Goal: Information Seeking & Learning: Find specific fact

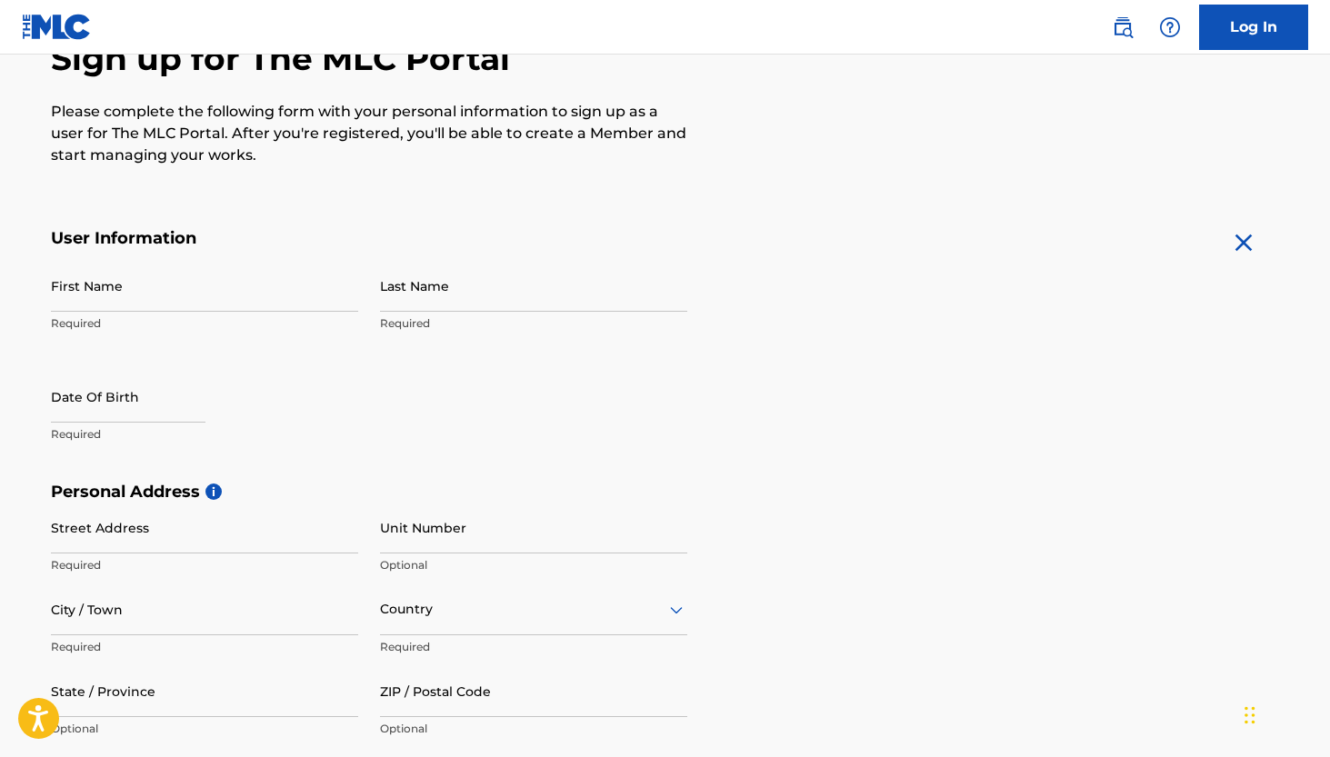
scroll to position [194, 0]
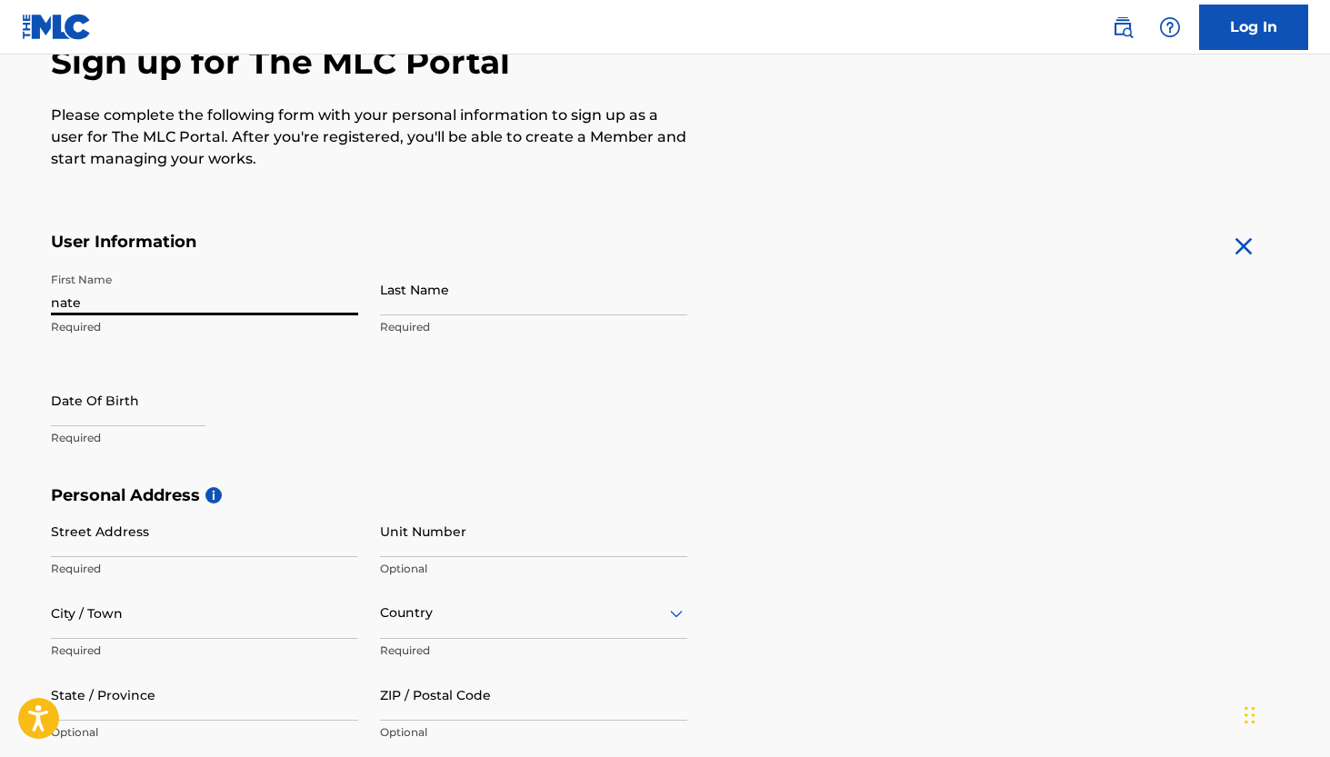
type input "nate"
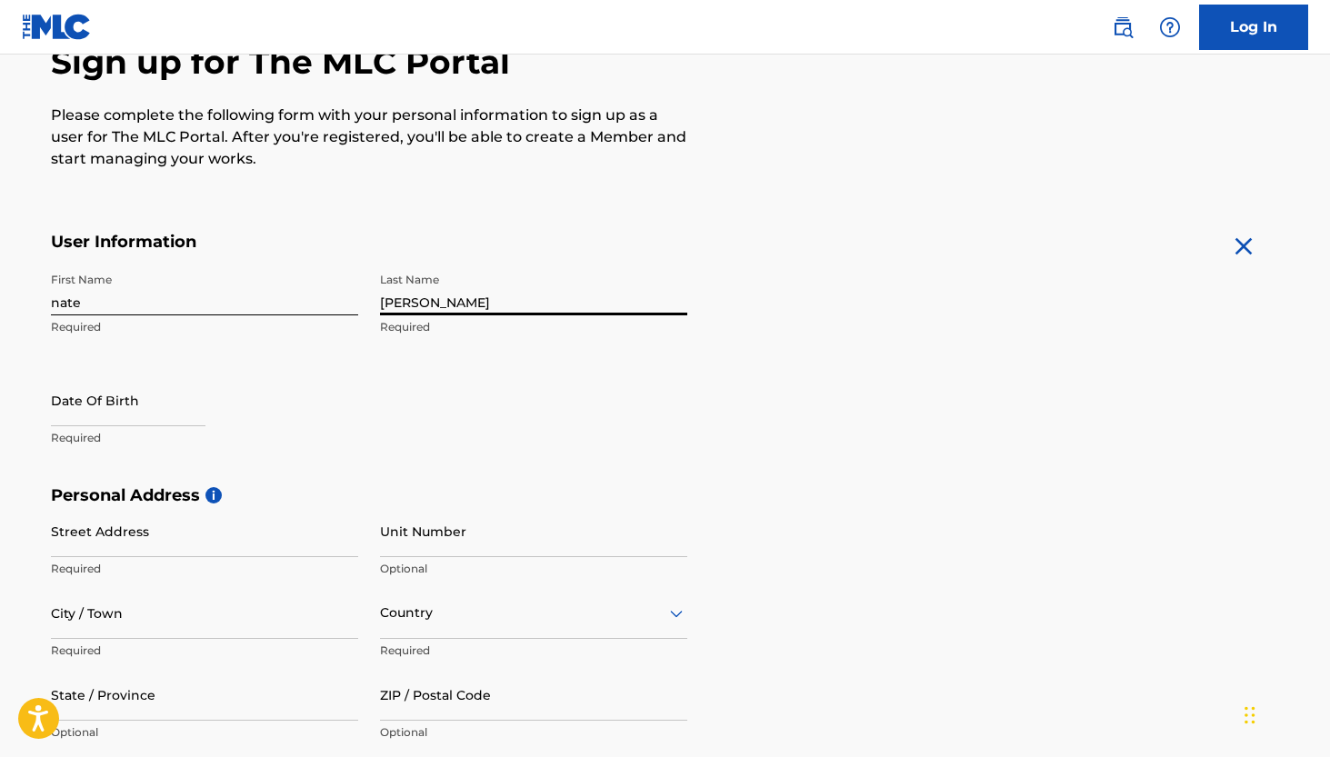
type input "[PERSON_NAME]"
select select "7"
select select "2025"
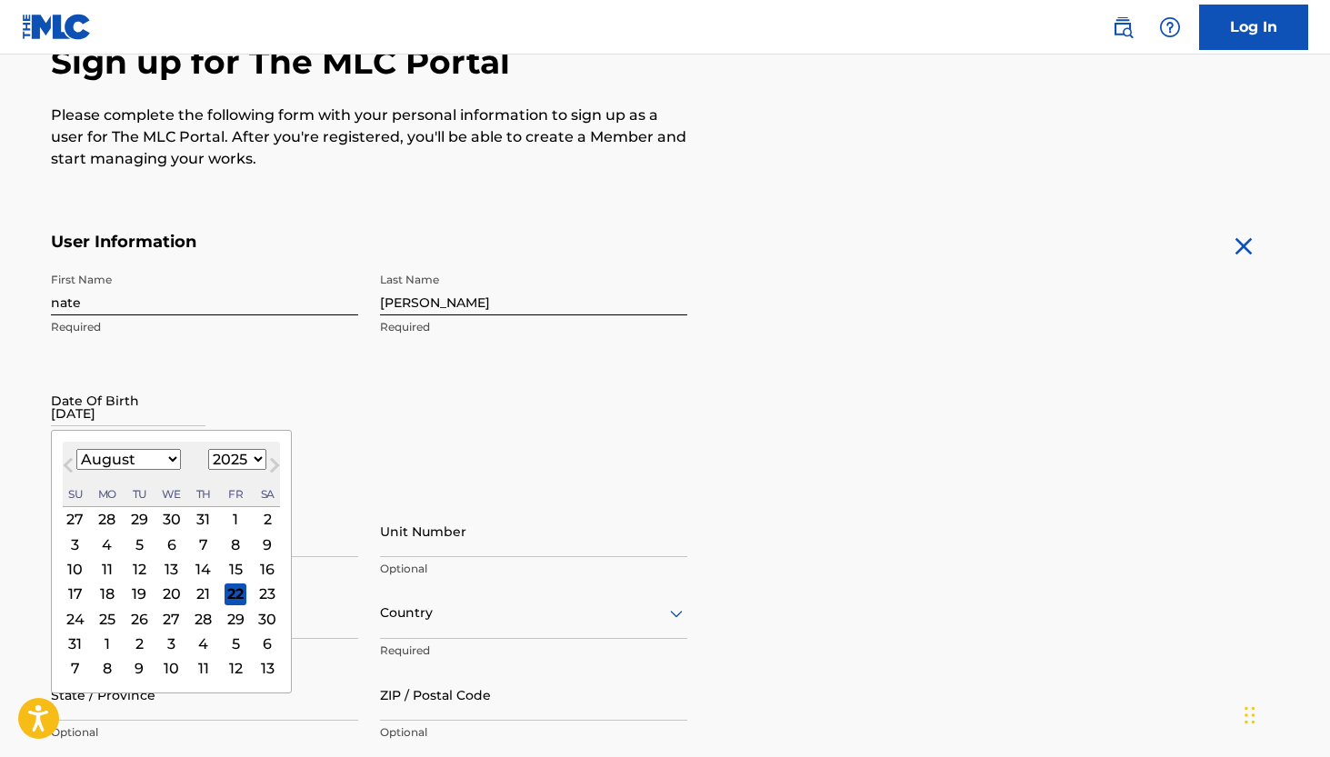
type input "[DATE]"
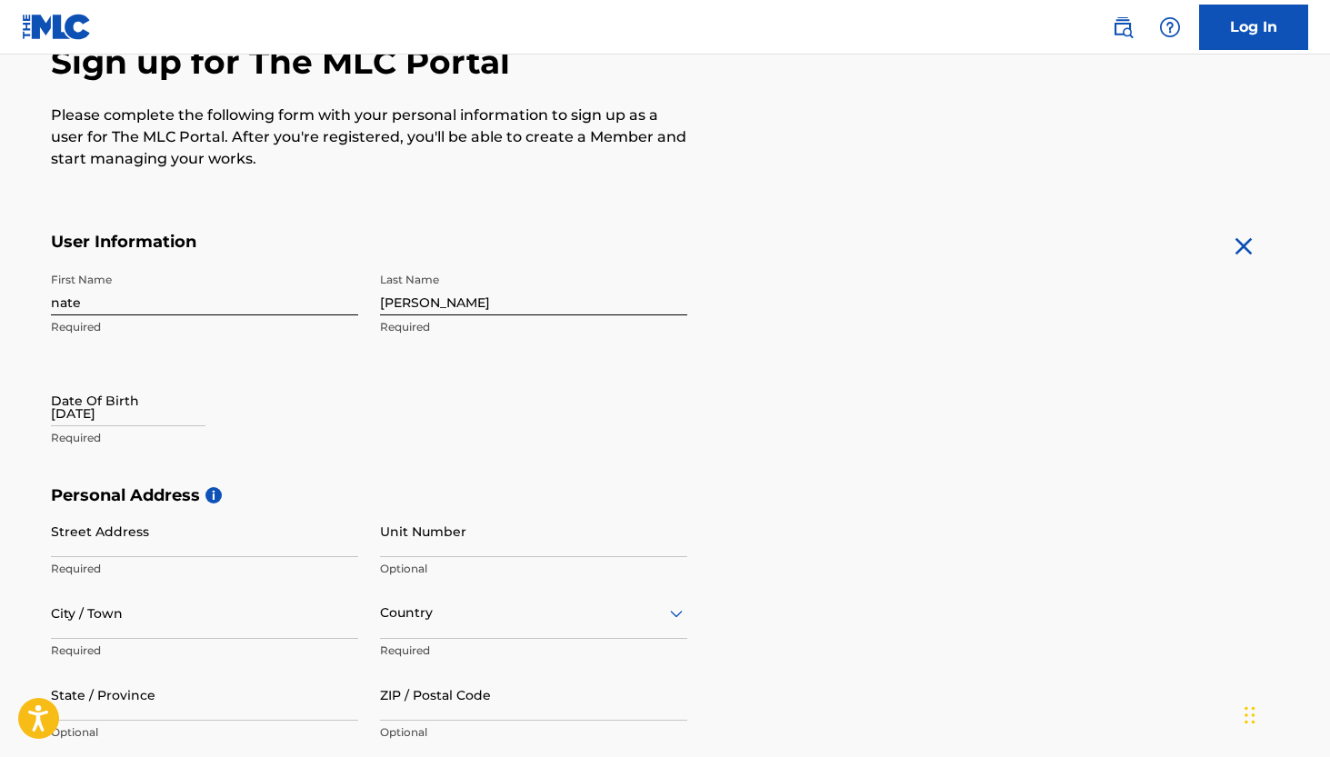
click at [95, 414] on input "[DATE]" at bounding box center [128, 400] width 154 height 52
select select "7"
select select "2025"
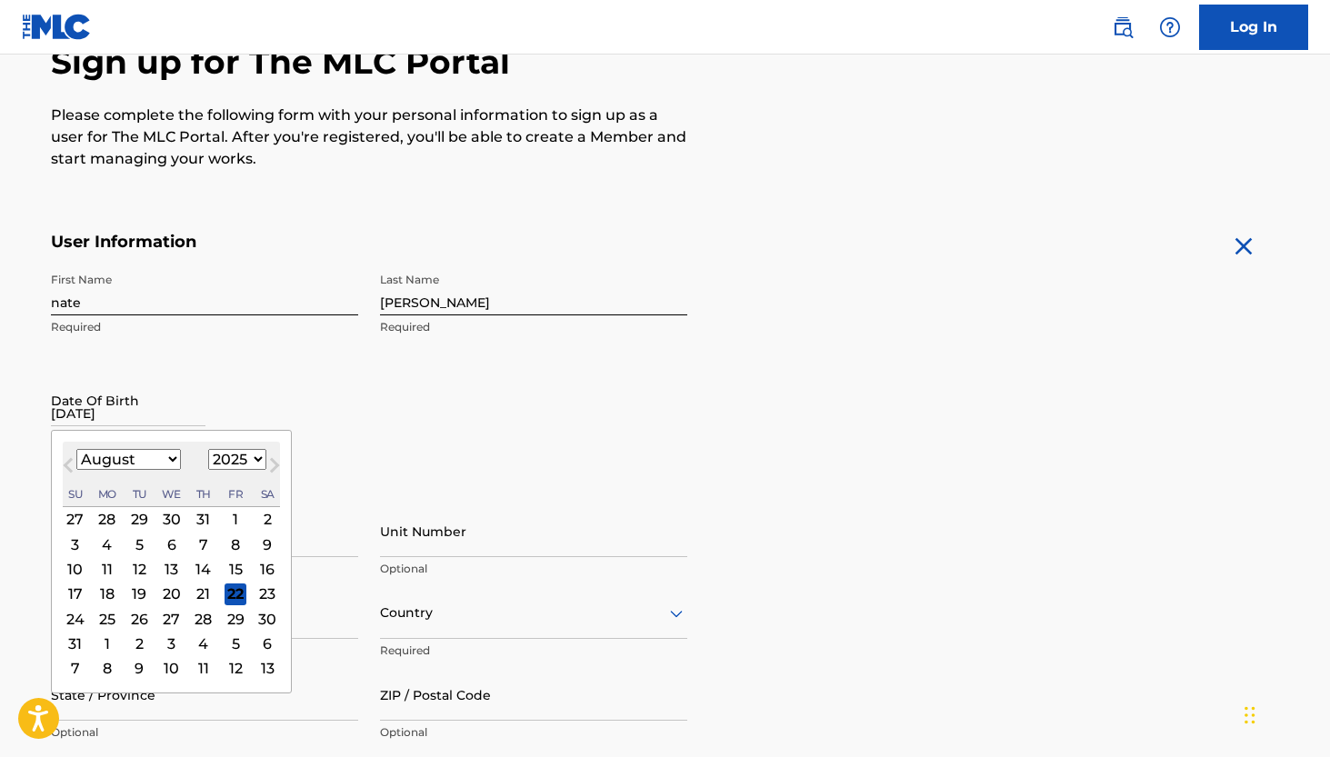
select select "0"
click at [100, 577] on div "13" at bounding box center [106, 569] width 22 height 22
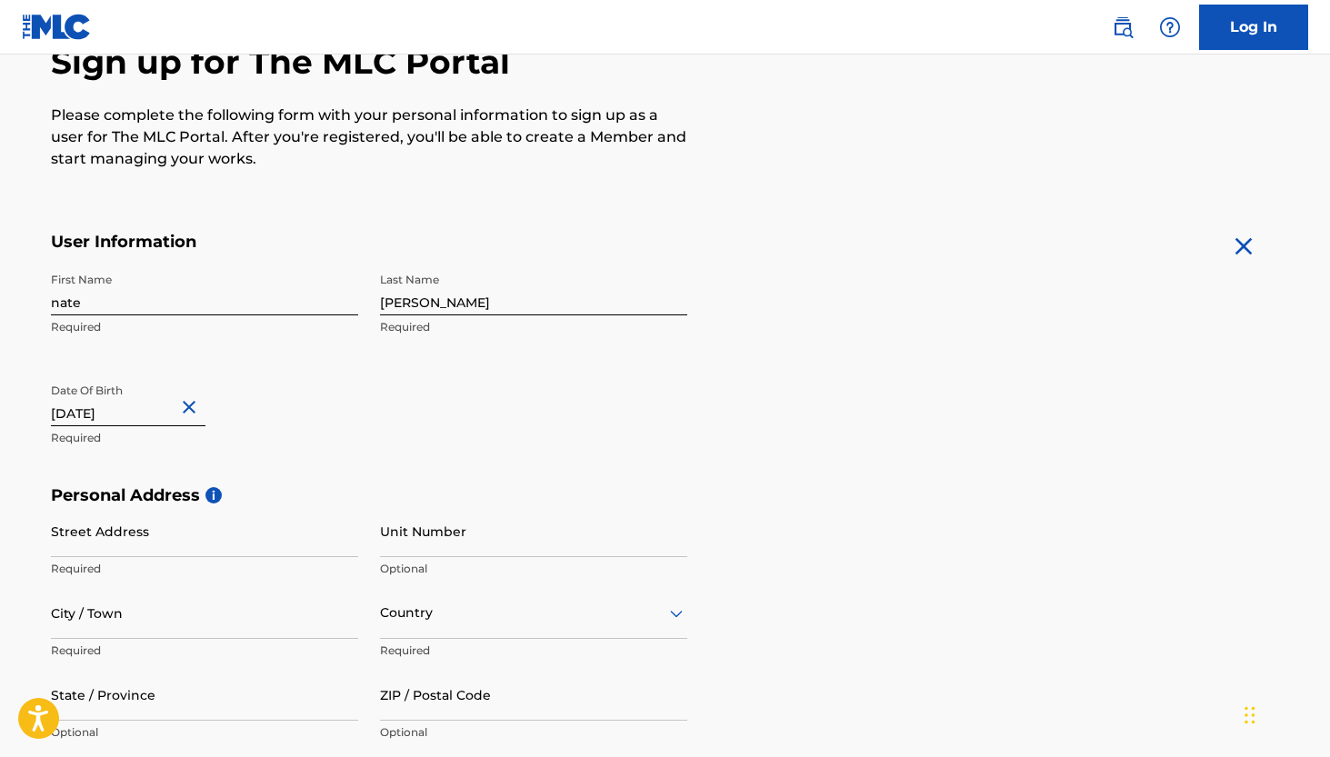
click at [153, 409] on input "[DATE]" at bounding box center [128, 400] width 154 height 52
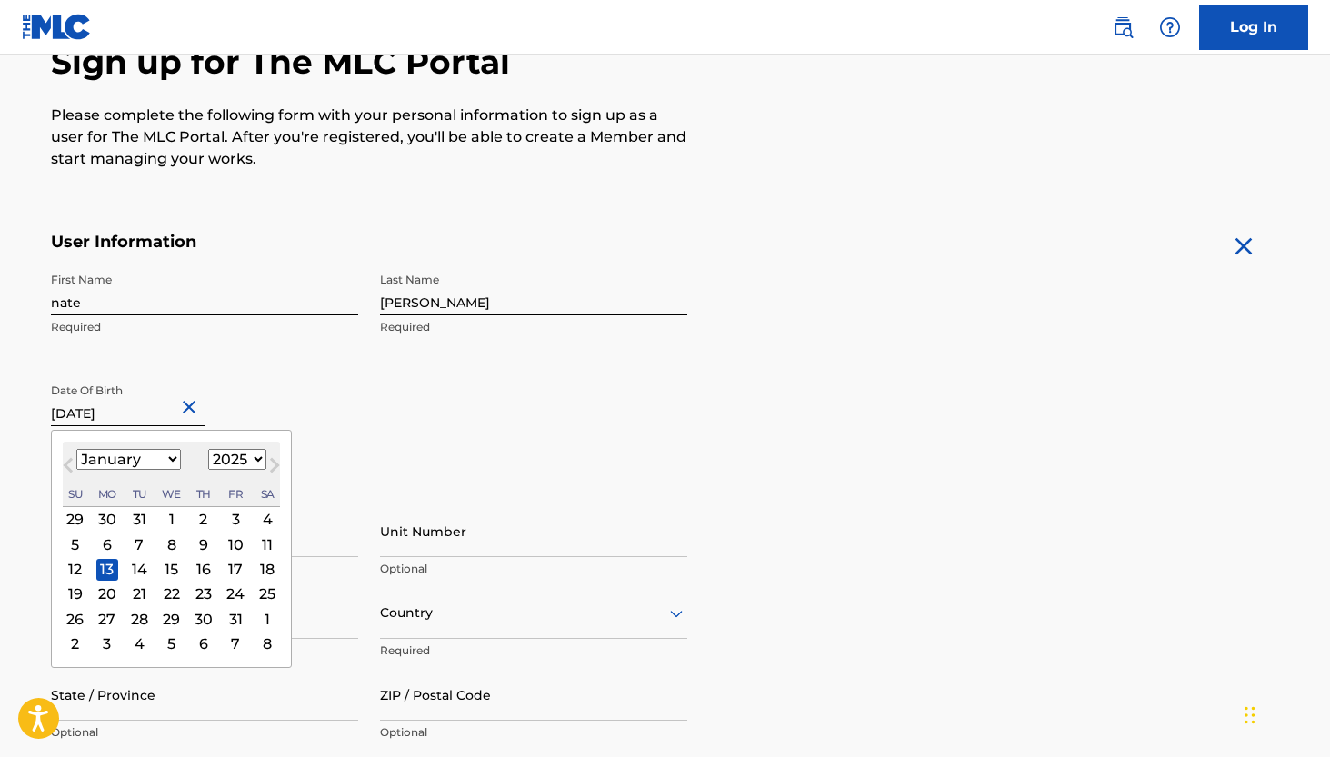
select select "2008"
click at [75, 568] on div "13" at bounding box center [75, 569] width 22 height 22
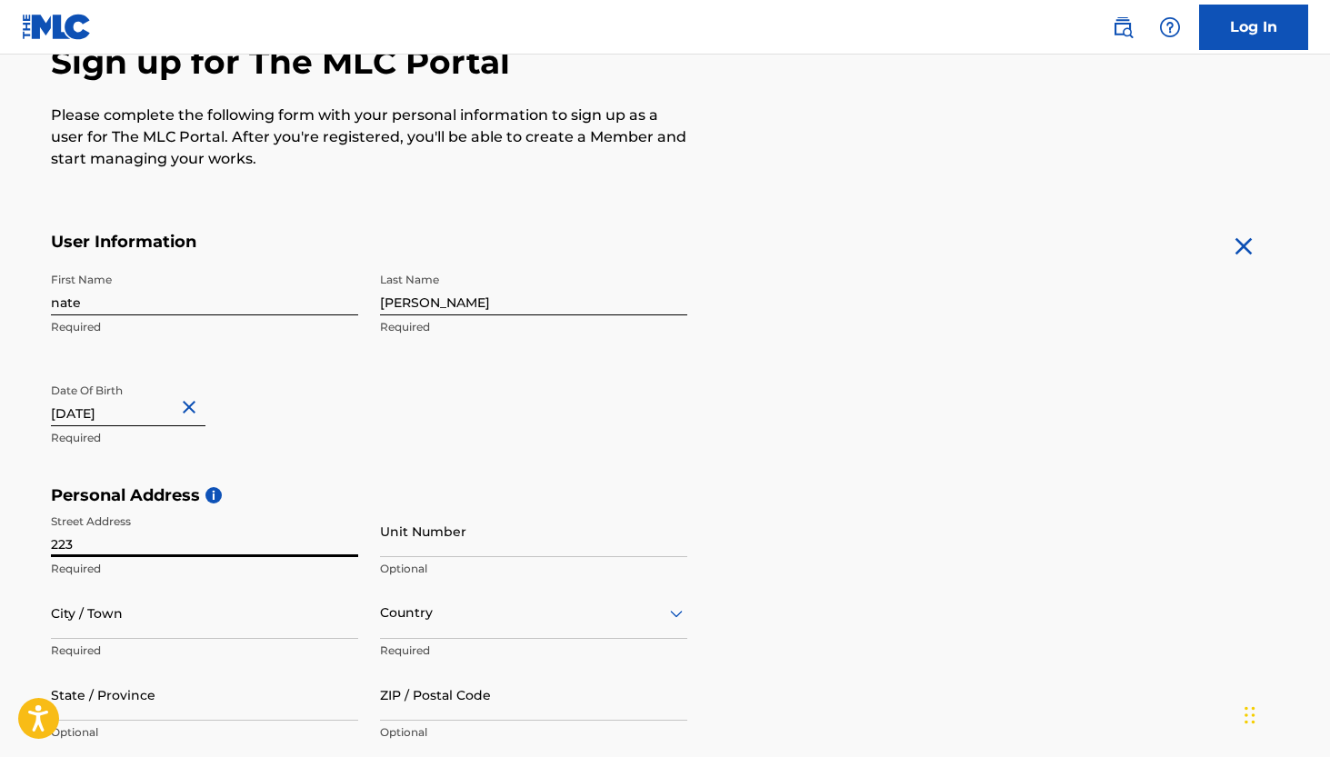
type input "2235"
type input "[STREET_ADDRESS][PERSON_NAME]"
type input "[PERSON_NAME]"
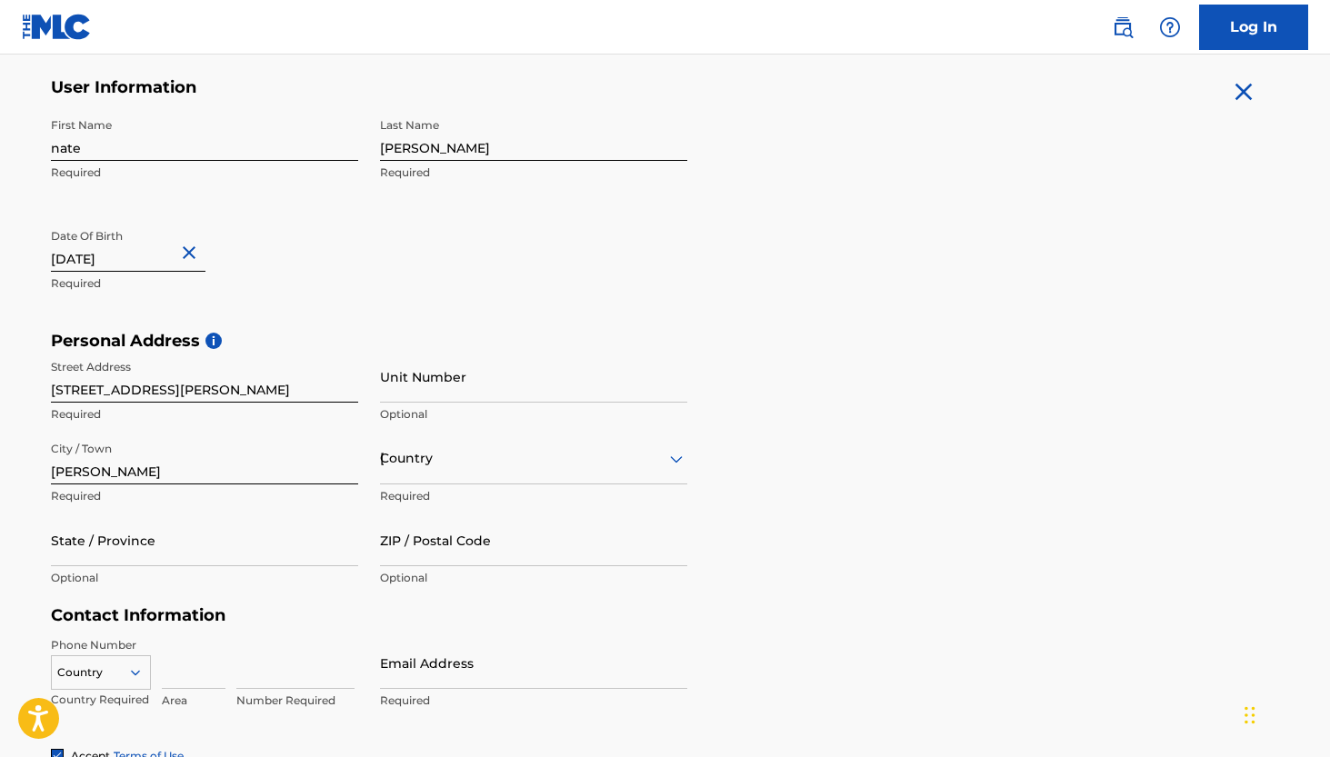
type input "[GEOGRAPHIC_DATA]"
type input "AR"
type input "72032"
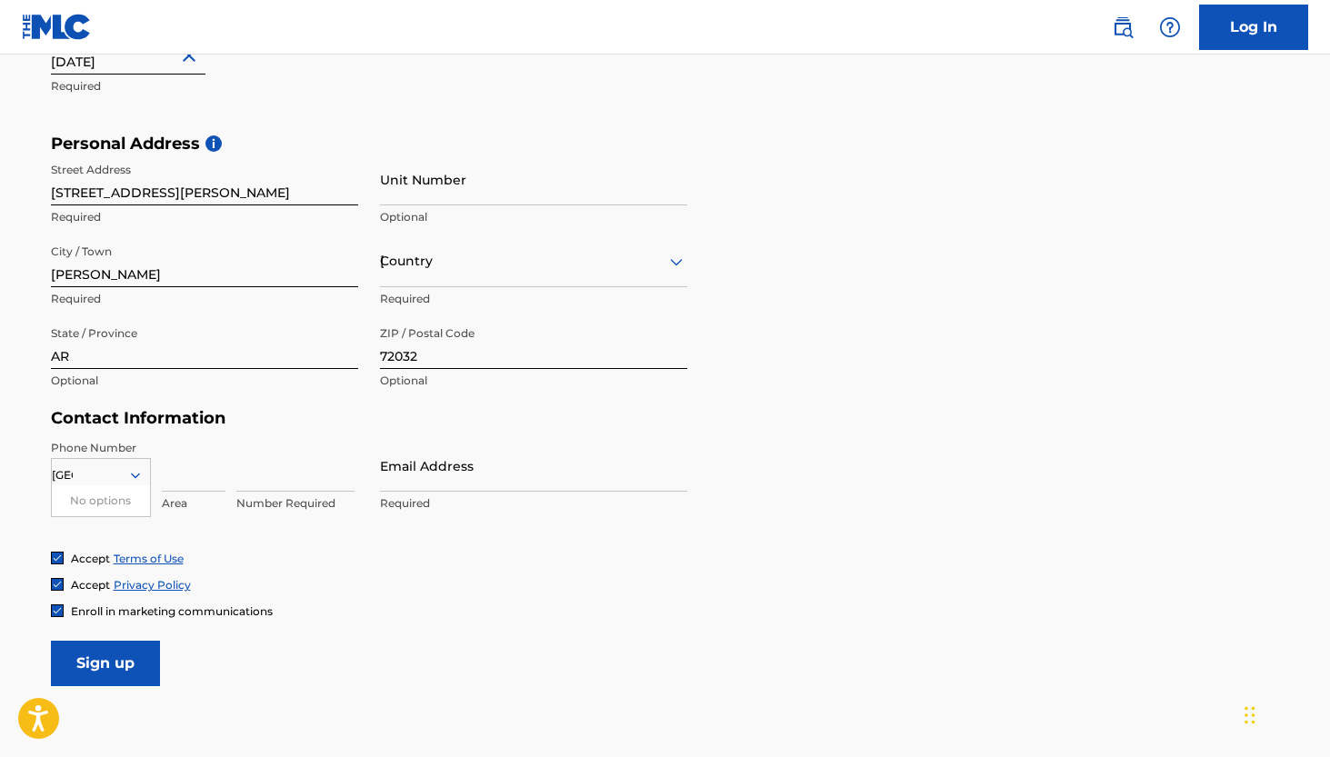
type input "[GEOGRAPHIC_DATA]"
click at [105, 475] on div "[GEOGRAPHIC_DATA]" at bounding box center [101, 475] width 98 height 20
type input "u"
type input "[GEOGRAPHIC_DATA]"
click at [193, 495] on p "Area" at bounding box center [194, 503] width 64 height 16
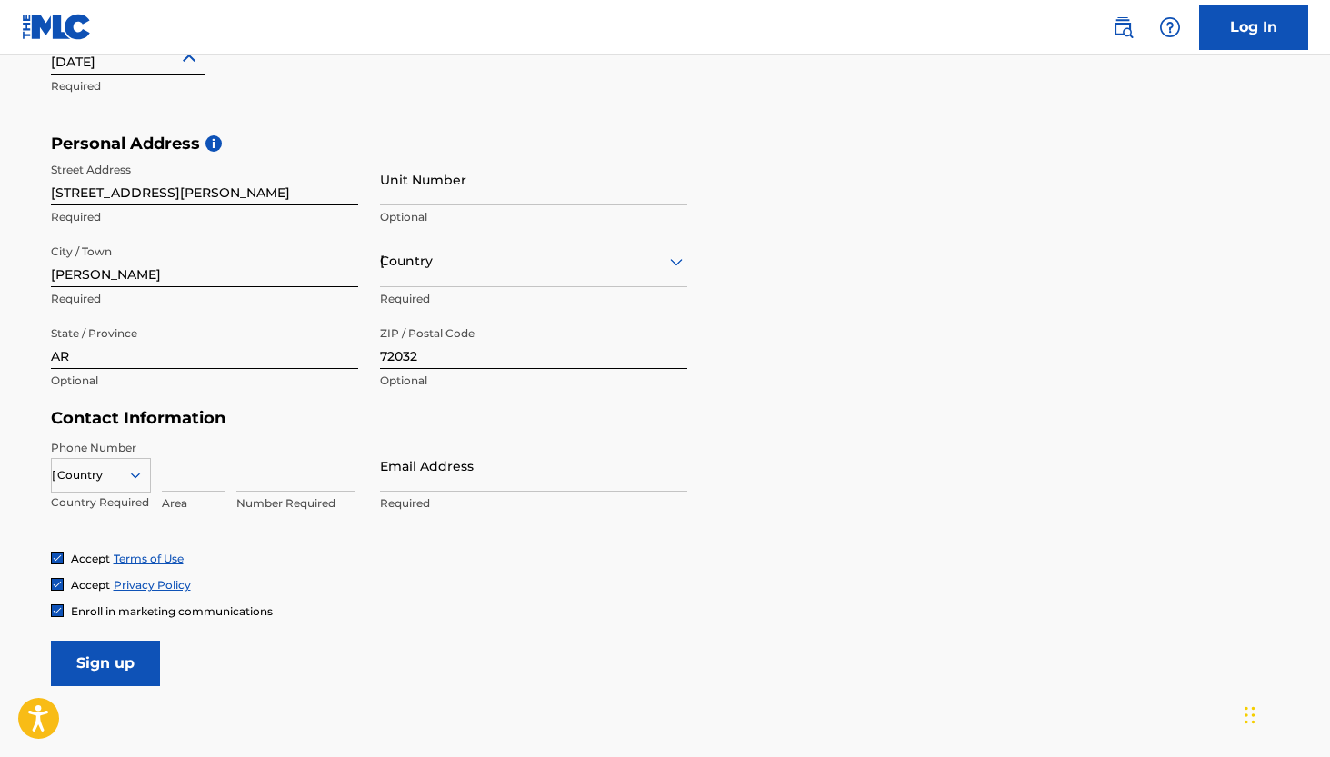
click at [185, 483] on input at bounding box center [194, 466] width 64 height 52
type input "501"
type input "6"
type input "5019328001"
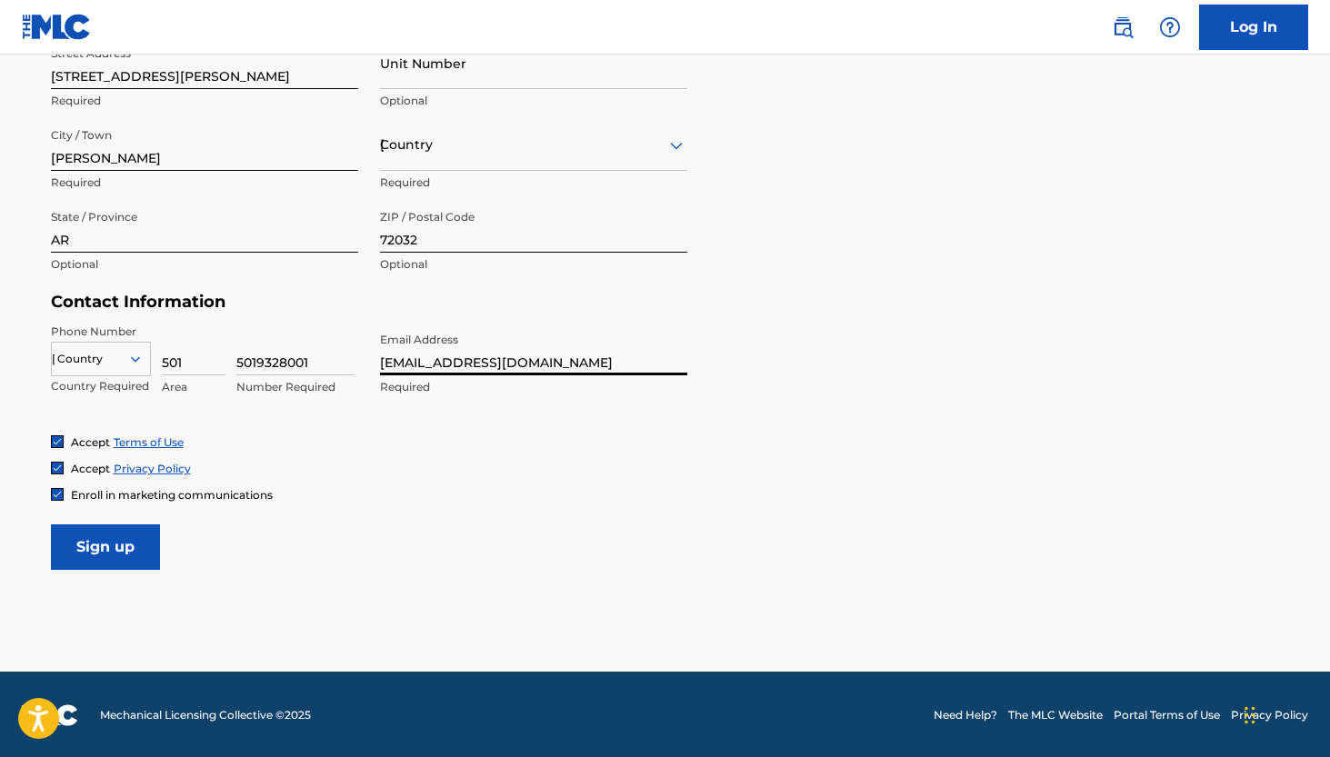
type input "[EMAIL_ADDRESS][DOMAIN_NAME]"
click at [122, 550] on input "Sign up" at bounding box center [105, 546] width 109 height 45
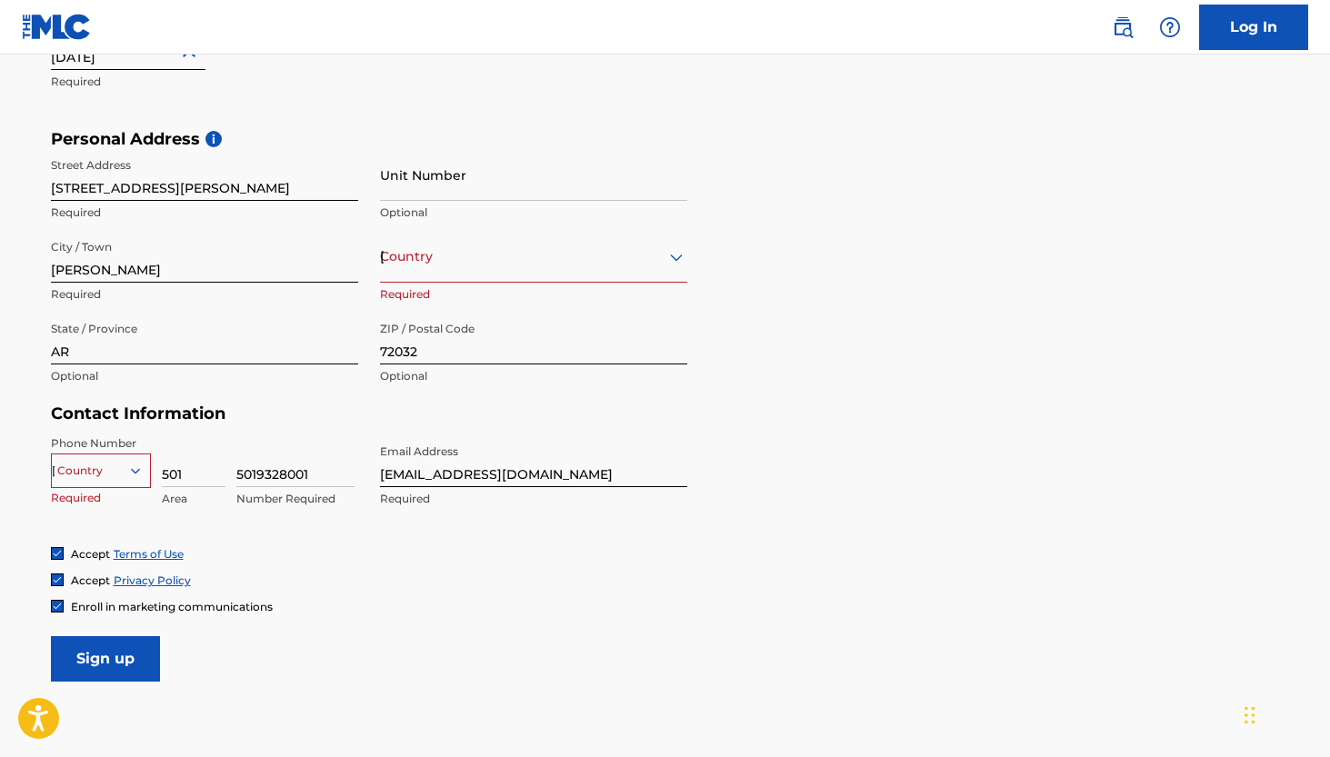
scroll to position [547, 0]
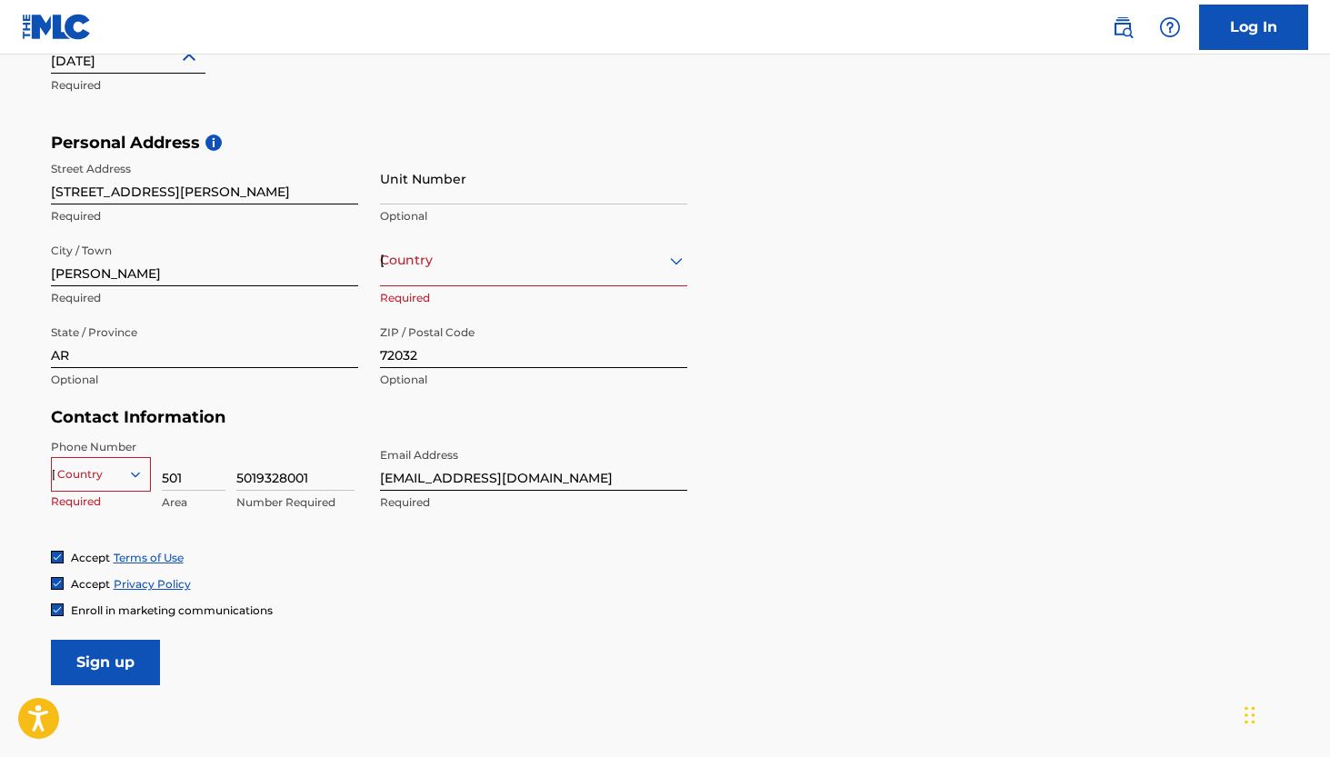
click at [127, 468] on icon at bounding box center [135, 474] width 16 height 16
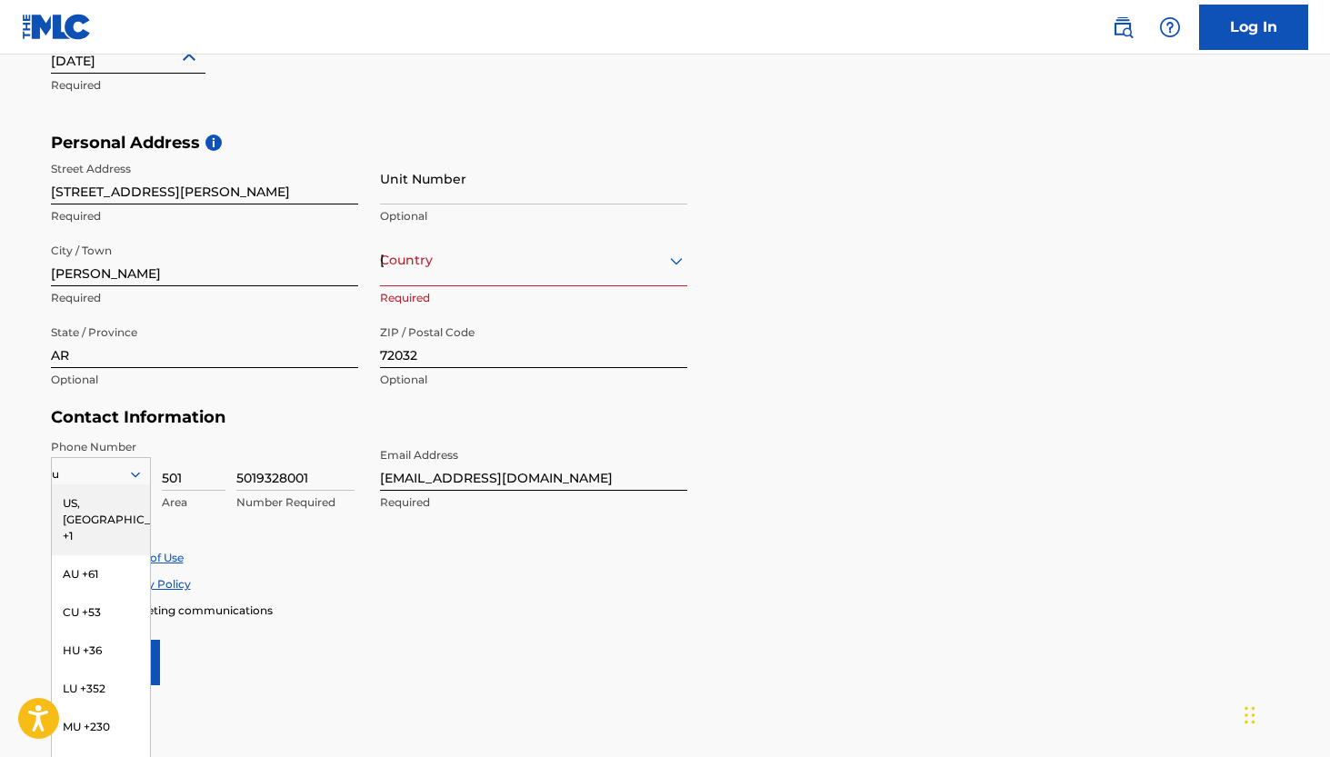
type input "us"
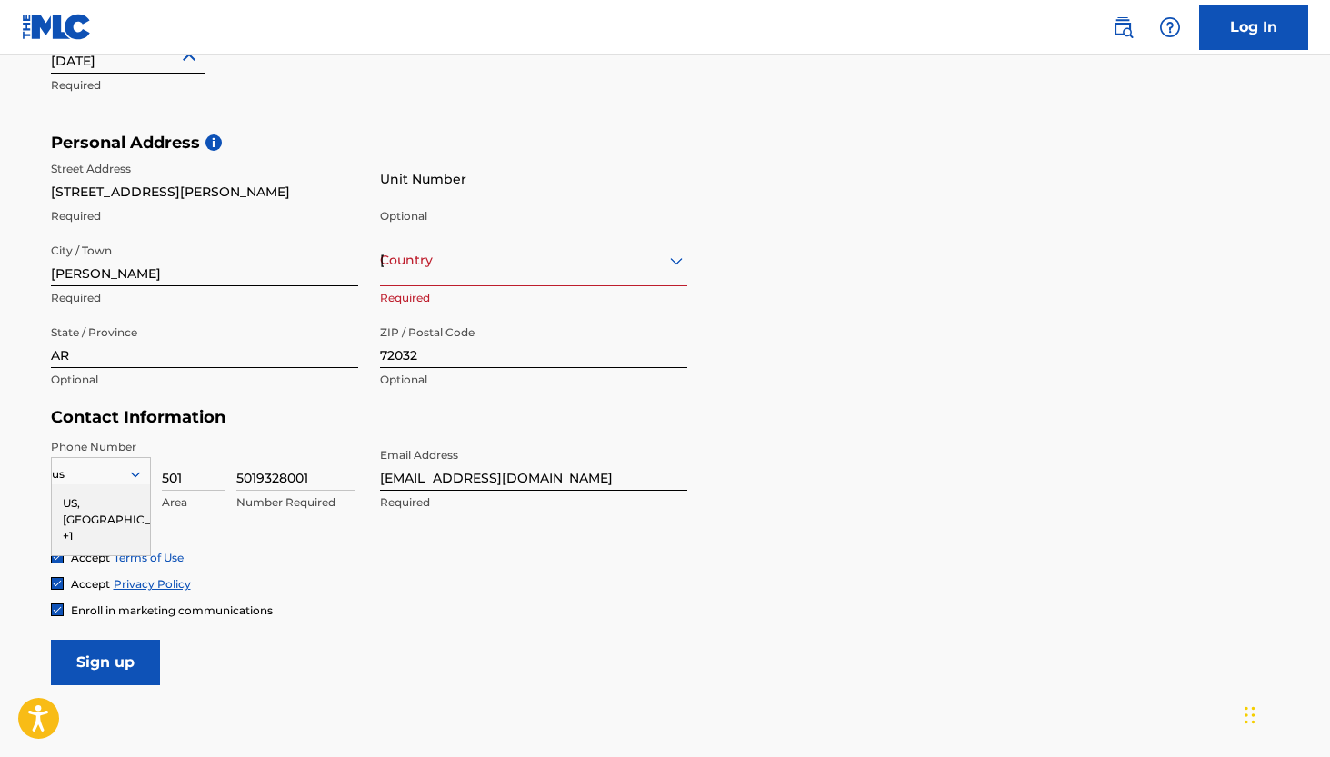
click at [98, 496] on div "US, [GEOGRAPHIC_DATA] +1" at bounding box center [101, 519] width 98 height 71
click at [421, 265] on div "[GEOGRAPHIC_DATA]" at bounding box center [533, 260] width 307 height 23
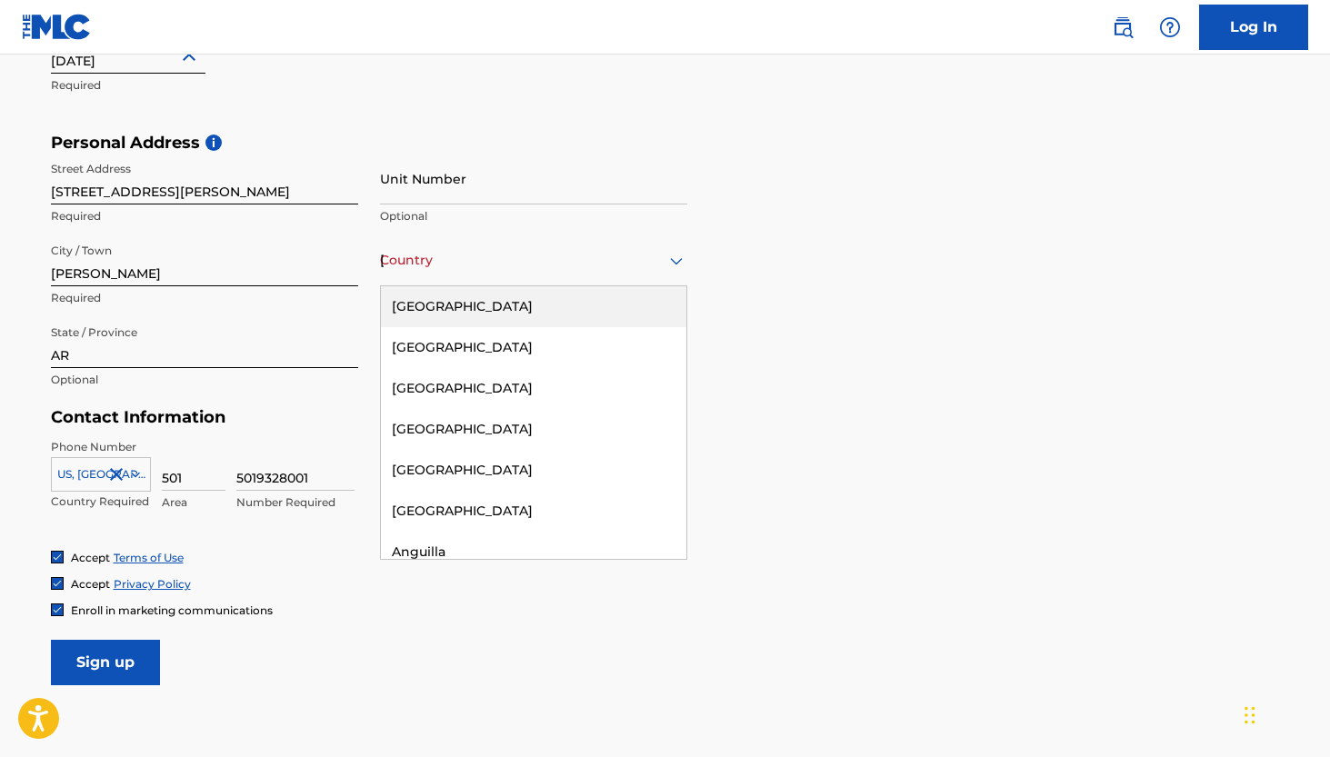
click at [451, 313] on div "[GEOGRAPHIC_DATA]" at bounding box center [533, 306] width 305 height 41
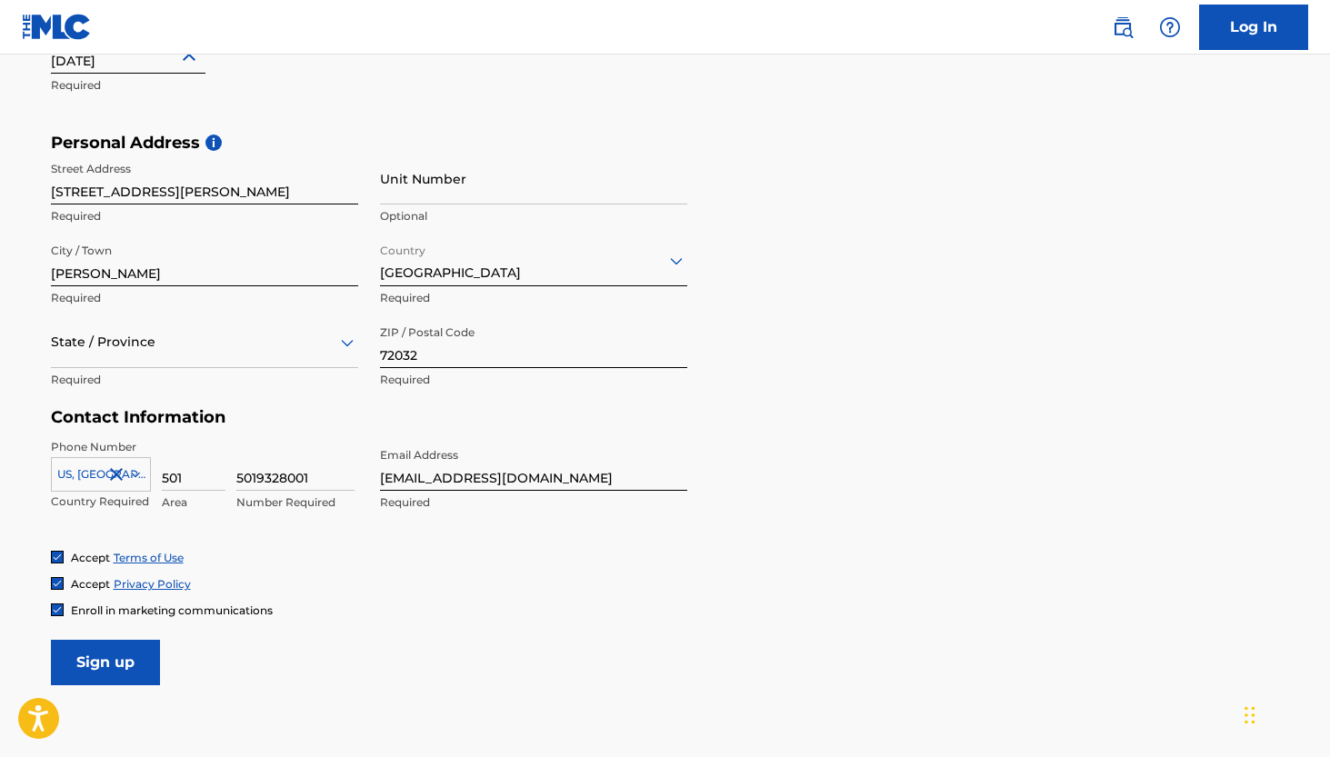
click at [136, 660] on input "Sign up" at bounding box center [105, 662] width 109 height 45
click at [325, 474] on input "5019328001" at bounding box center [295, 465] width 118 height 52
type input "5"
type input "9328001"
click at [105, 661] on input "Sign up" at bounding box center [105, 662] width 109 height 45
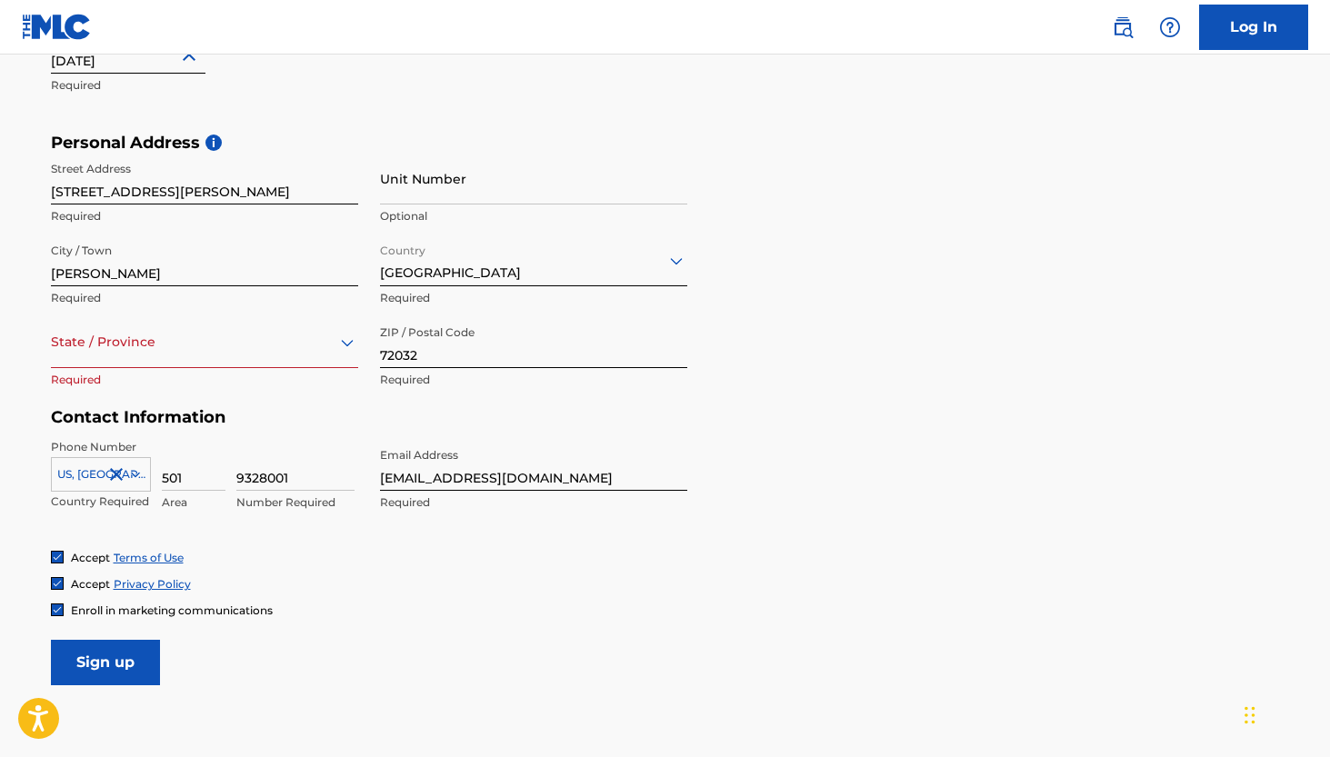
click at [139, 629] on form "User Information First Name [PERSON_NAME] Required Last Name [PERSON_NAME] Requ…" at bounding box center [665, 282] width 1229 height 806
click at [135, 646] on input "Sign up" at bounding box center [105, 662] width 109 height 45
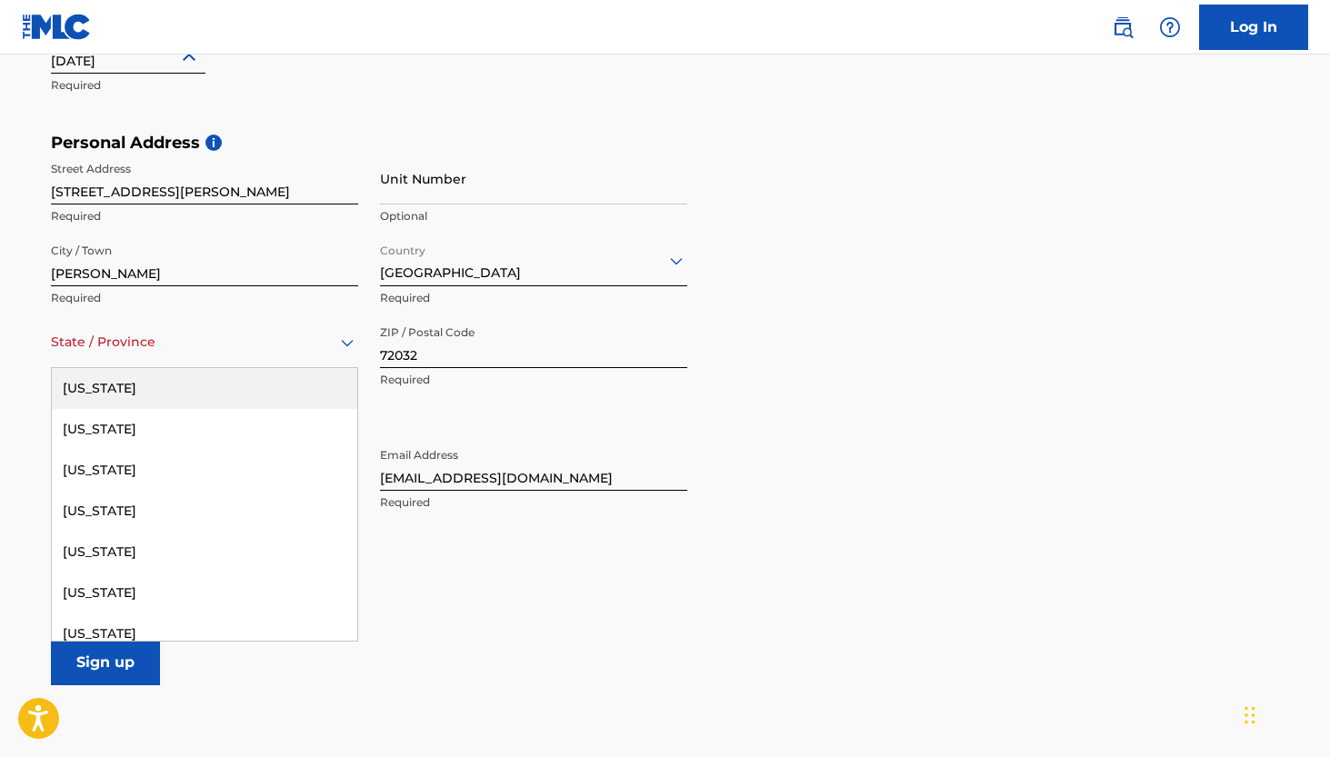
click at [190, 354] on div "State / Province" at bounding box center [204, 342] width 307 height 52
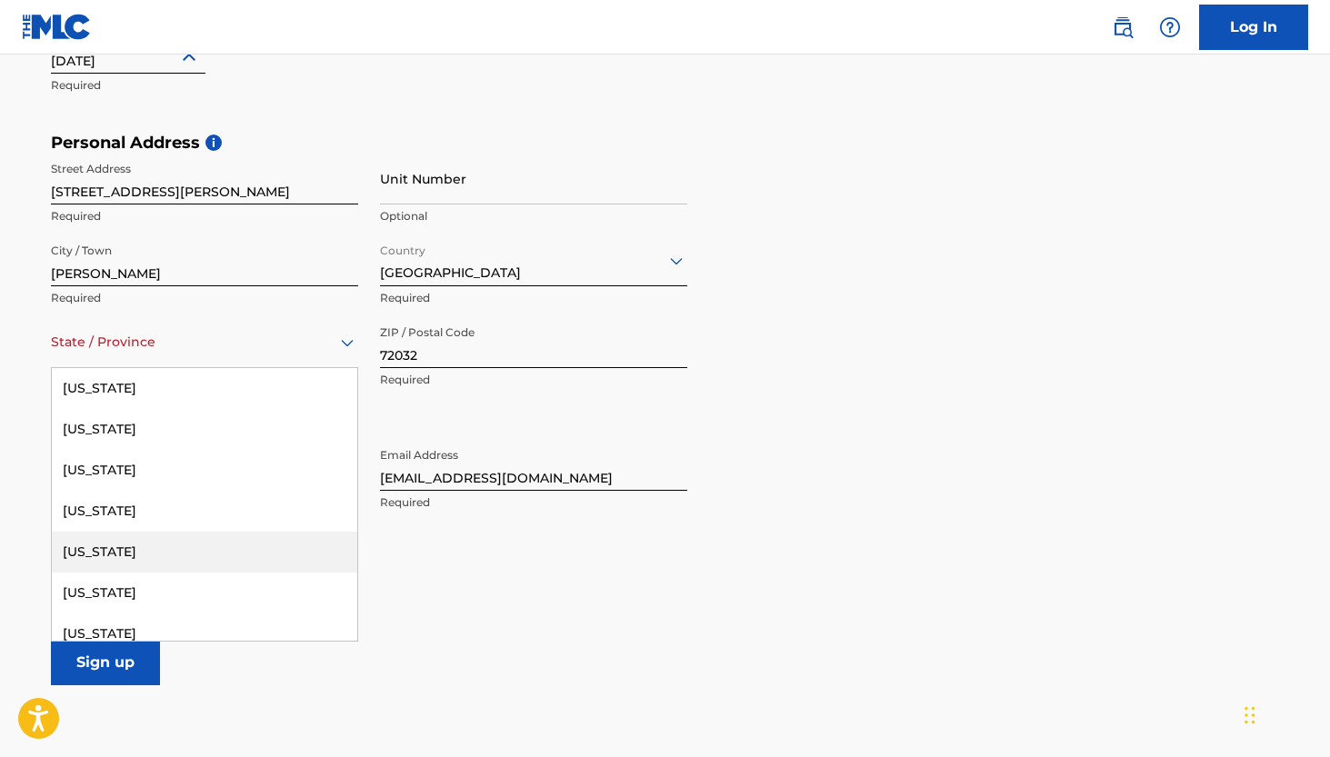
click at [119, 549] on div "[US_STATE]" at bounding box center [204, 552] width 305 height 41
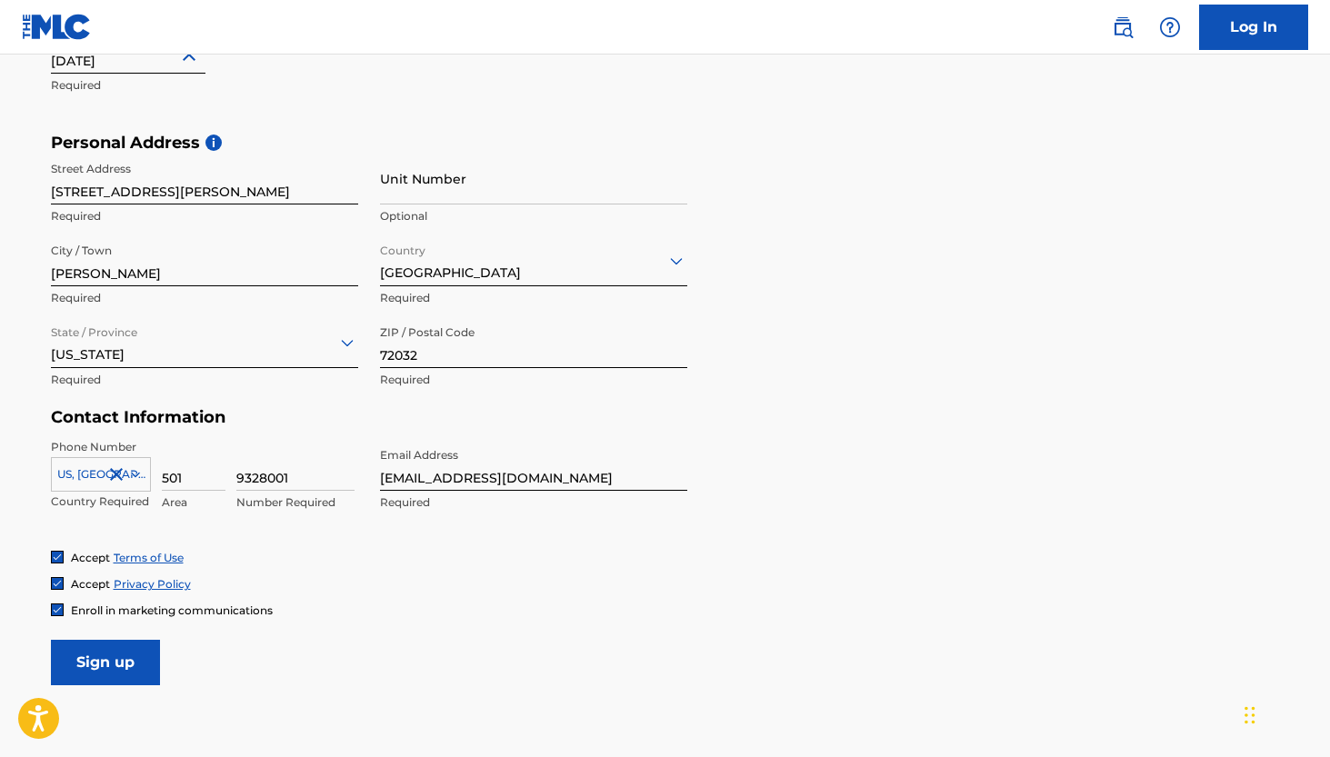
click at [104, 645] on input "Sign up" at bounding box center [105, 662] width 109 height 45
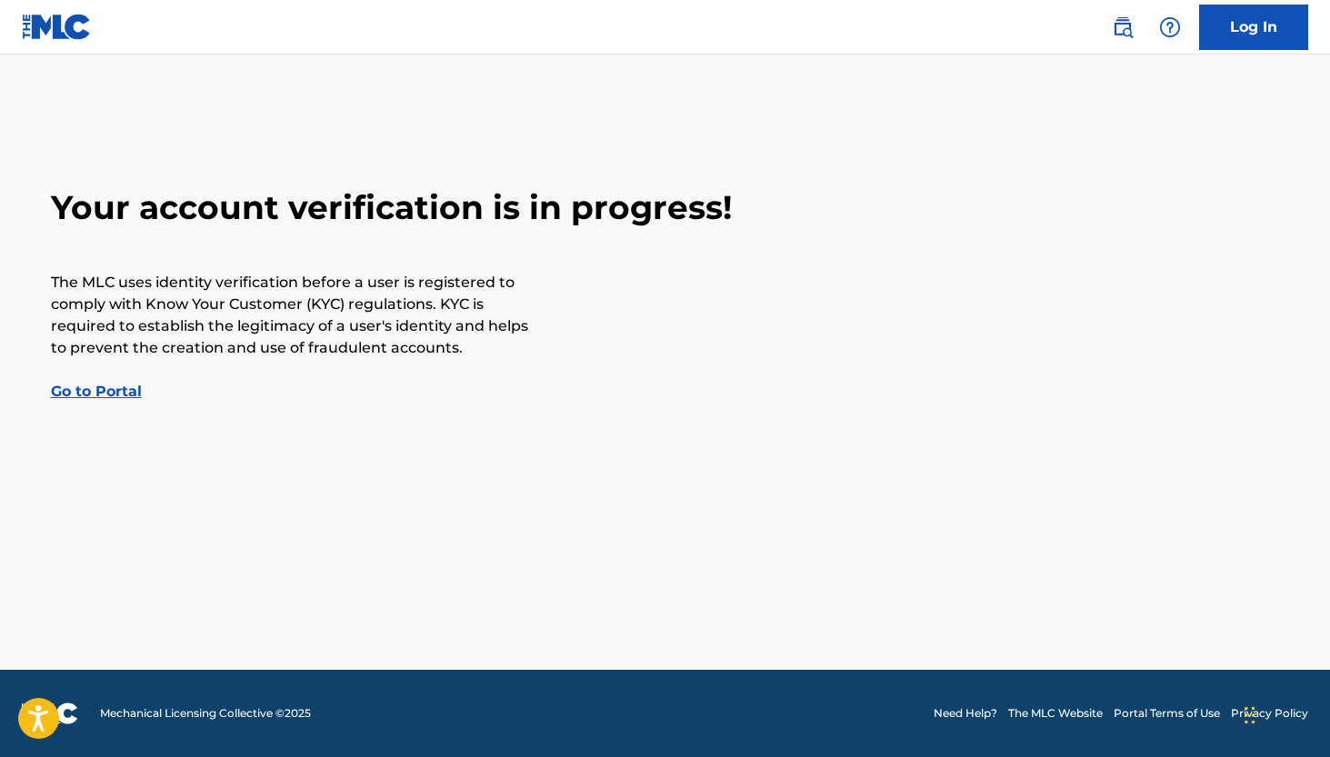
click at [120, 391] on link "Go to Portal" at bounding box center [96, 391] width 91 height 17
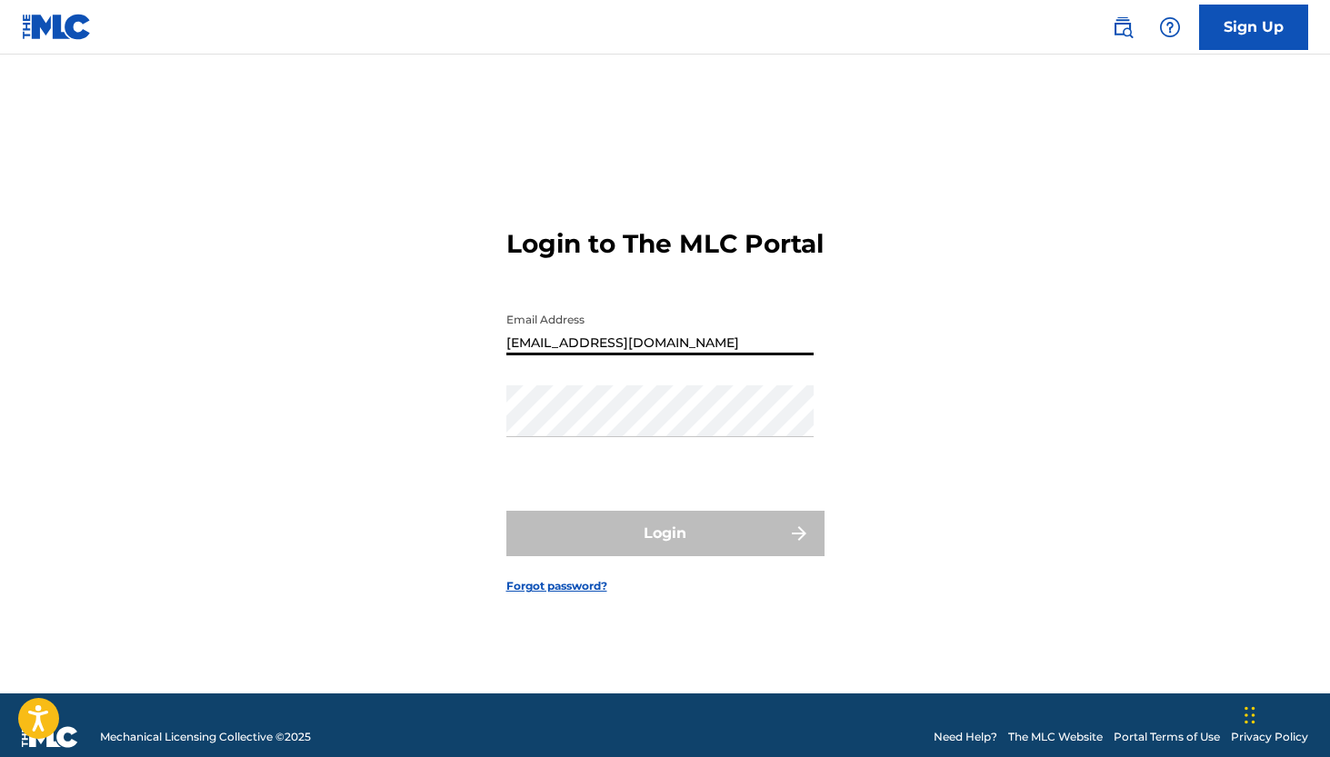
type input "[EMAIL_ADDRESS][DOMAIN_NAME]"
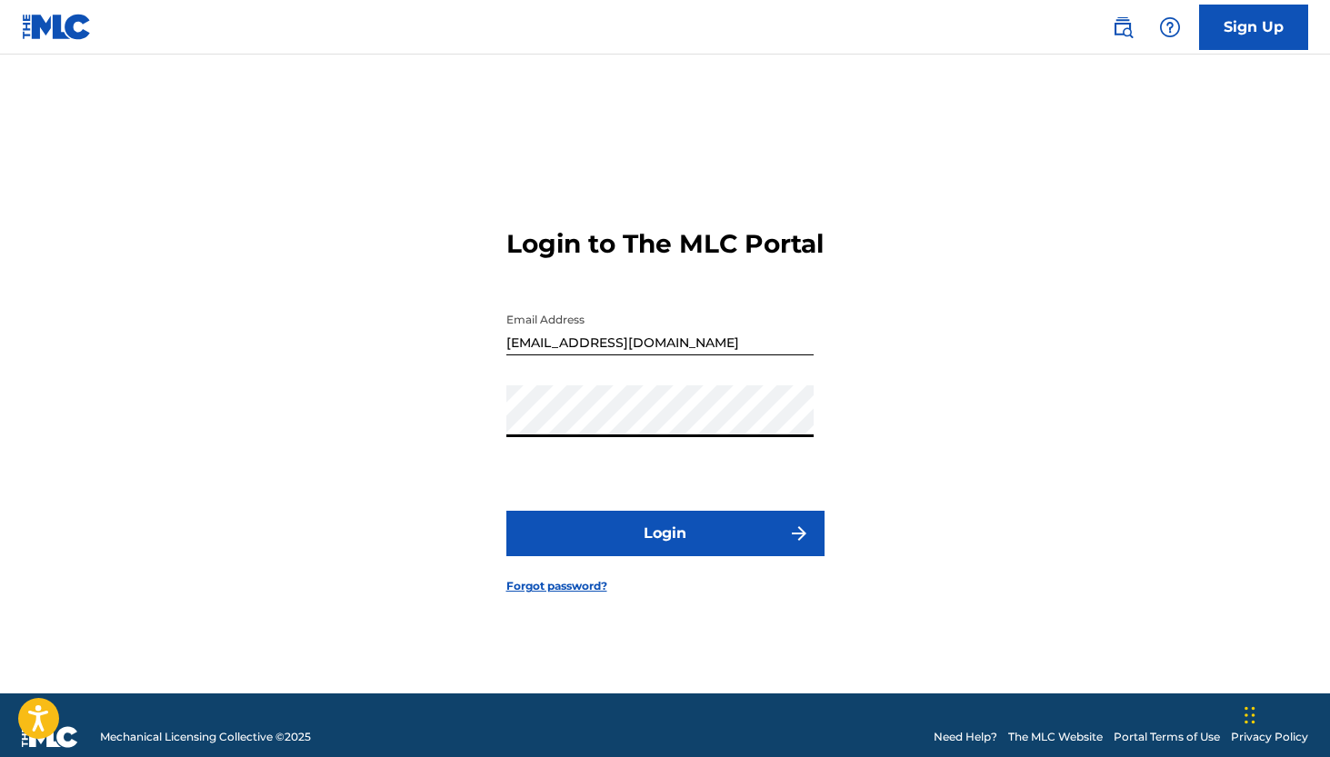
click at [664, 549] on button "Login" at bounding box center [665, 533] width 318 height 45
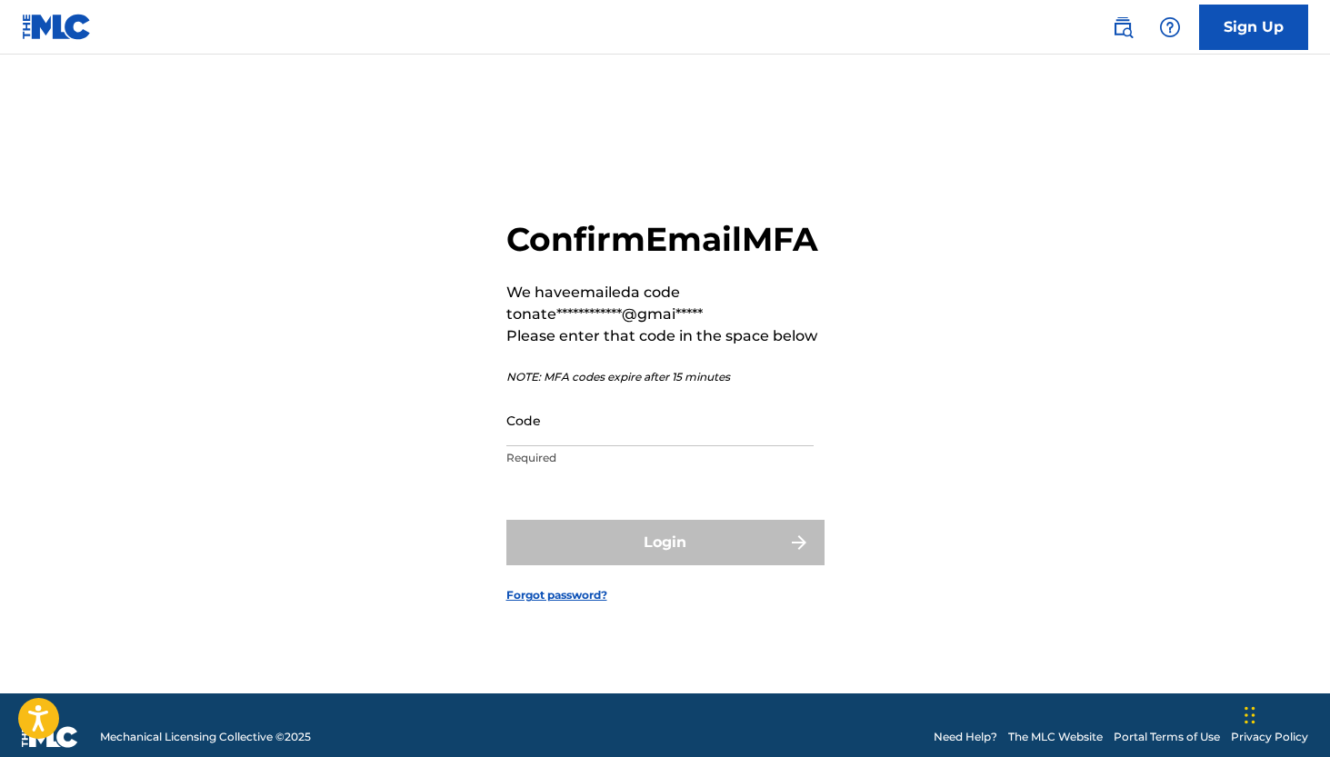
click at [531, 439] on input "Code" at bounding box center [659, 420] width 307 height 52
type input "928632"
click at [664, 563] on button "Login" at bounding box center [665, 542] width 318 height 45
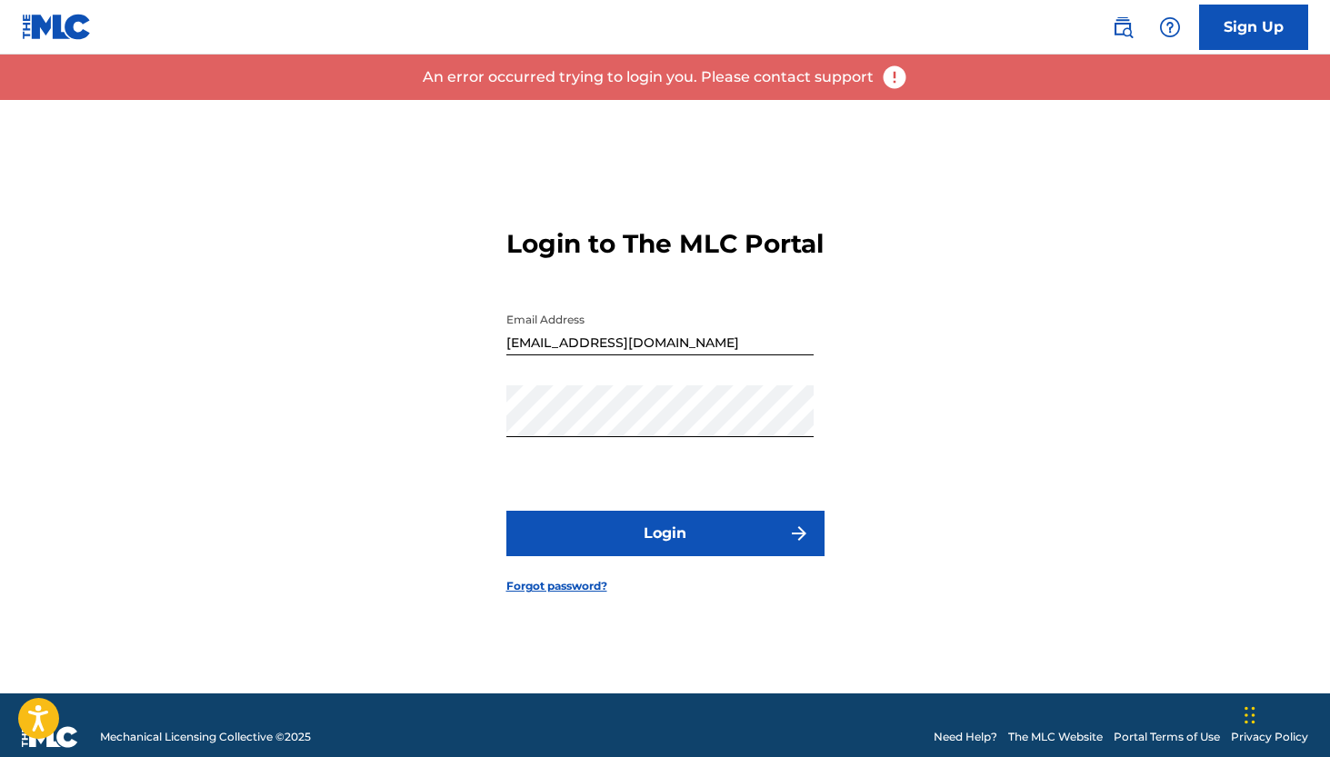
click at [643, 551] on button "Login" at bounding box center [665, 533] width 318 height 45
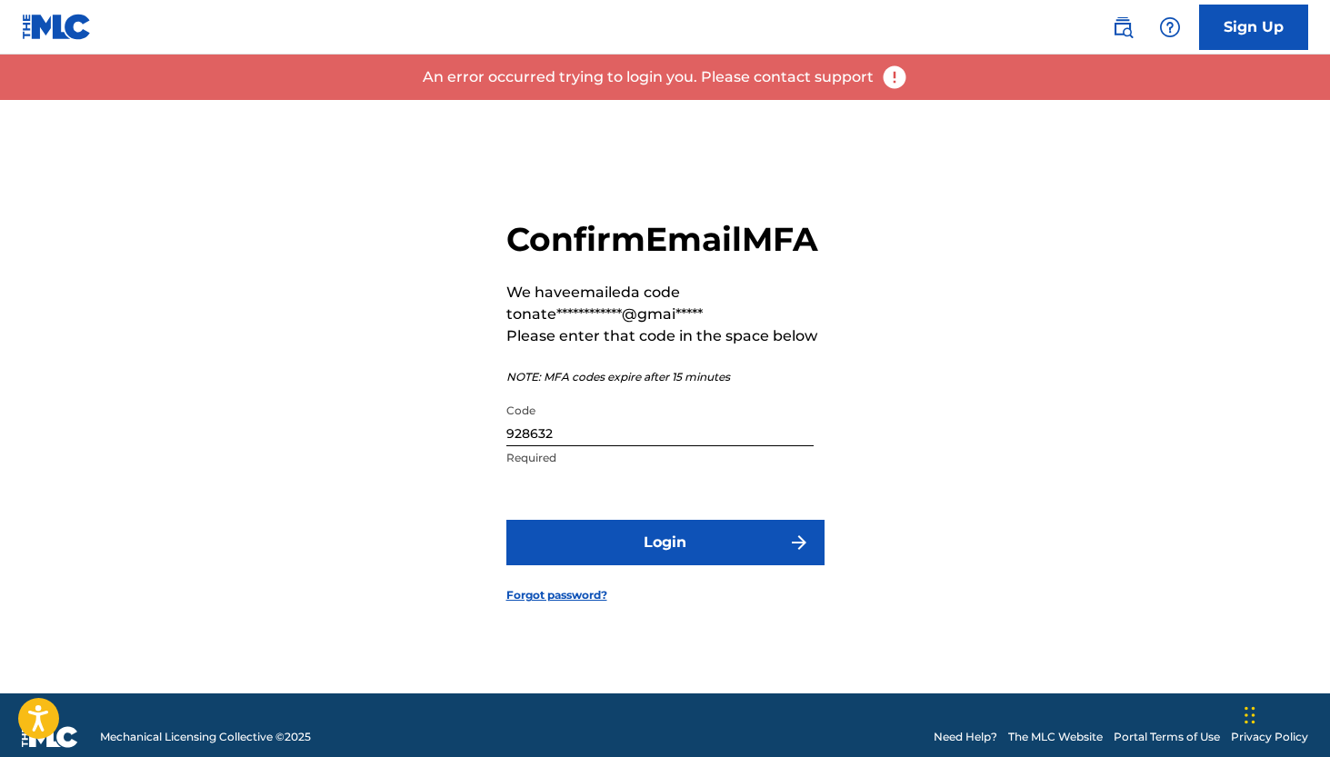
click at [616, 446] on input "928632" at bounding box center [659, 420] width 307 height 52
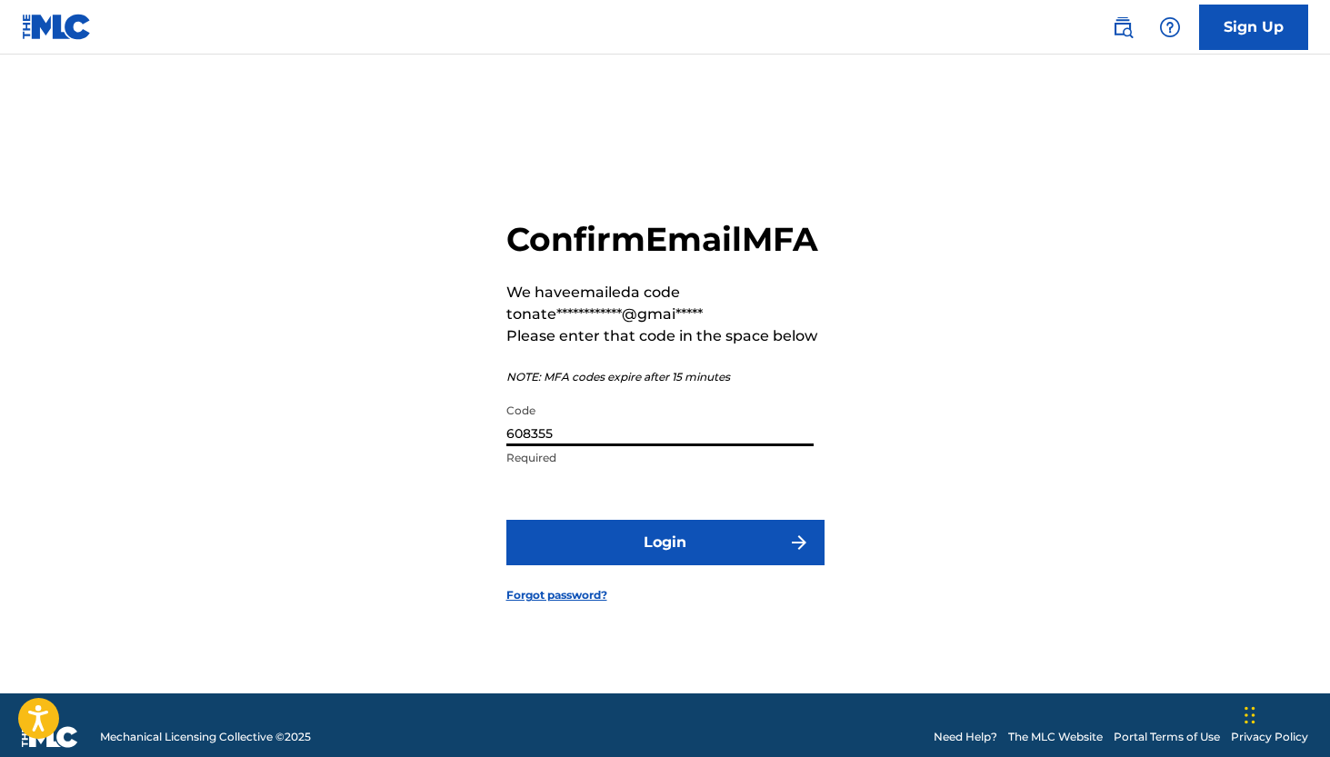
type input "608355"
click at [644, 558] on button "Login" at bounding box center [665, 542] width 318 height 45
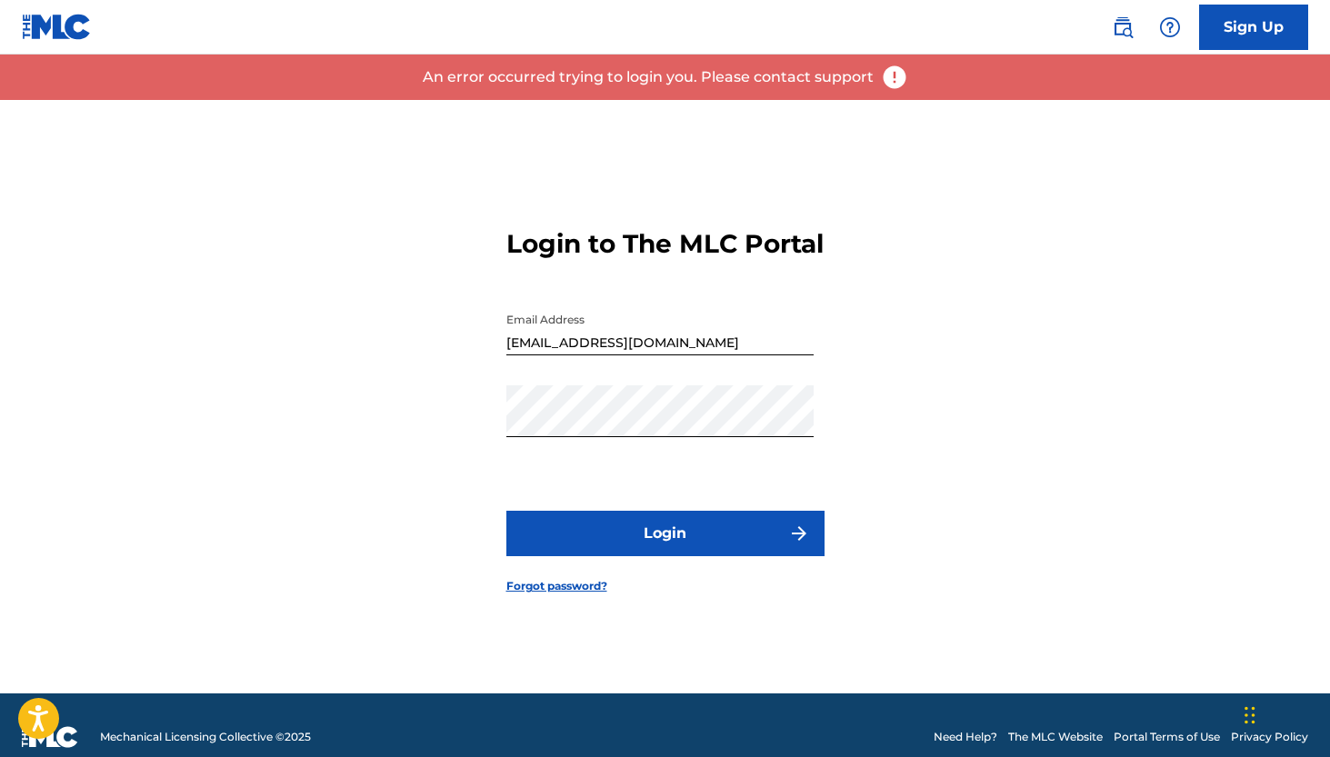
click at [645, 550] on button "Login" at bounding box center [665, 533] width 318 height 45
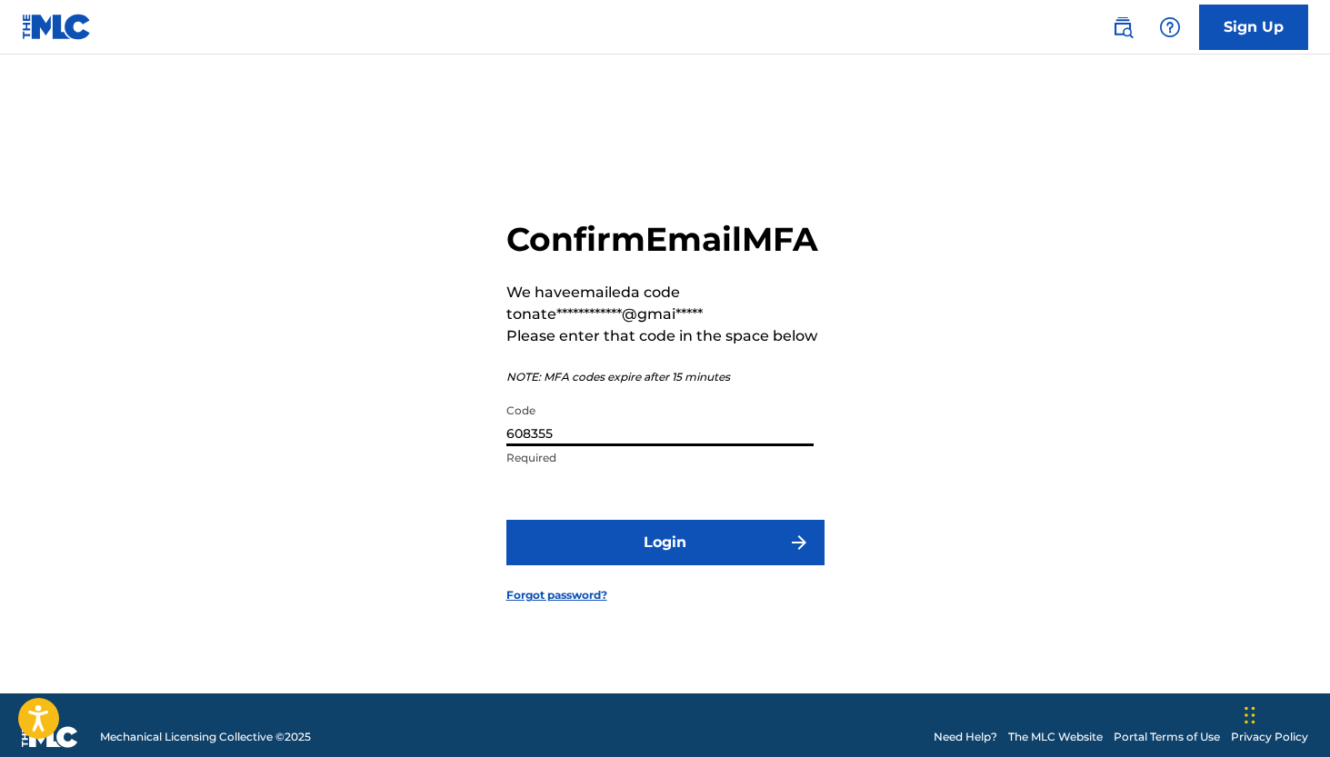
click at [680, 432] on input "608355" at bounding box center [659, 420] width 307 height 52
type input "033331"
click at [694, 541] on button "Login" at bounding box center [665, 542] width 318 height 45
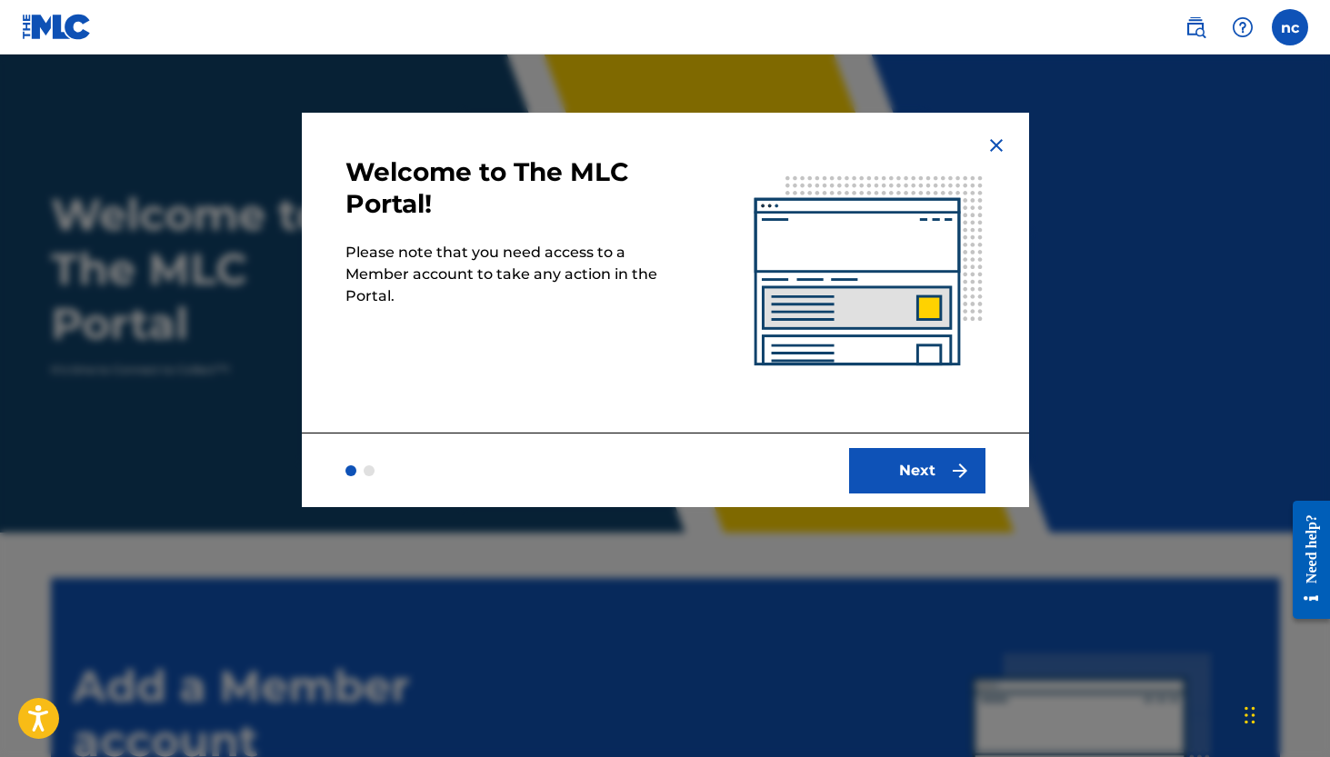
click at [913, 482] on button "Next" at bounding box center [917, 470] width 136 height 45
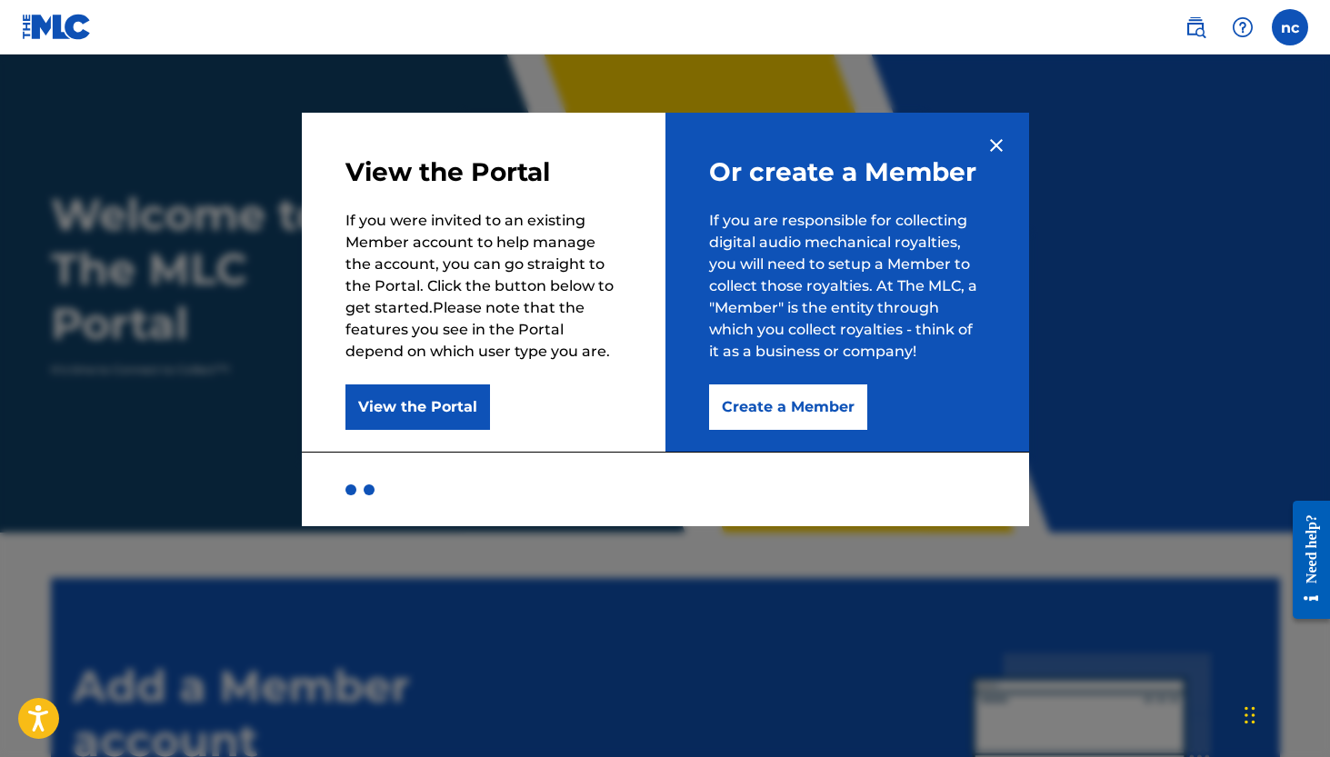
click at [398, 410] on button "View the Portal" at bounding box center [417, 406] width 145 height 45
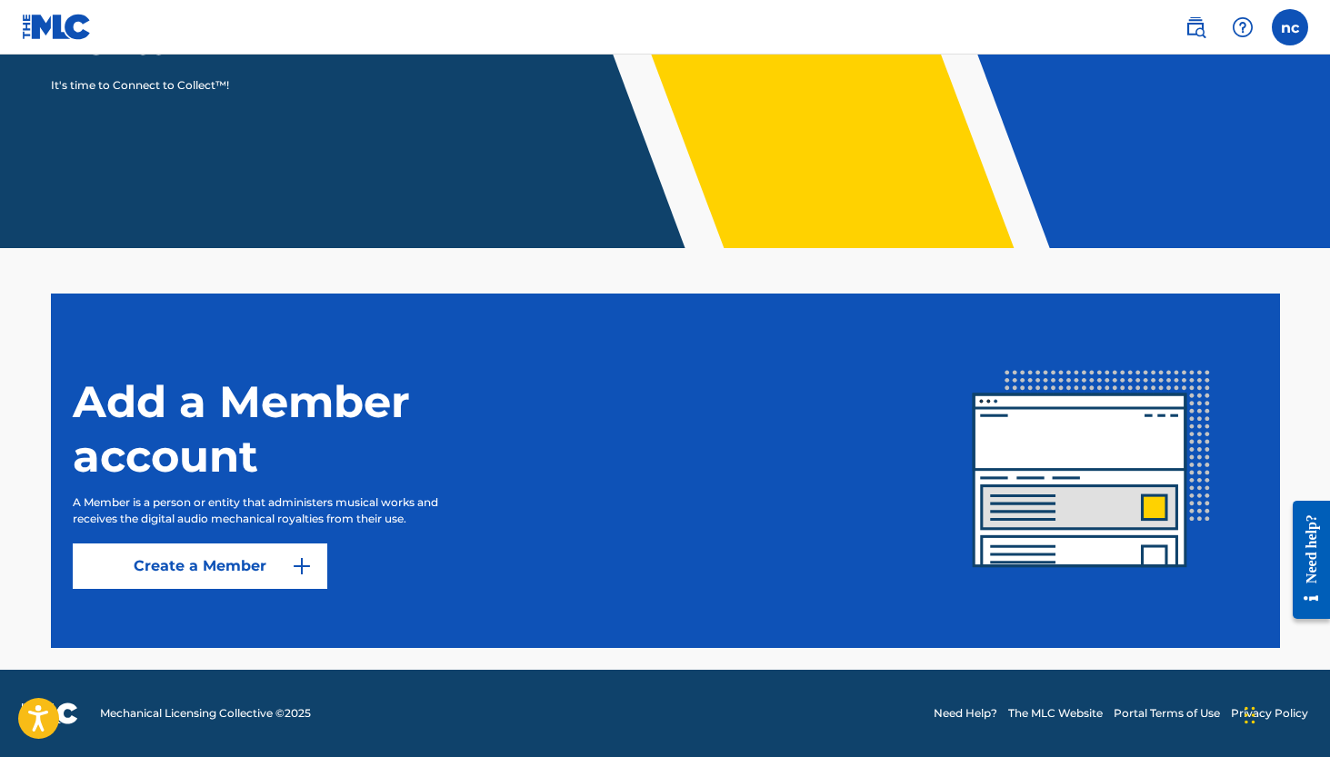
scroll to position [284, 0]
click at [217, 574] on link "Create a Member" at bounding box center [200, 565] width 254 height 45
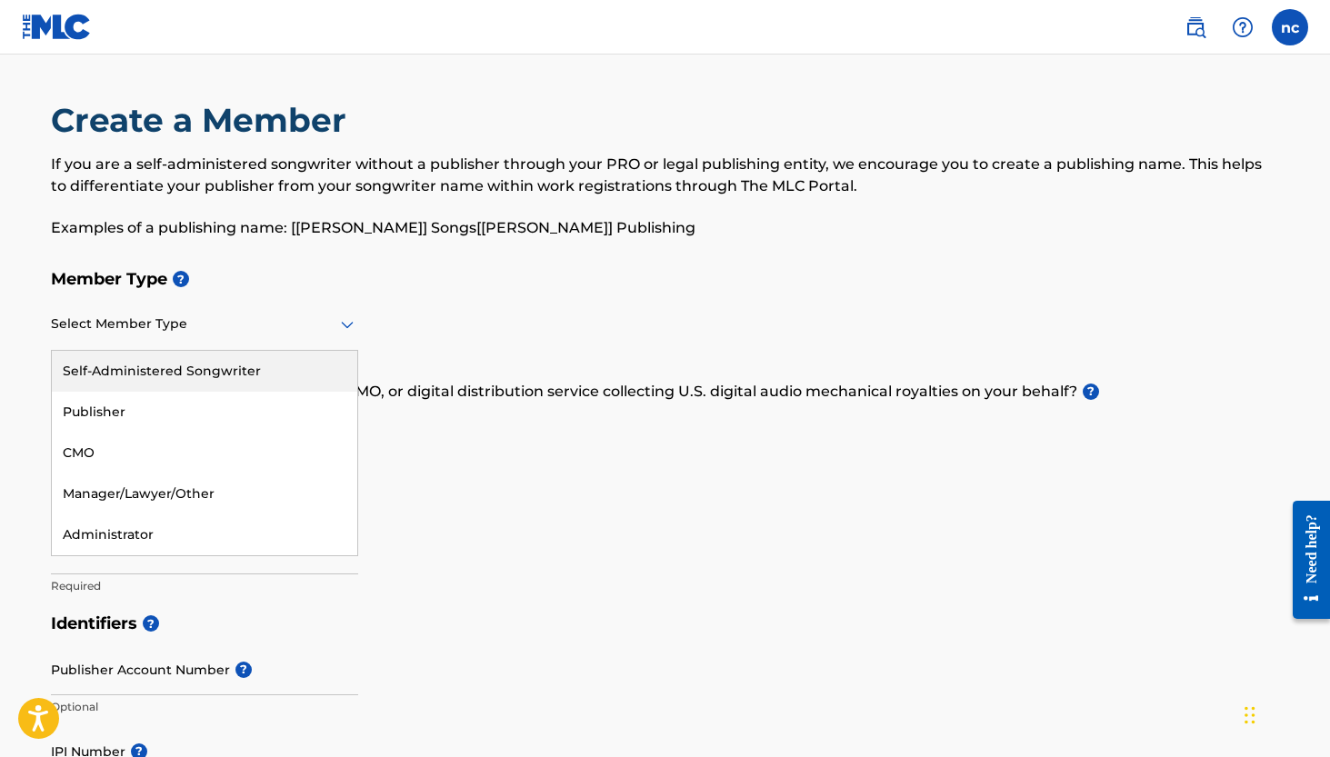
click at [188, 344] on div "Select Member Type" at bounding box center [204, 325] width 307 height 52
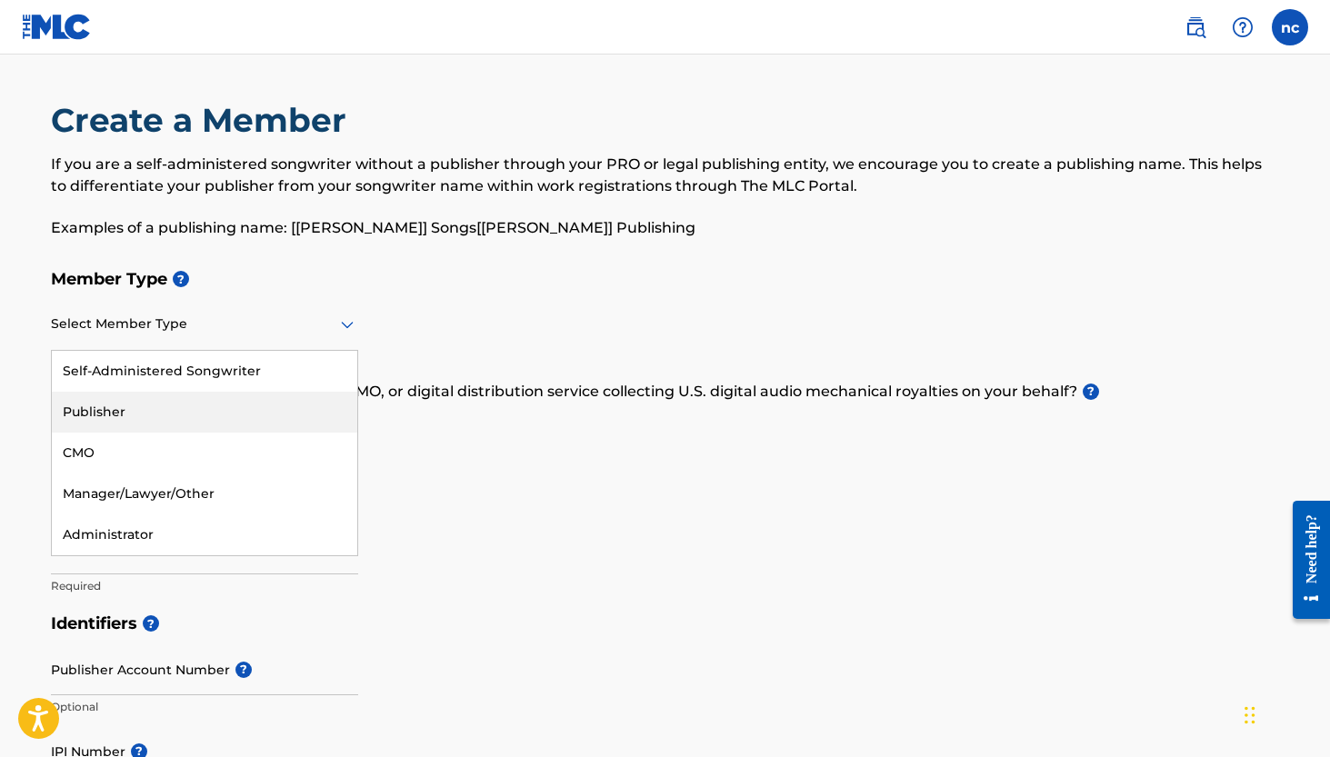
click at [176, 394] on div "Publisher" at bounding box center [204, 412] width 305 height 41
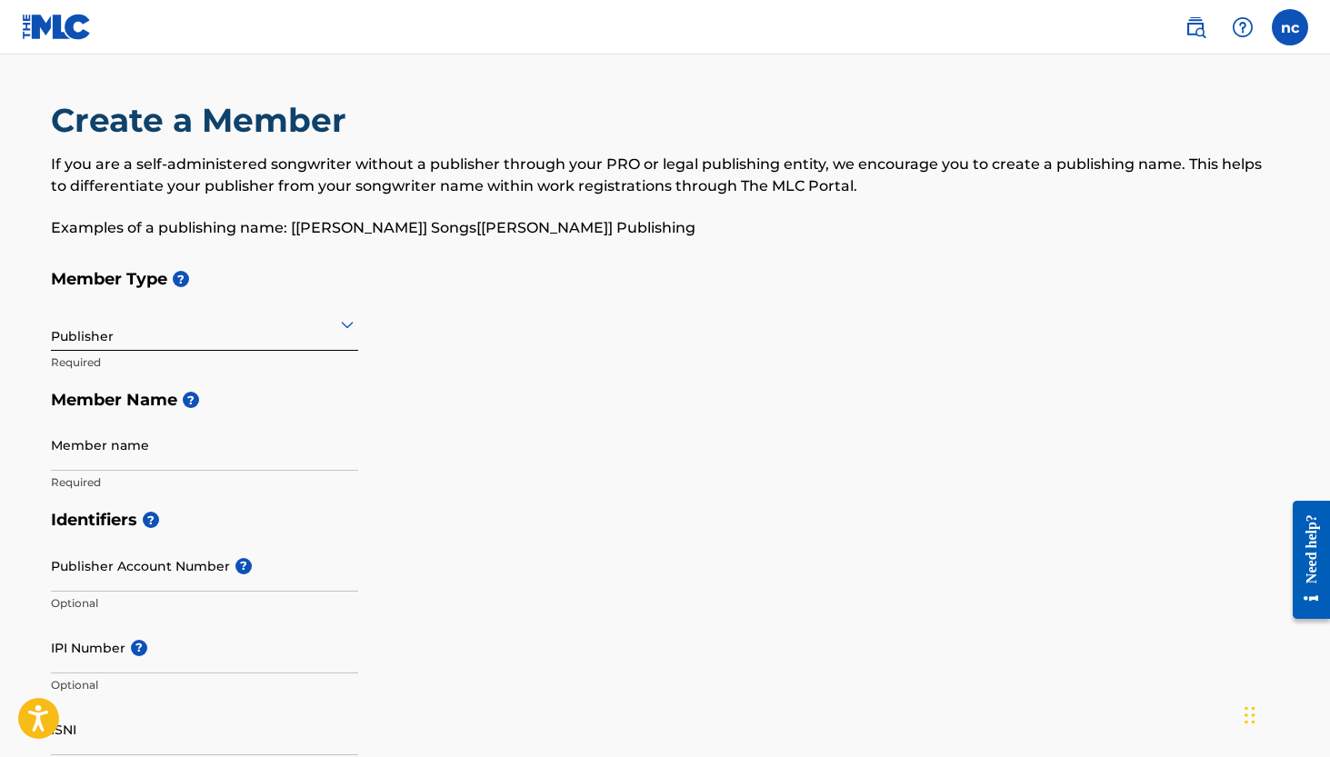
click at [176, 337] on div "Publisher" at bounding box center [204, 324] width 307 height 45
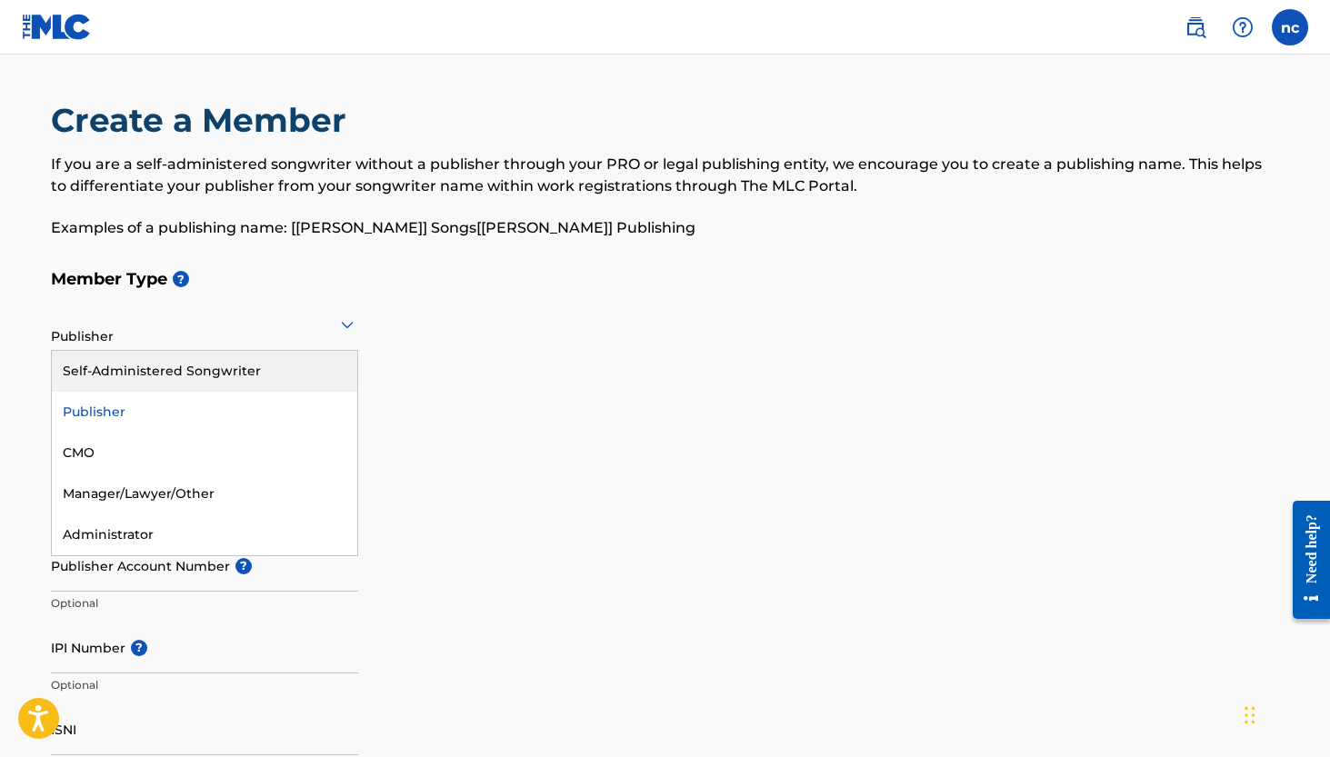
click at [708, 492] on div "Member Type ? Self-Administered Songwriter, 1 of 5. 5 results available. Use Up…" at bounding box center [665, 380] width 1229 height 241
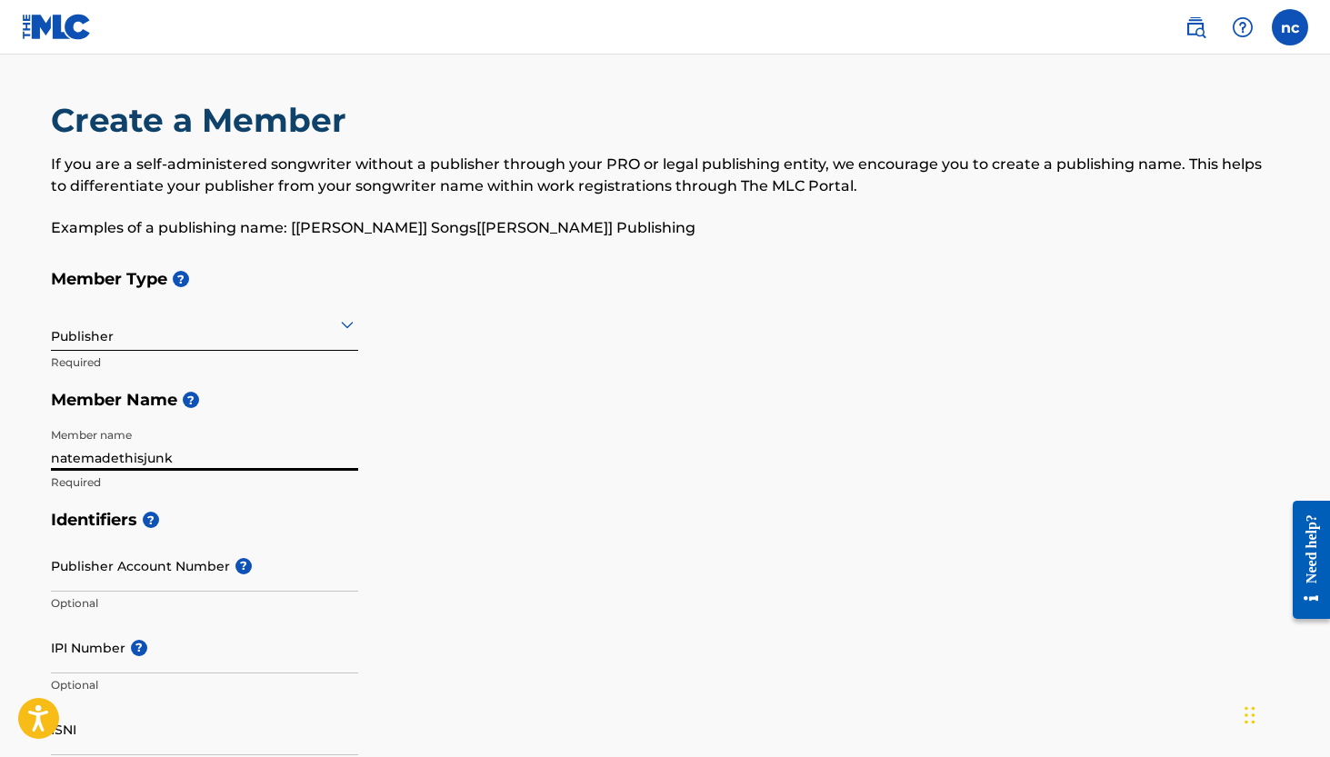
type input "natemadethisjunk"
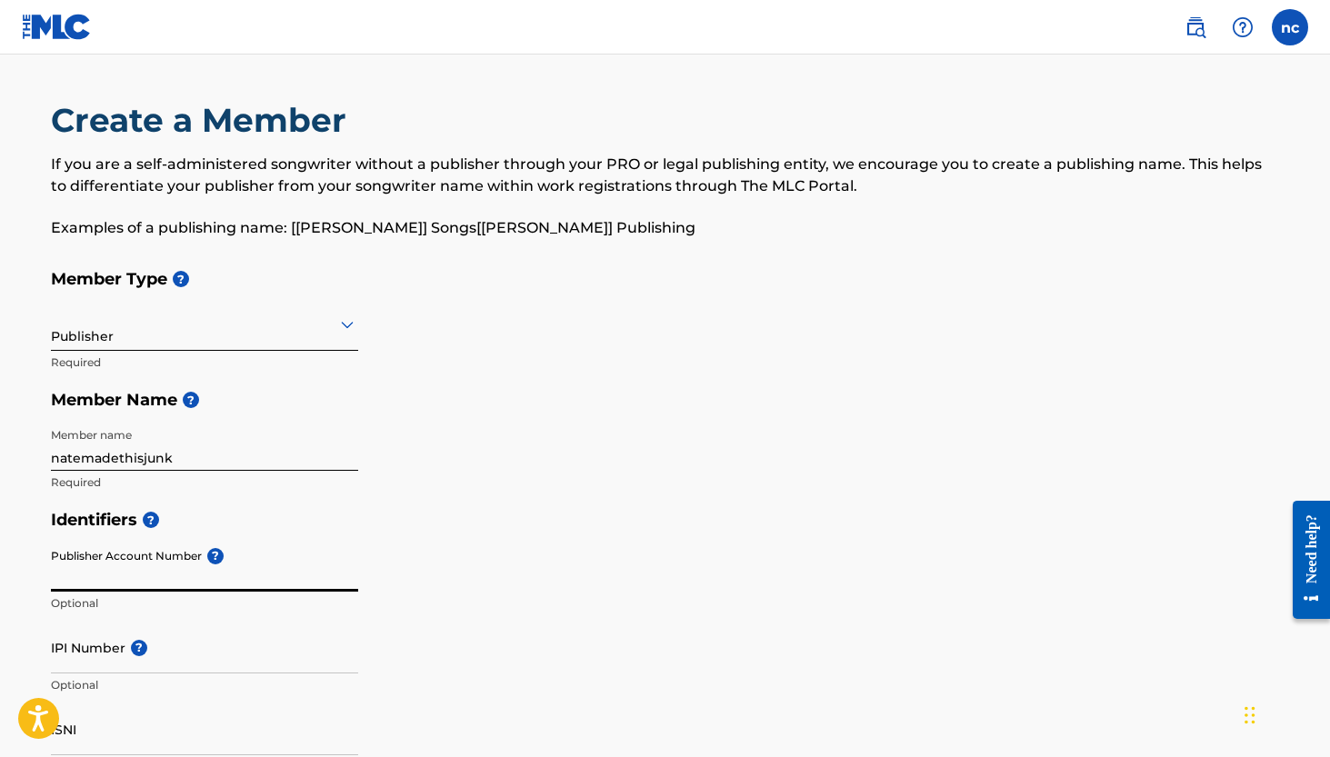
click at [213, 564] on input "Publisher Account Number ?" at bounding box center [204, 566] width 307 height 52
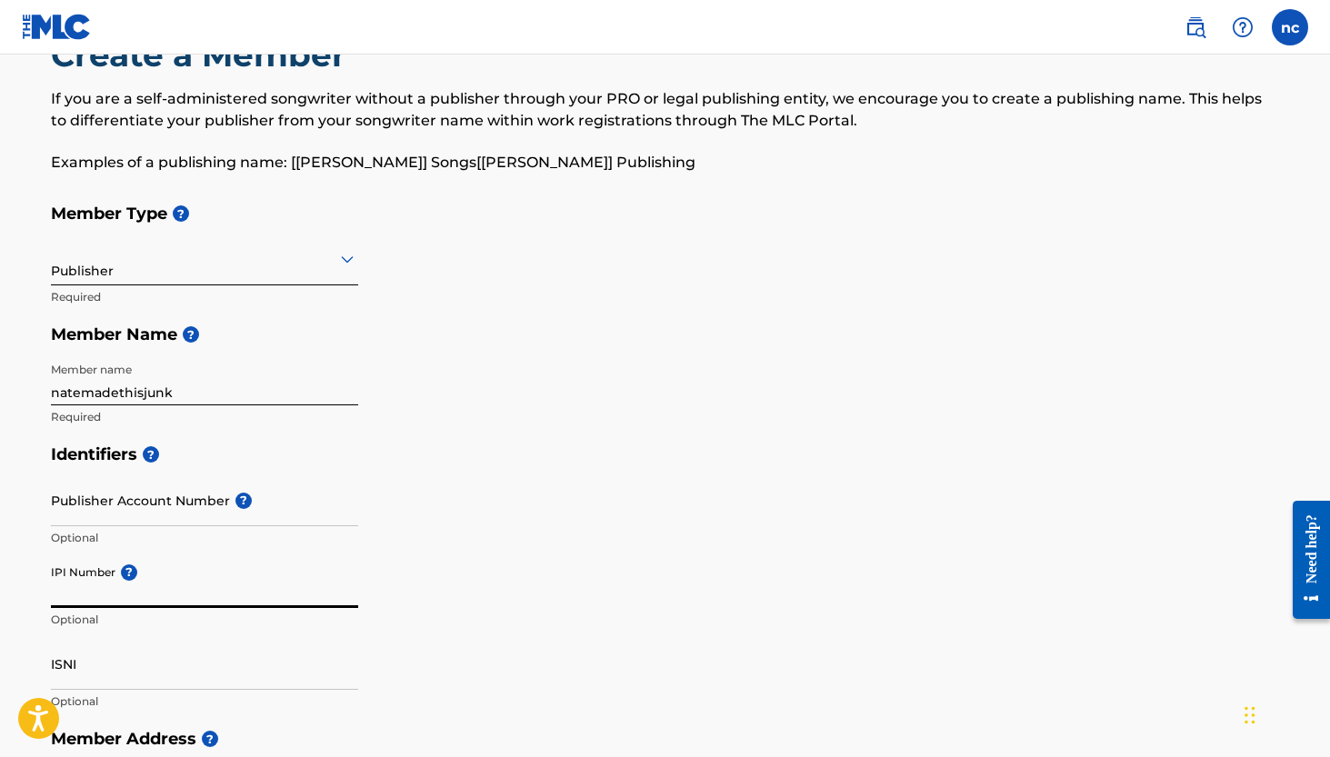
click at [174, 572] on input "IPI Number ?" at bounding box center [204, 582] width 307 height 52
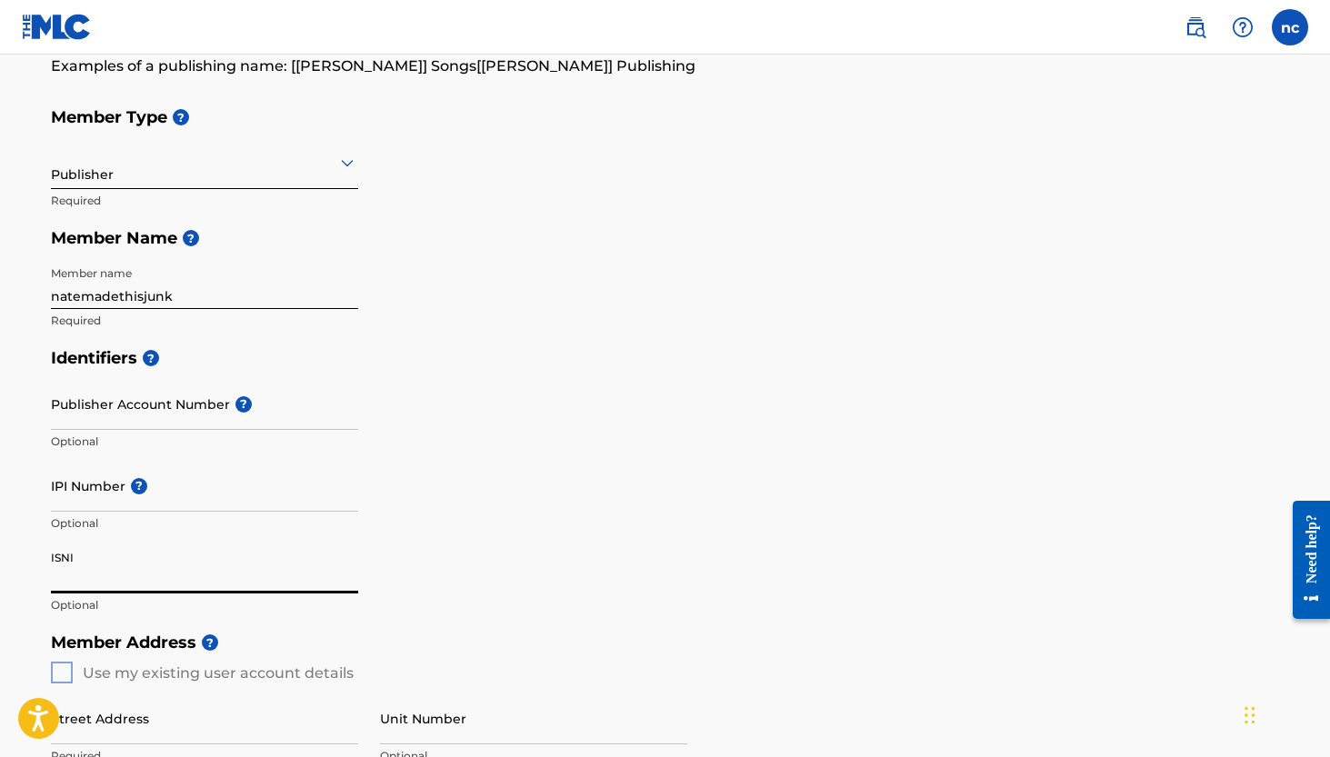
click at [164, 570] on input "ISNI" at bounding box center [204, 568] width 307 height 52
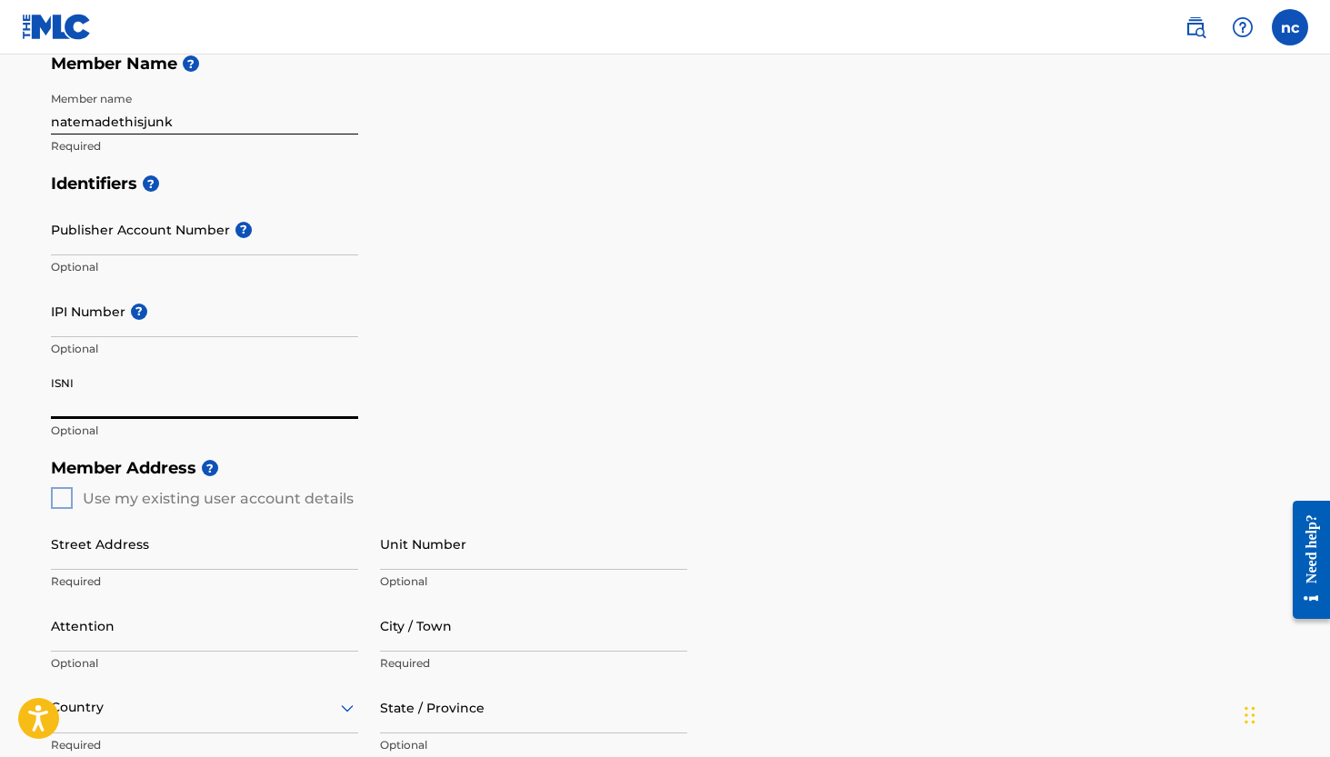
scroll to position [342, 0]
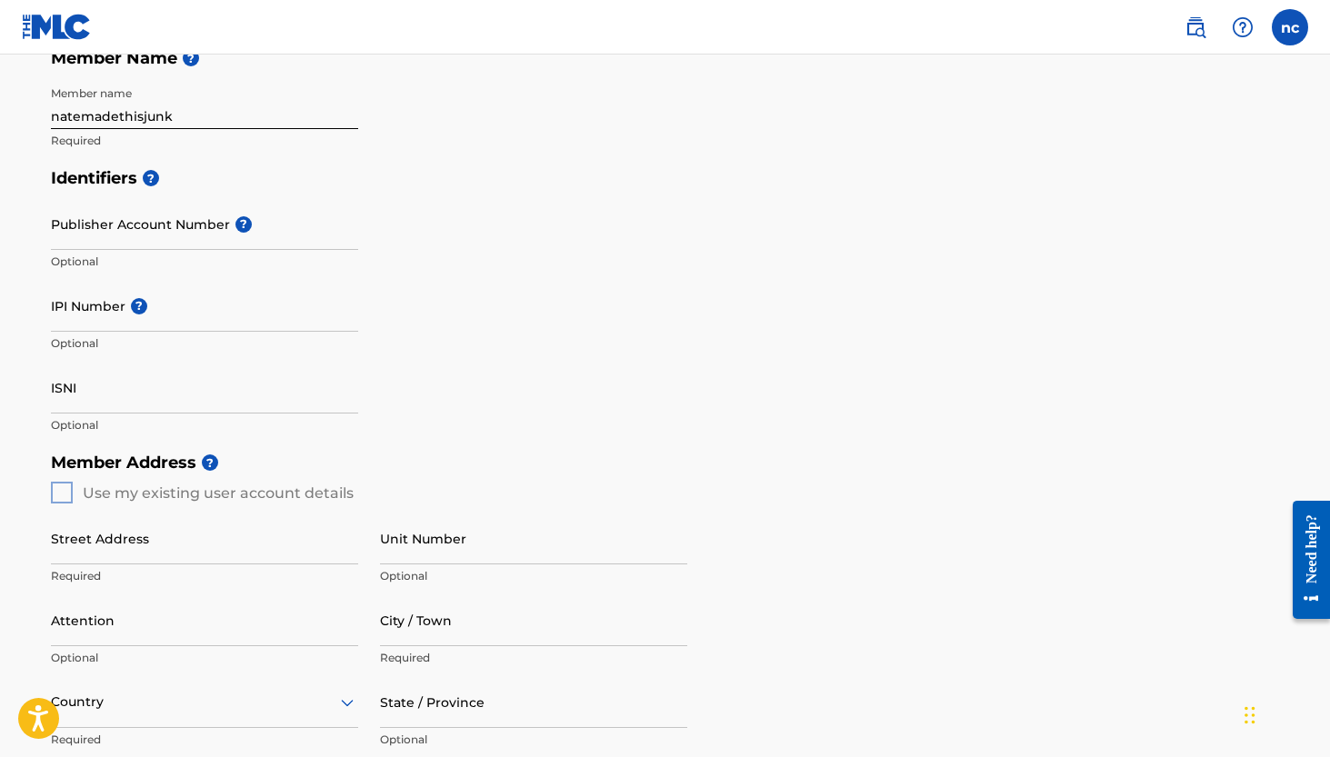
click at [60, 493] on div "Member Address ? Use my existing user account details Street Address Required U…" at bounding box center [665, 651] width 1229 height 415
click at [71, 492] on div "Member Address ? Use my existing user account details Street Address Required U…" at bounding box center [665, 651] width 1229 height 415
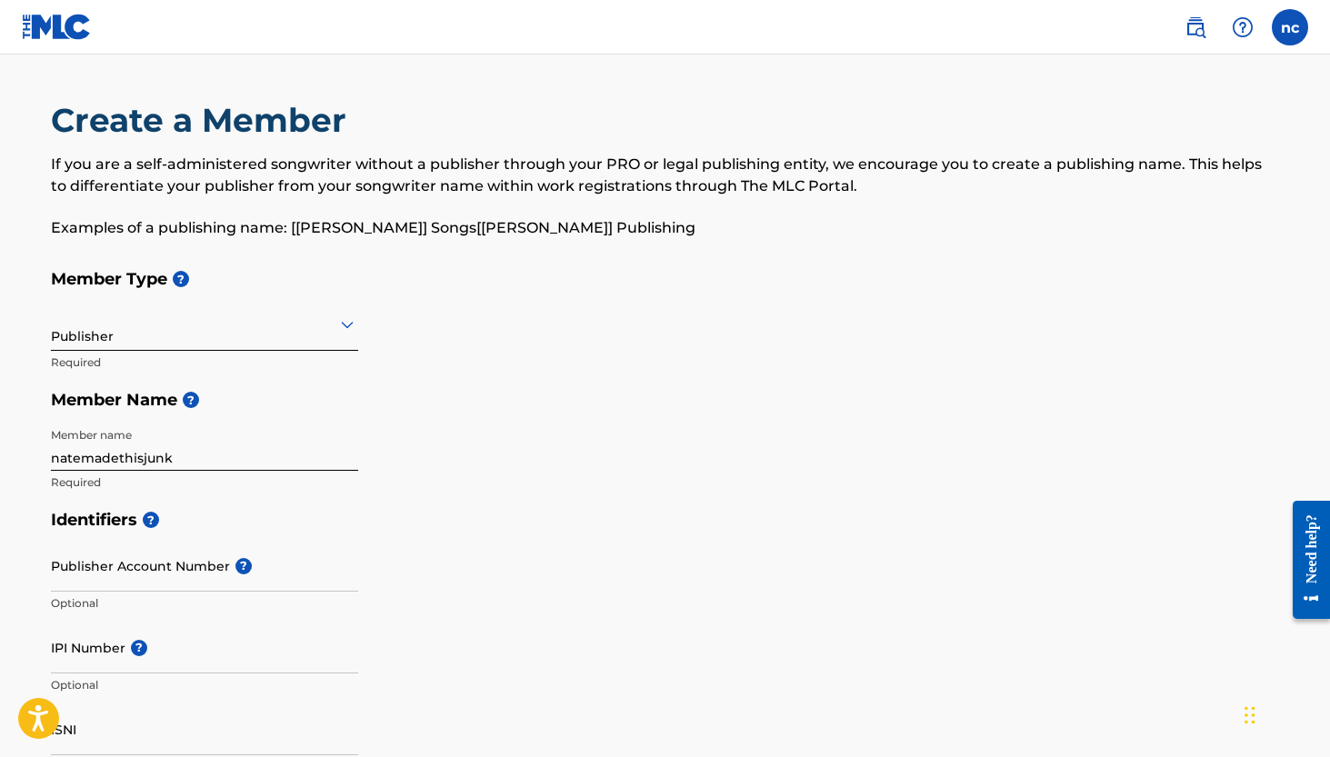
scroll to position [0, 0]
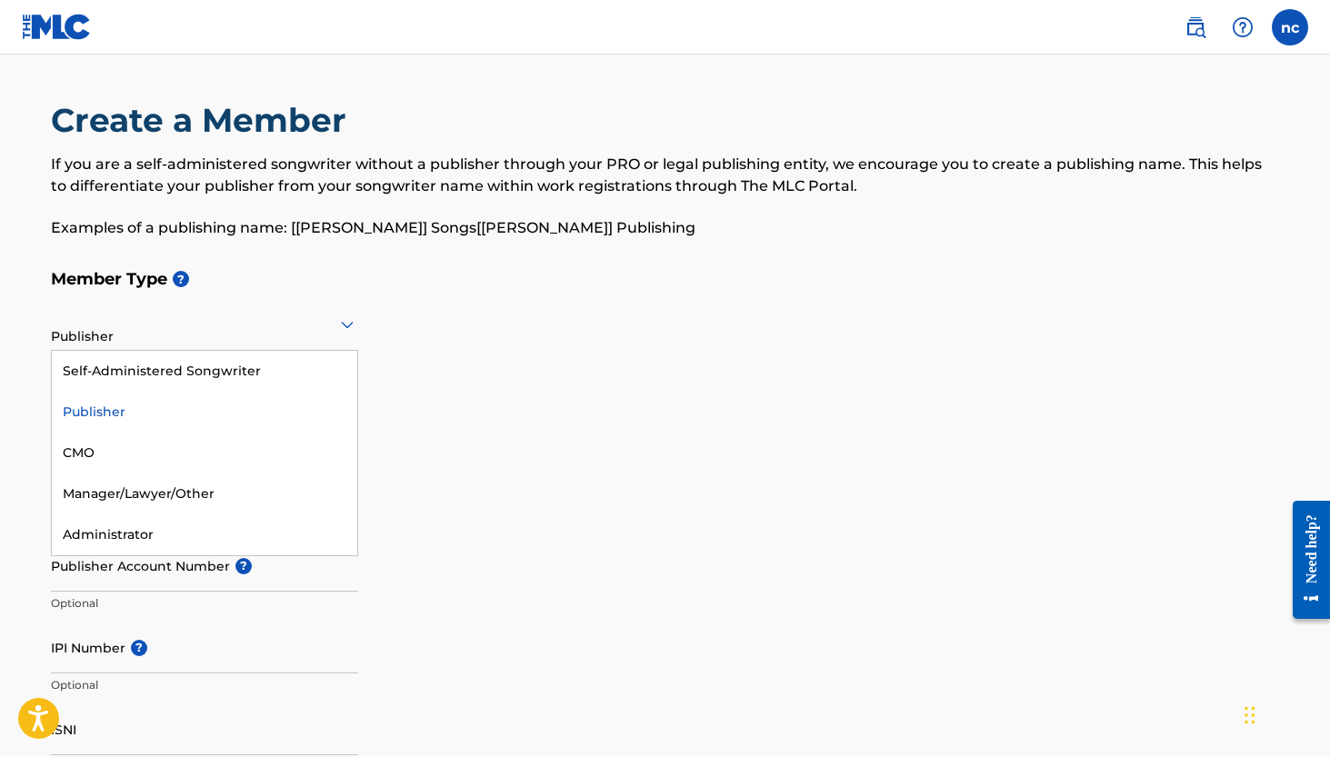
click at [183, 338] on div "Publisher" at bounding box center [204, 324] width 307 height 45
click at [184, 329] on div at bounding box center [204, 324] width 307 height 23
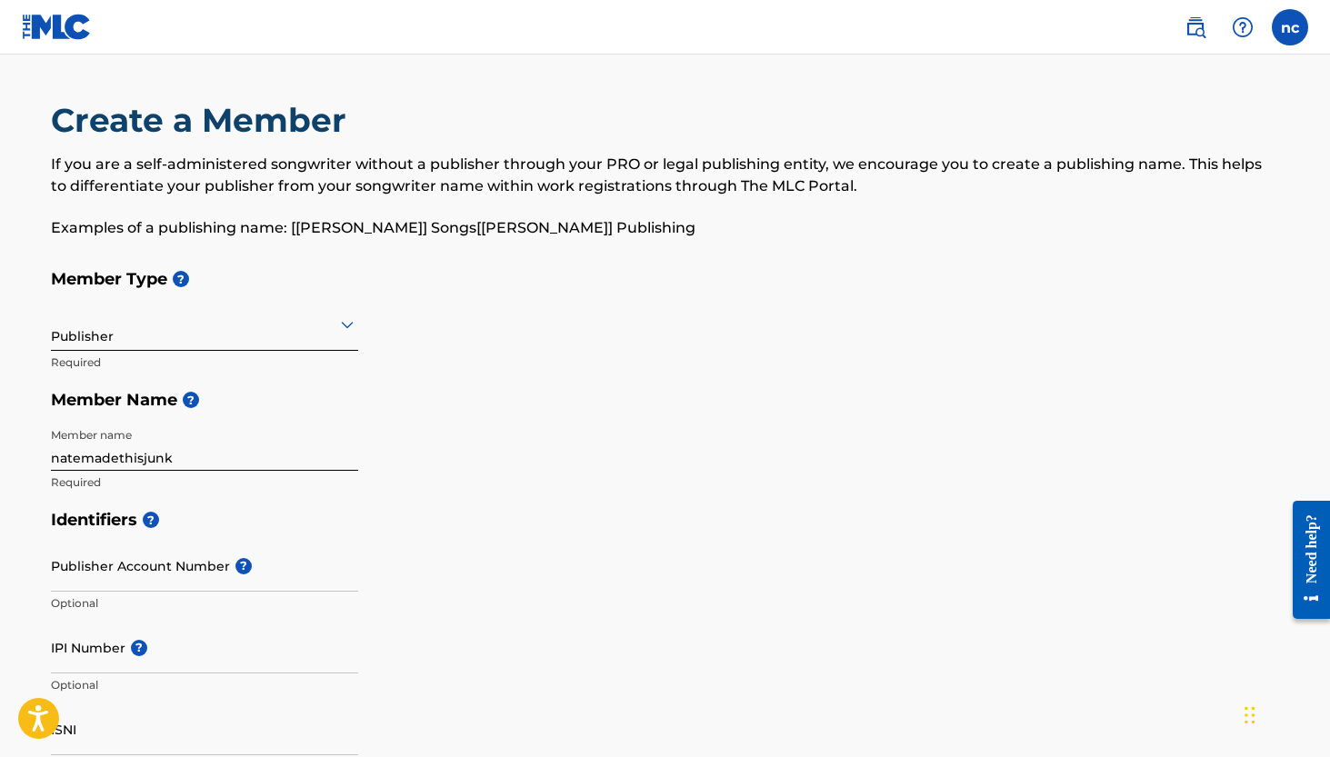
scroll to position [22, 0]
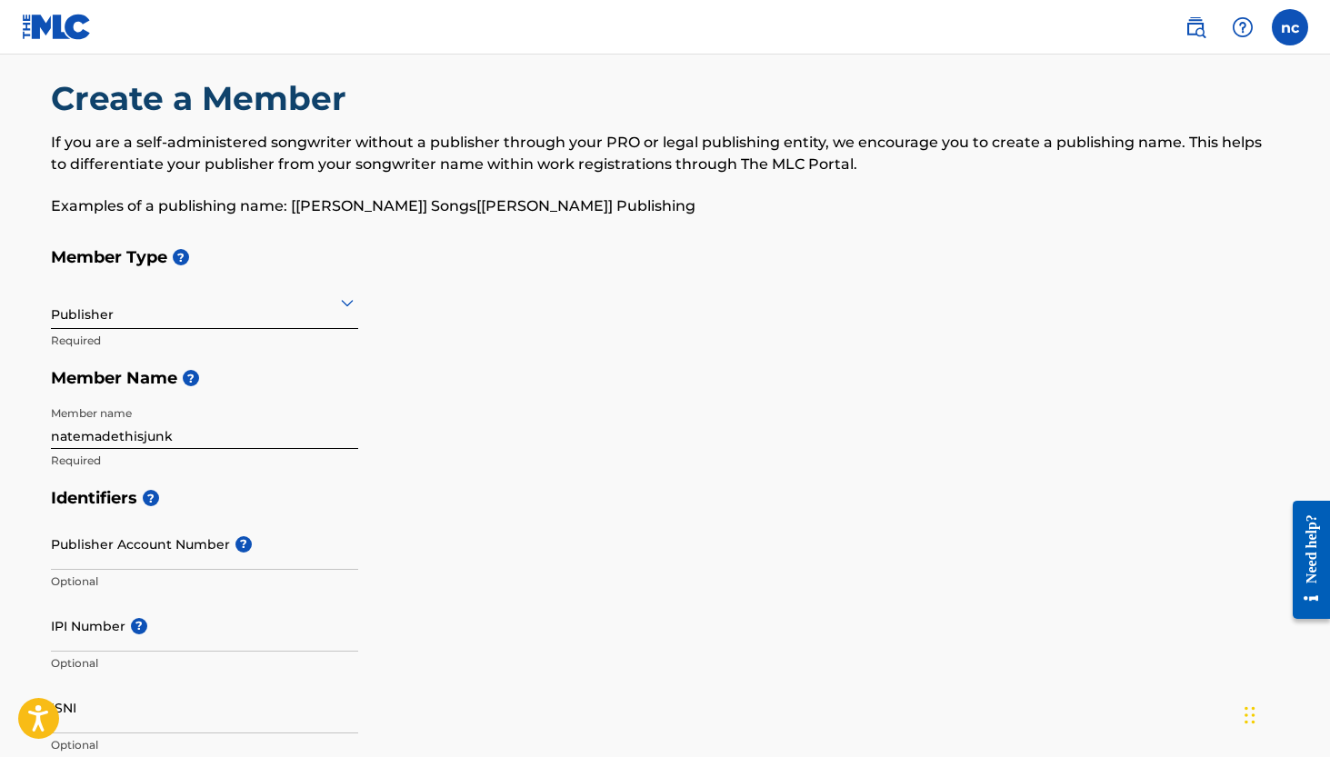
click at [194, 534] on input "Publisher Account Number ?" at bounding box center [204, 544] width 307 height 52
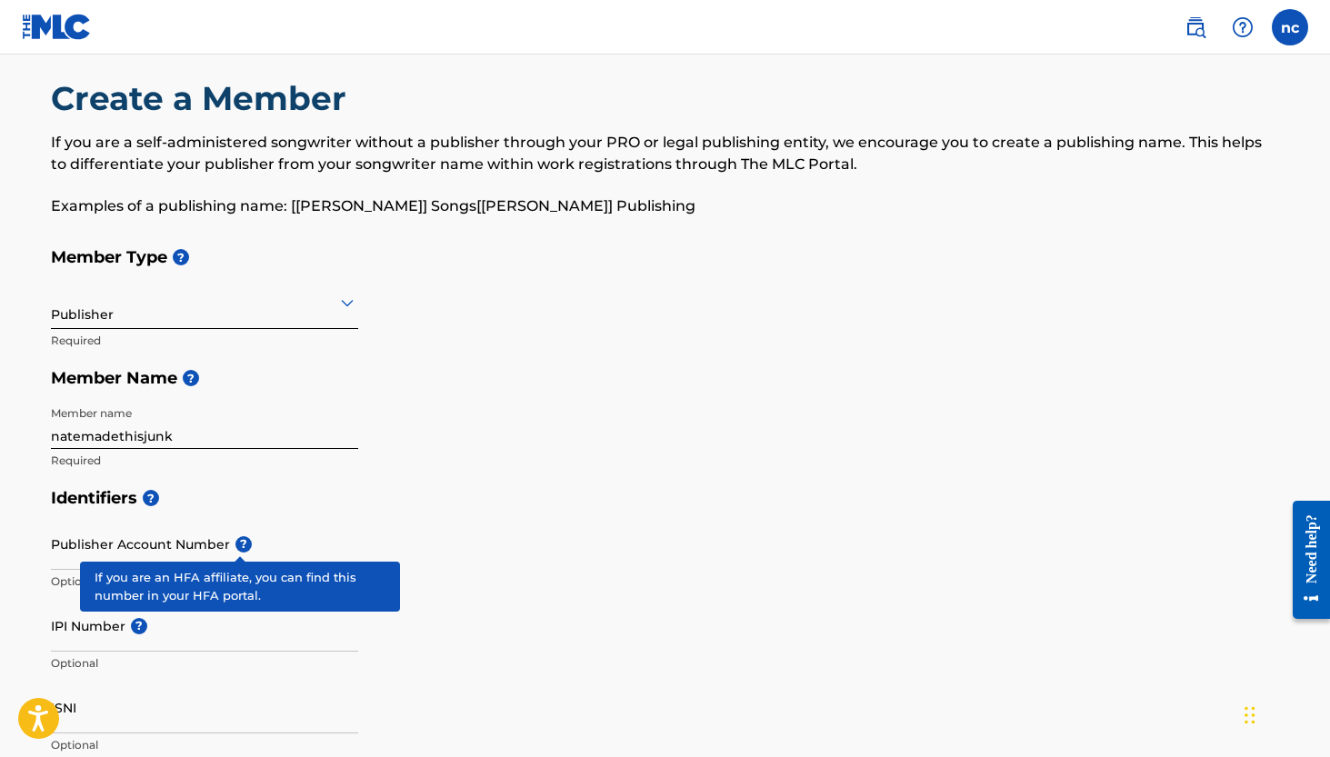
click at [212, 528] on div "Publisher Account Number ? Optional" at bounding box center [204, 559] width 307 height 82
click at [241, 543] on span "?" at bounding box center [243, 544] width 16 height 16
click at [241, 543] on input "Publisher Account Number ?" at bounding box center [204, 544] width 307 height 52
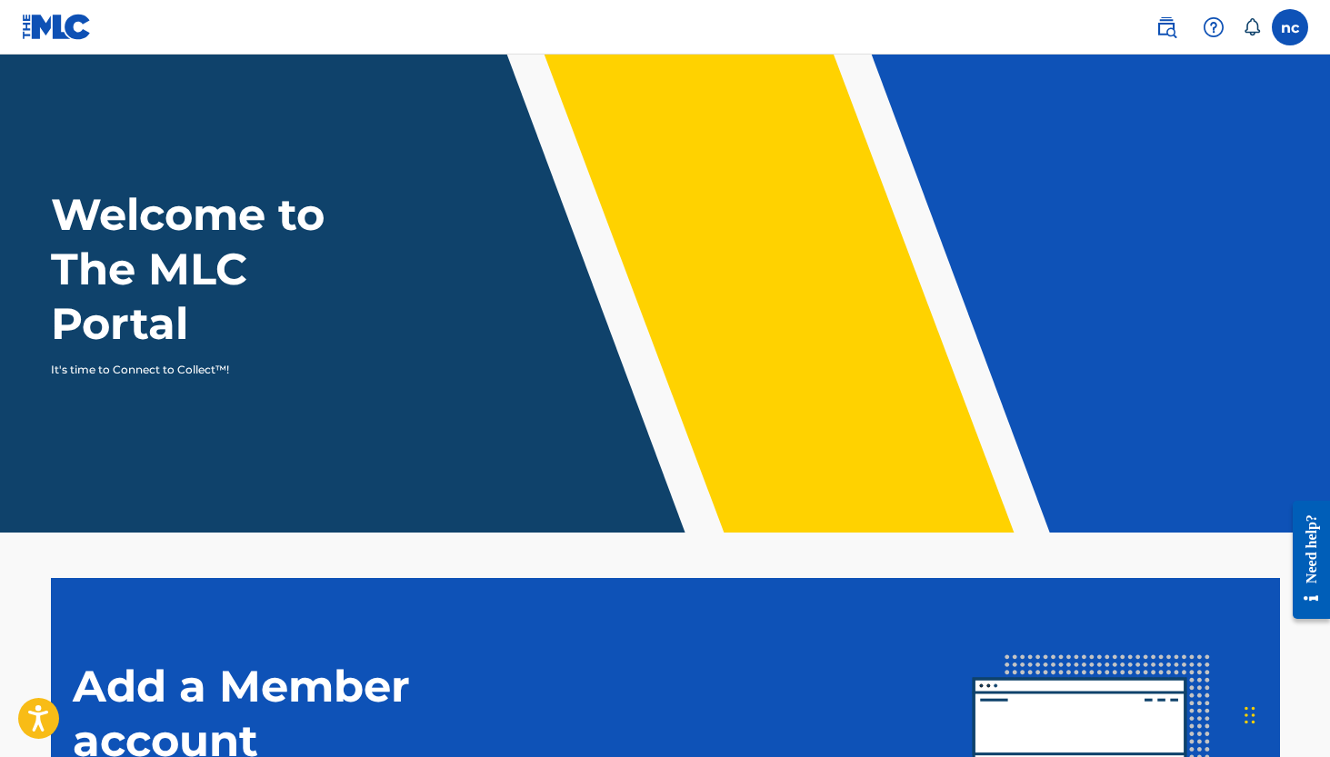
click at [1173, 30] on img at bounding box center [1166, 27] width 22 height 22
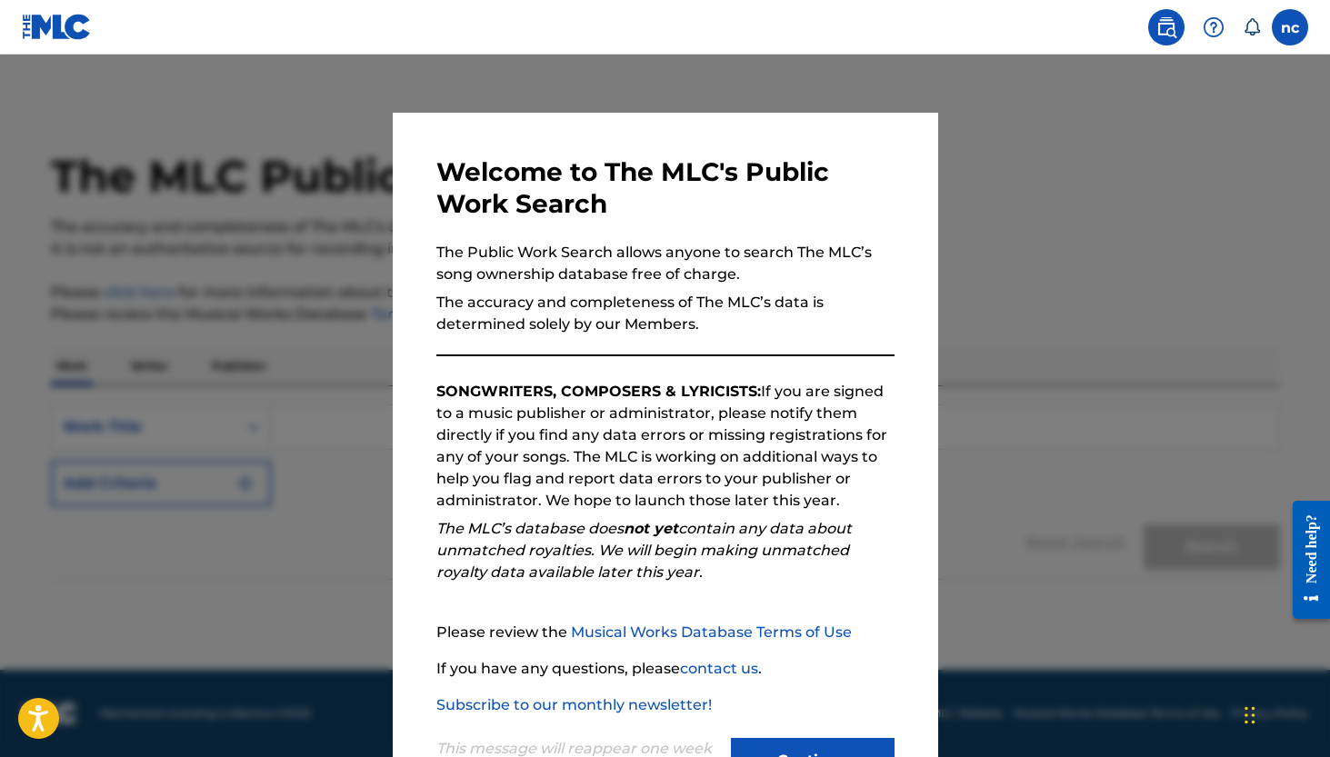
click at [708, 324] on p "The accuracy and completeness of The MLC’s data is determined solely by our Mem…" at bounding box center [665, 314] width 458 height 44
click at [696, 278] on p "The Public Work Search allows anyone to search The MLC’s song ownership databas…" at bounding box center [665, 264] width 458 height 44
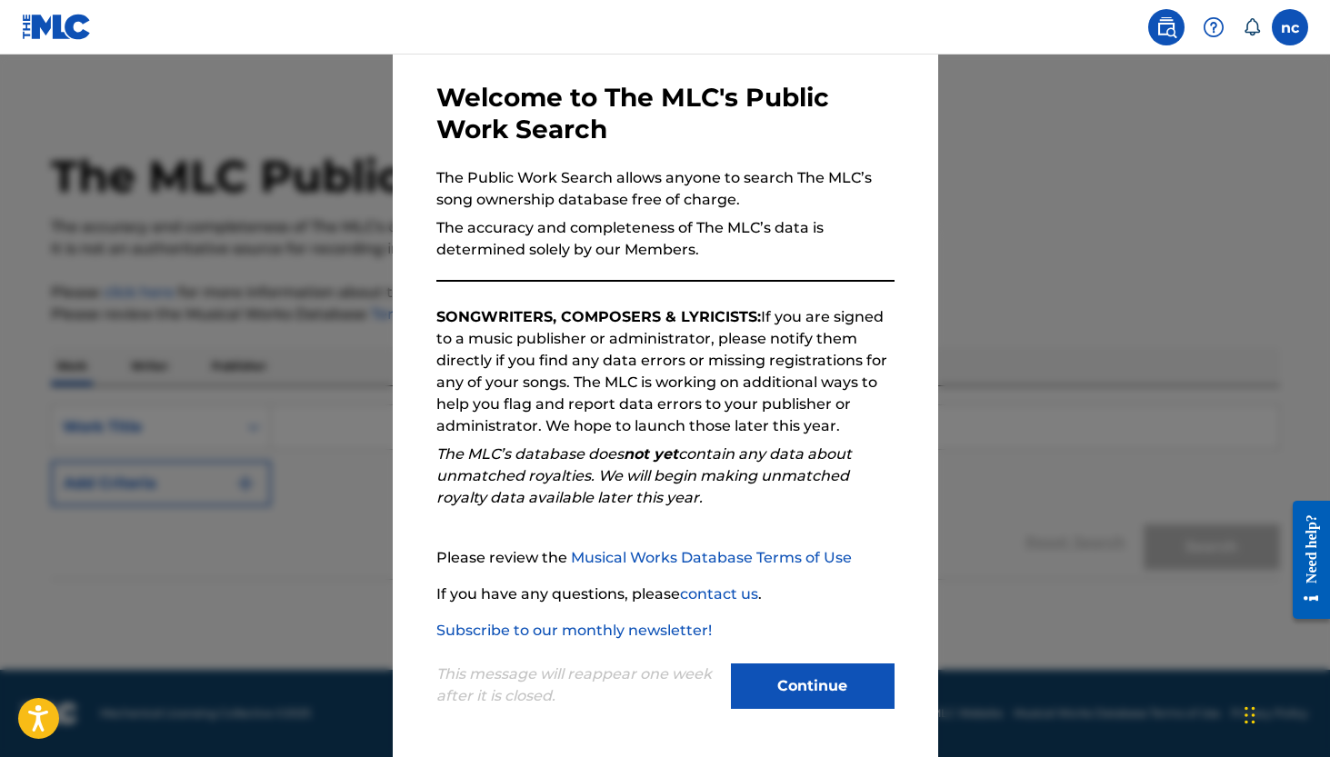
scroll to position [75, 0]
click at [768, 676] on button "Continue" at bounding box center [813, 685] width 164 height 45
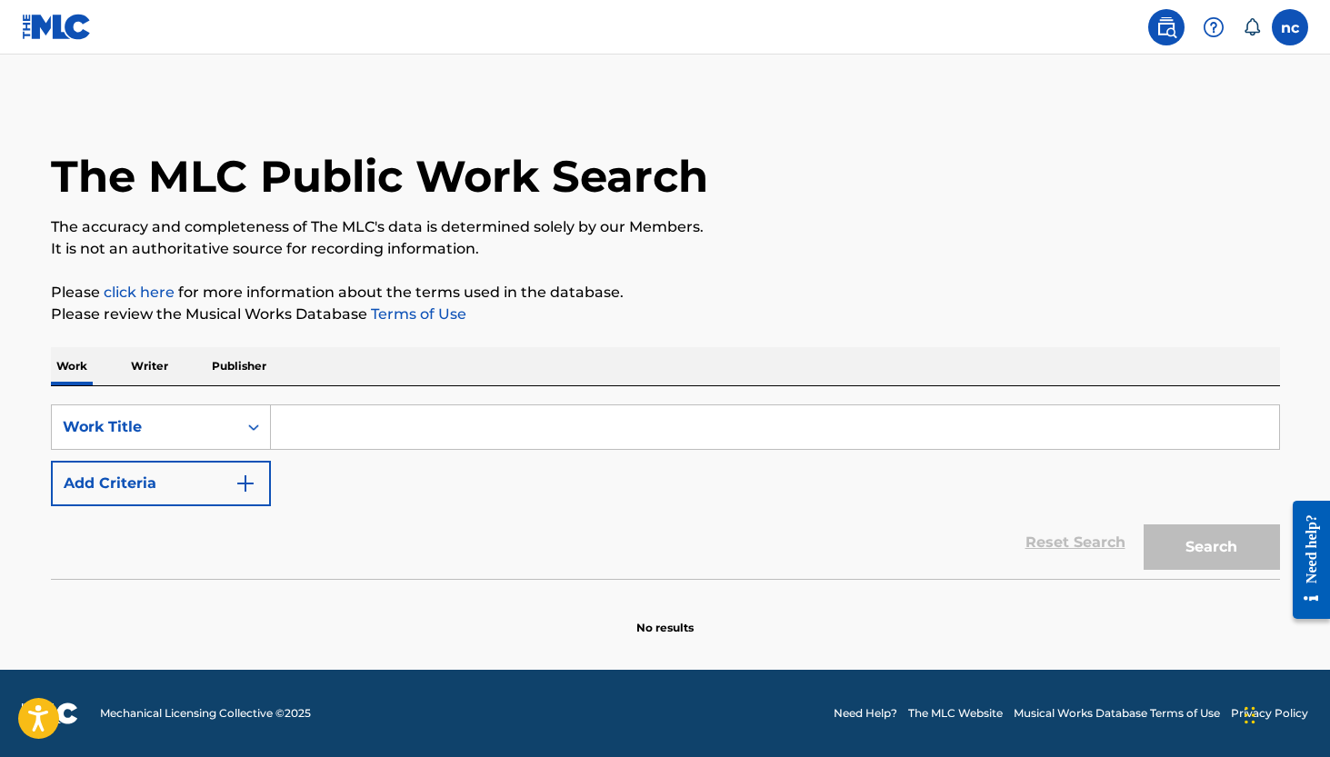
scroll to position [0, 0]
click at [155, 367] on p "Writer" at bounding box center [149, 366] width 48 height 38
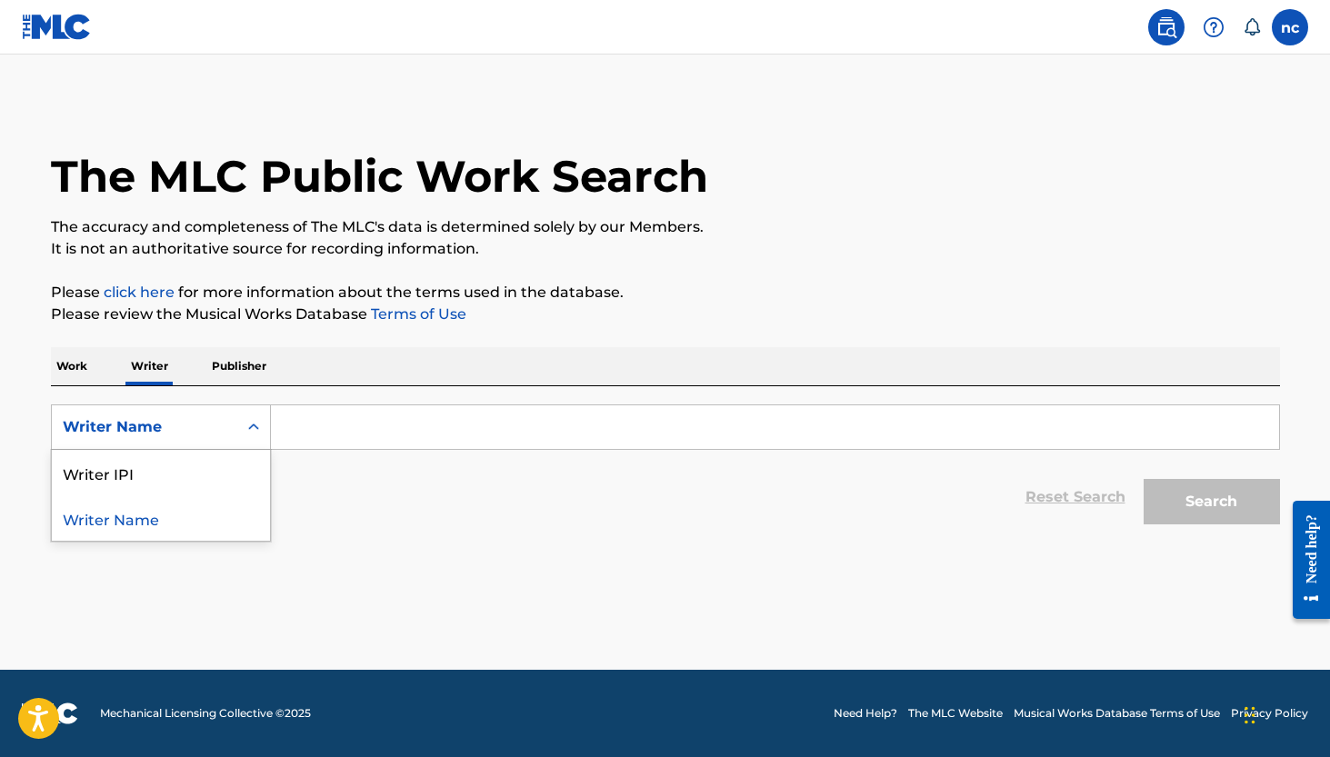
click at [194, 420] on div "Writer Name" at bounding box center [145, 427] width 164 height 22
click at [311, 419] on input "Search Form" at bounding box center [775, 427] width 1008 height 44
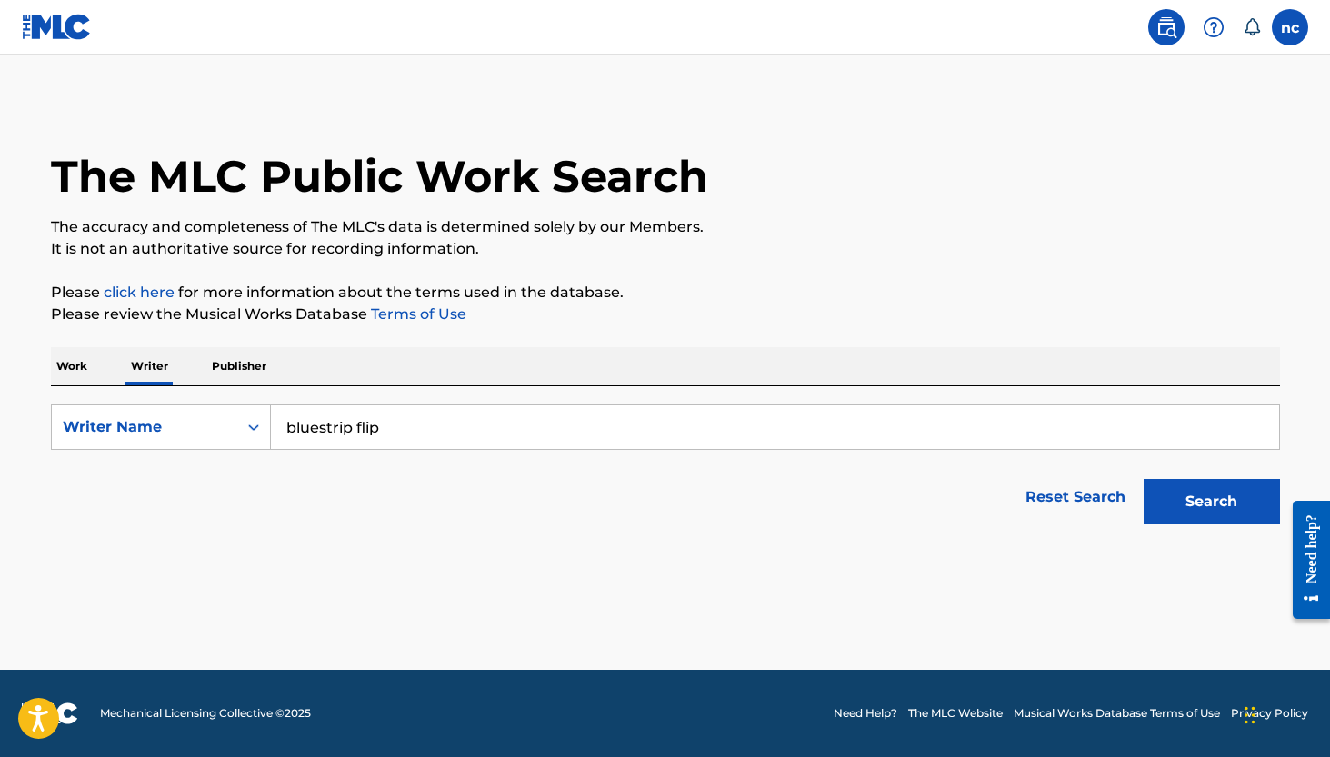
type input "bluestrip flip"
click at [1211, 502] on button "Search" at bounding box center [1211, 501] width 136 height 45
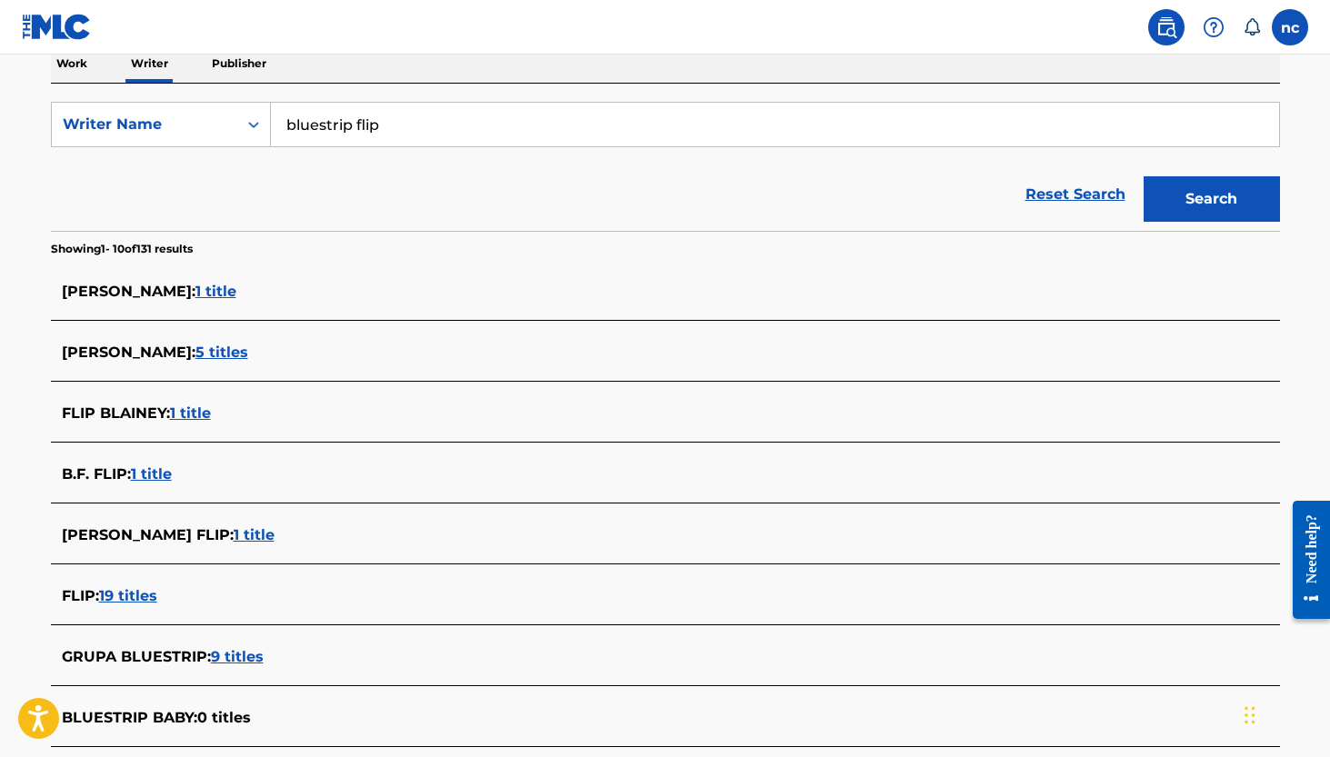
scroll to position [210, 0]
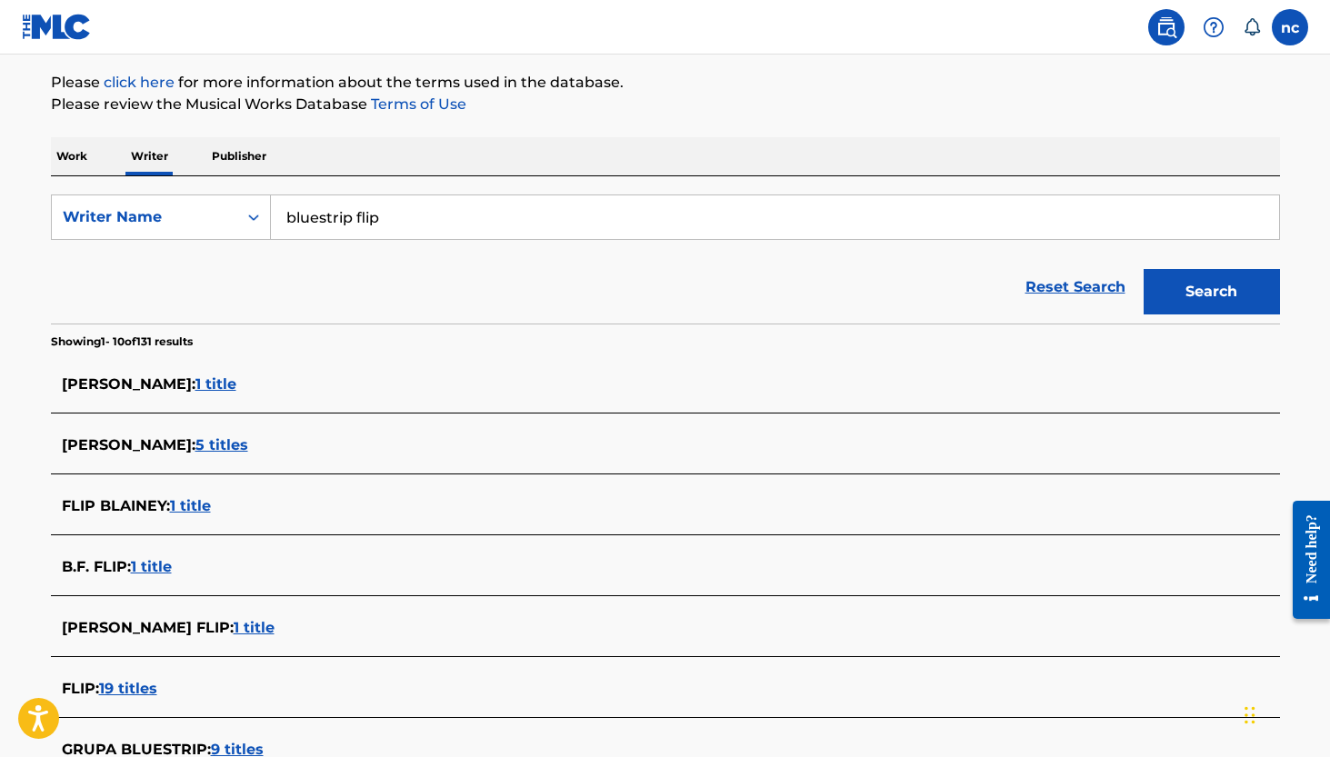
click at [68, 156] on p "Work" at bounding box center [72, 156] width 42 height 38
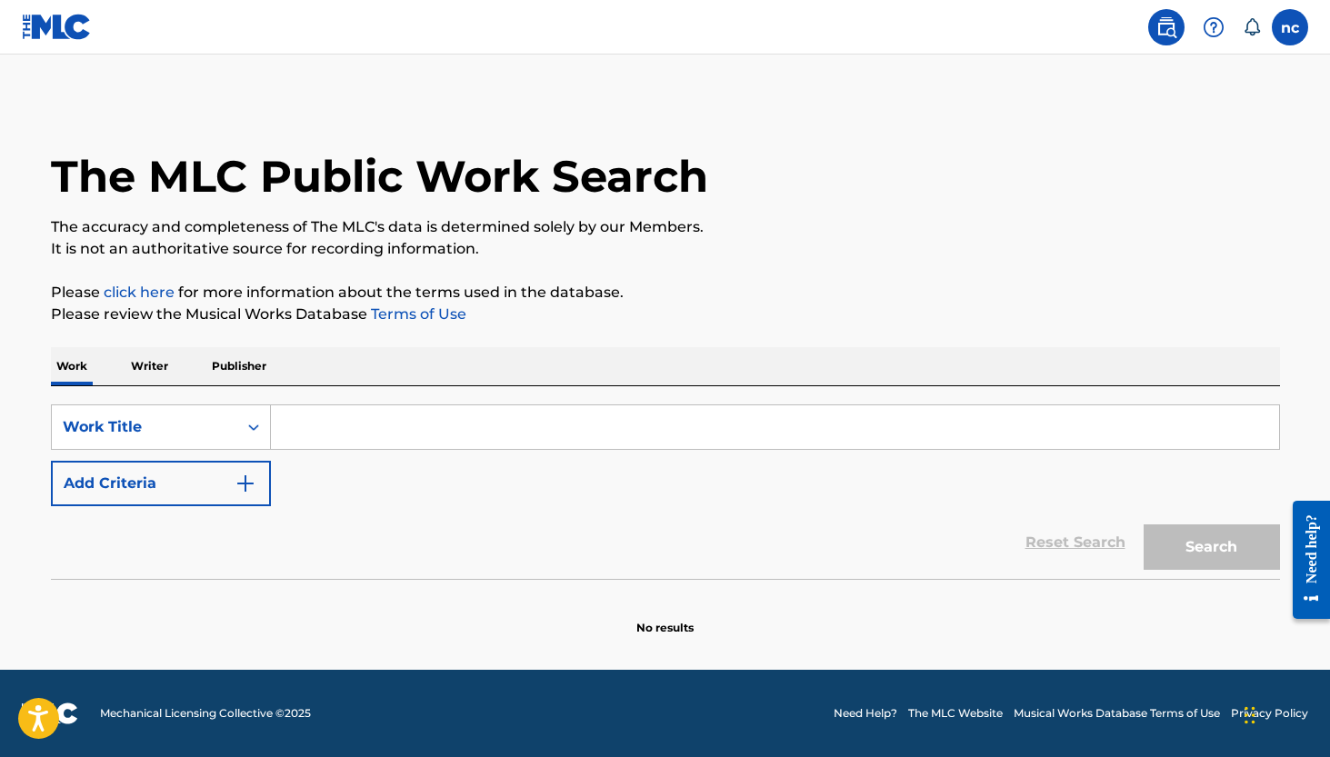
click at [233, 360] on p "Publisher" at bounding box center [238, 366] width 65 height 38
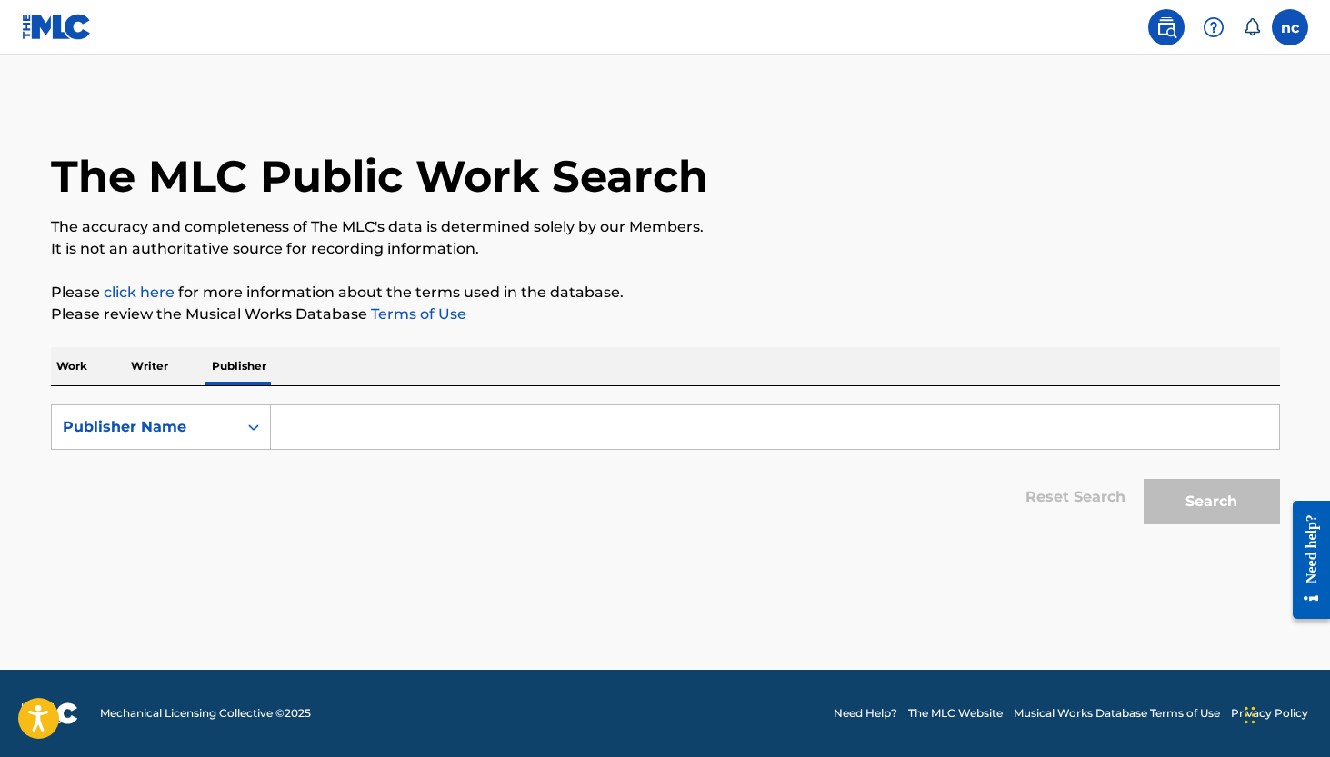
click at [307, 424] on input "Search Form" at bounding box center [775, 427] width 1008 height 44
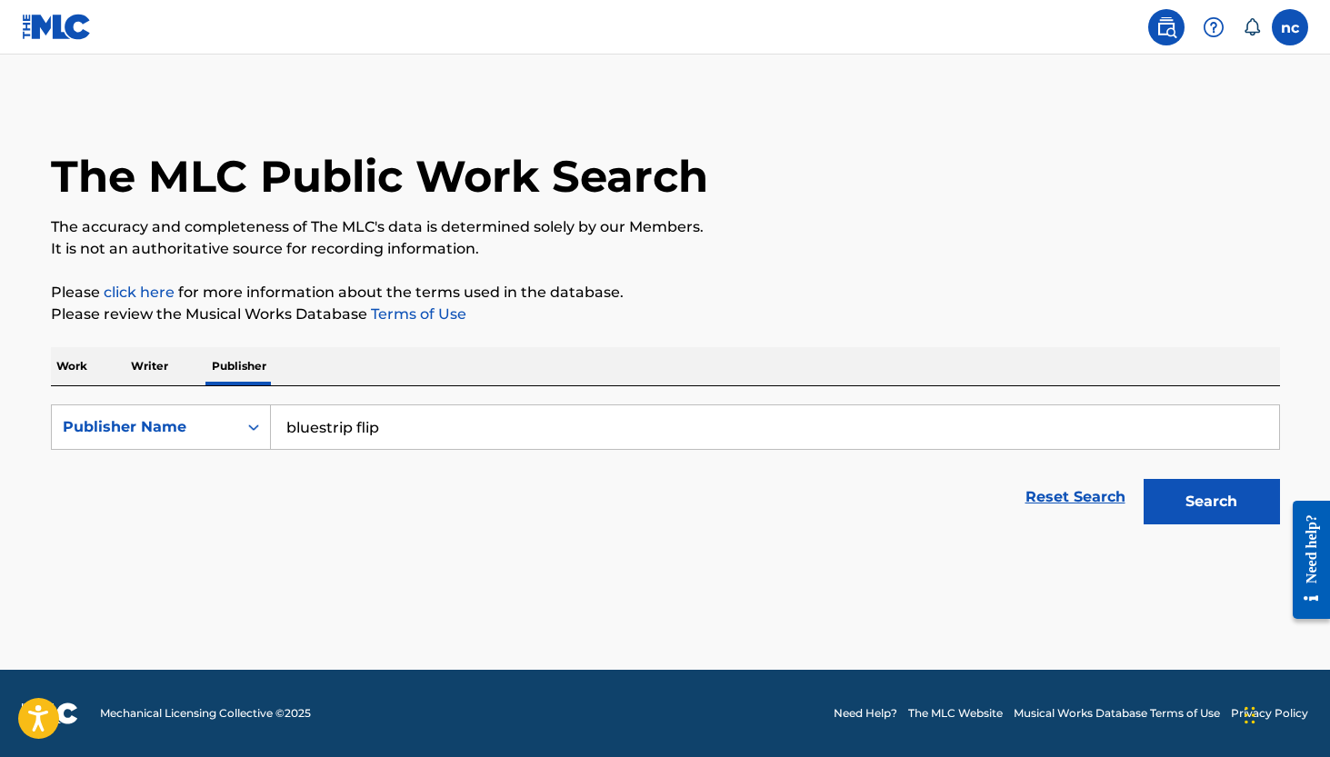
click at [1211, 502] on button "Search" at bounding box center [1211, 501] width 136 height 45
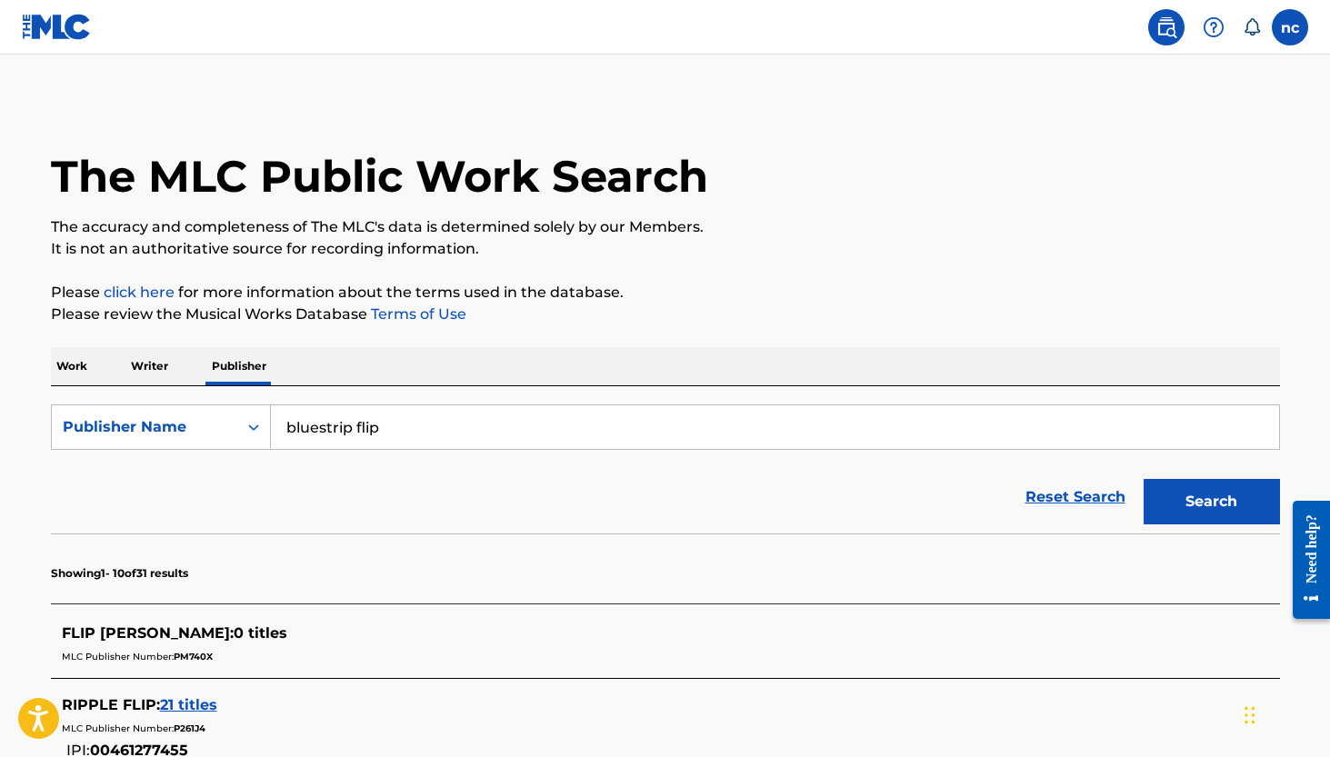
click at [383, 420] on input "bluestrip flip" at bounding box center [775, 427] width 1008 height 44
paste input "Mainopp4k"
type input "Mainopp4k"
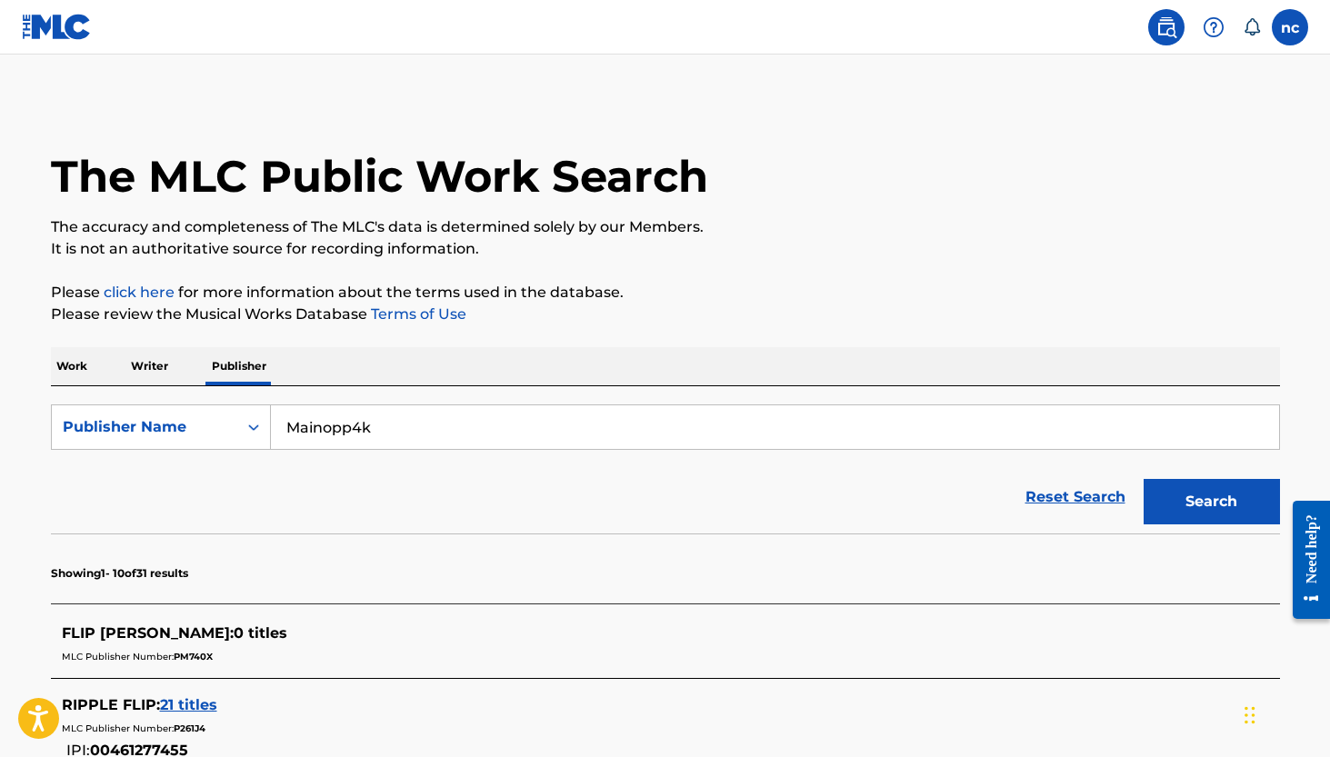
click at [1211, 502] on button "Search" at bounding box center [1211, 501] width 136 height 45
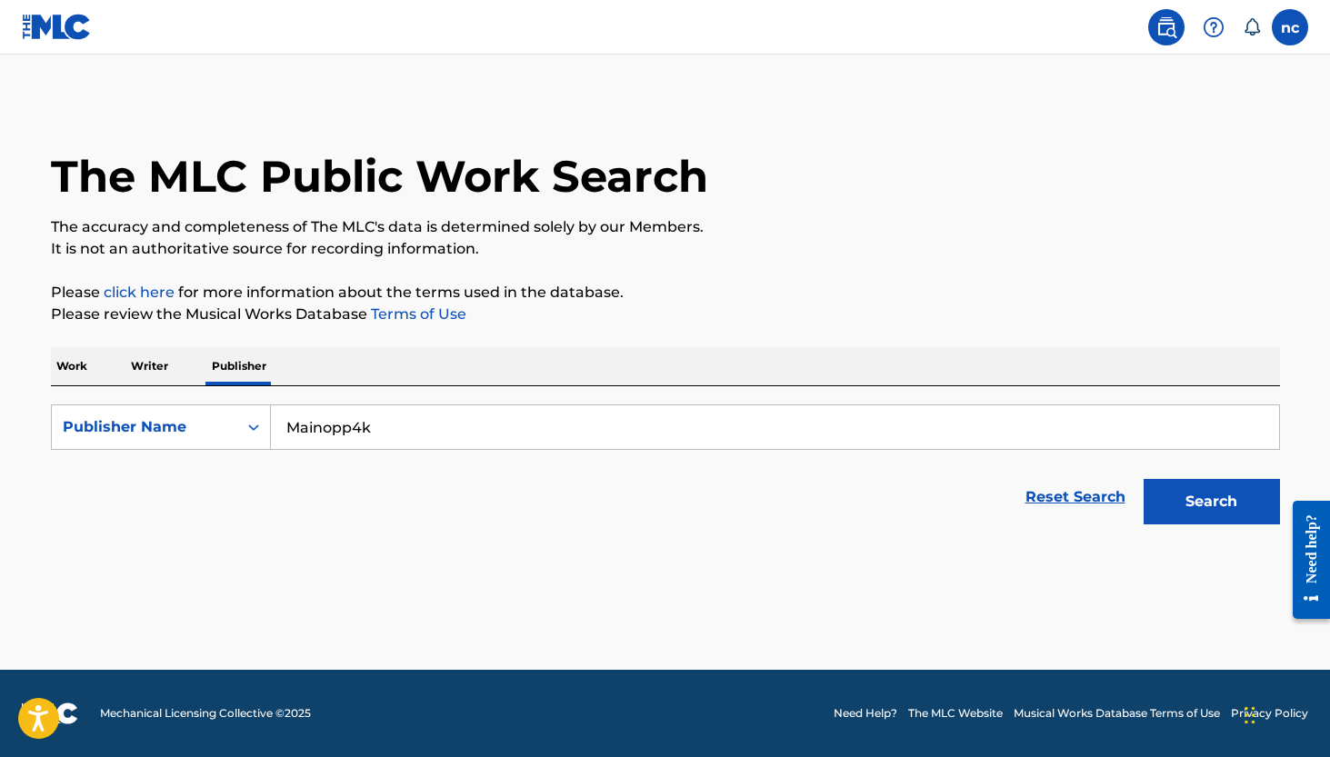
click at [1176, 487] on button "Search" at bounding box center [1211, 501] width 136 height 45
click at [164, 362] on p "Writer" at bounding box center [149, 366] width 48 height 38
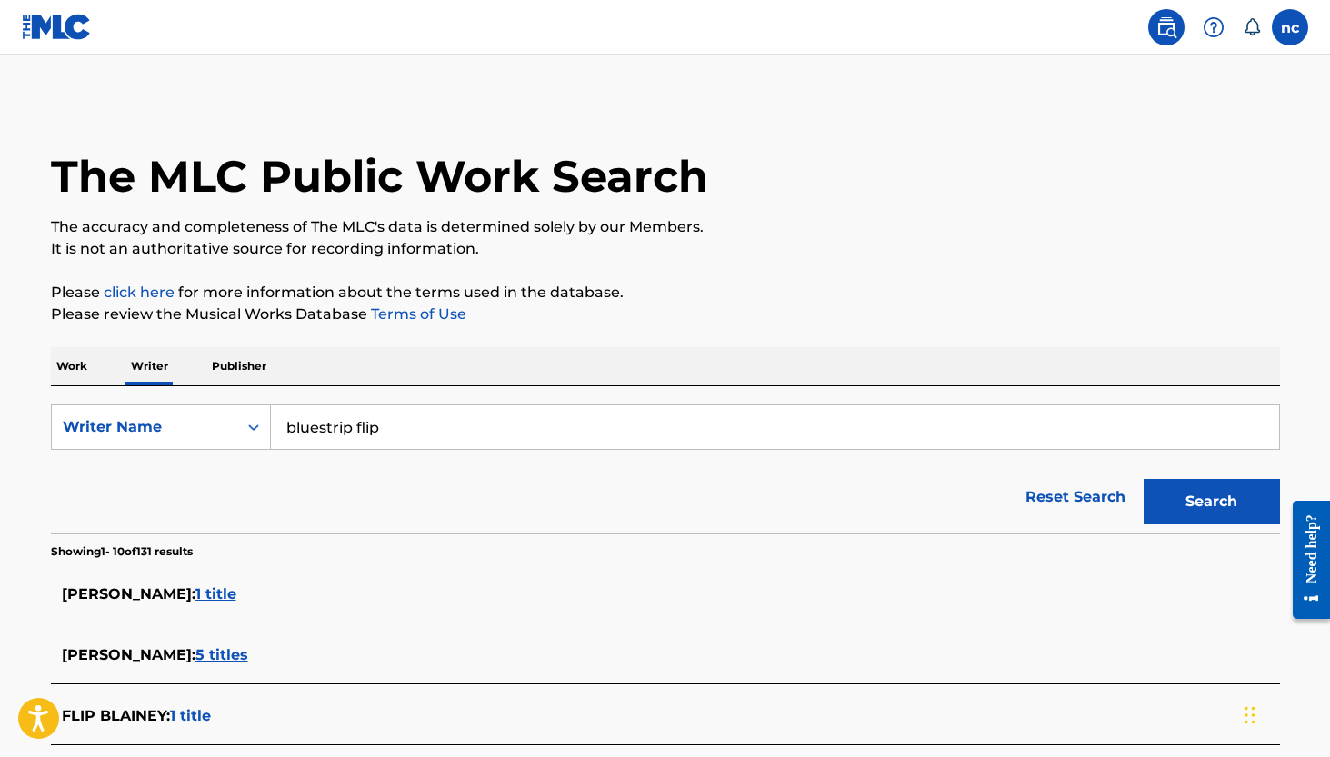
click at [362, 417] on input "bluestrip flip" at bounding box center [775, 427] width 1008 height 44
paste input "Mainopp4k"
type input "Mainopp4k"
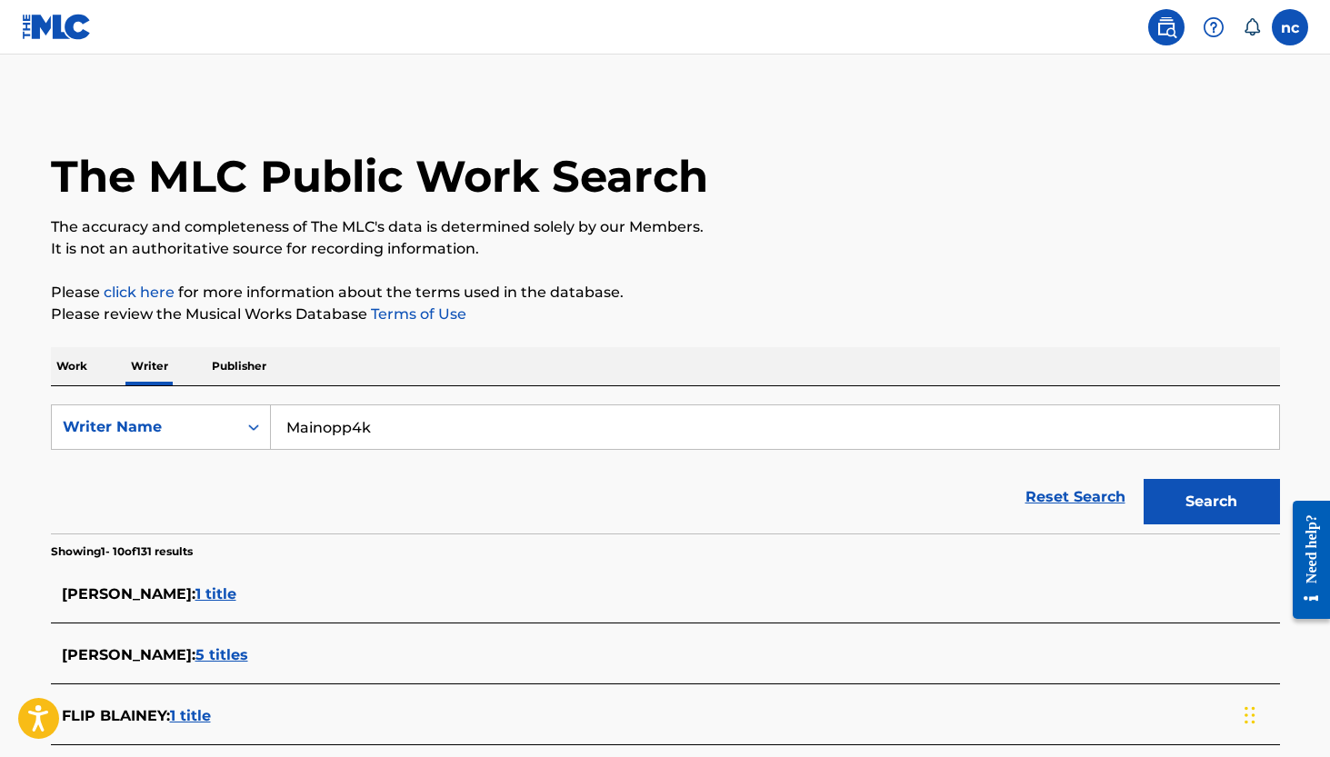
click at [1211, 502] on button "Search" at bounding box center [1211, 501] width 136 height 45
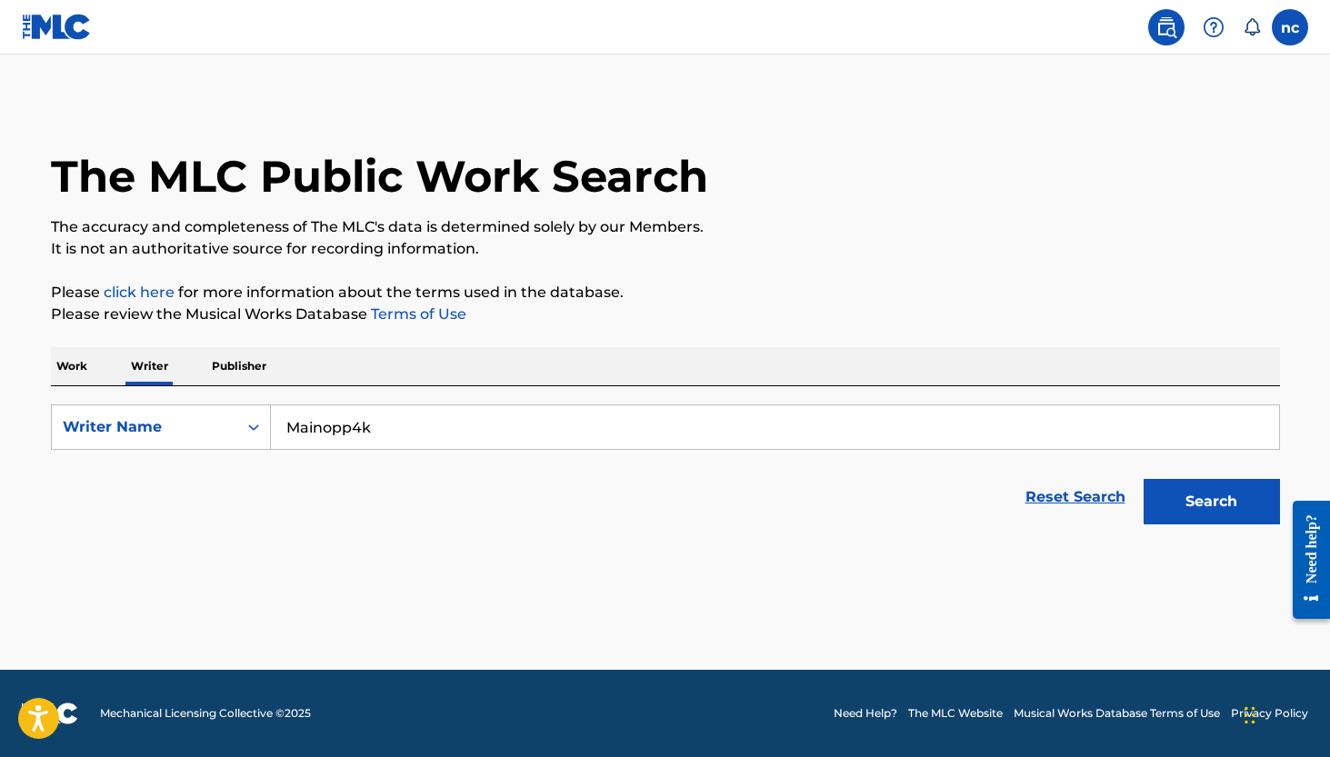
click at [98, 364] on div "Work Writer Publisher" at bounding box center [665, 366] width 1229 height 38
click at [75, 367] on p "Work" at bounding box center [72, 366] width 42 height 38
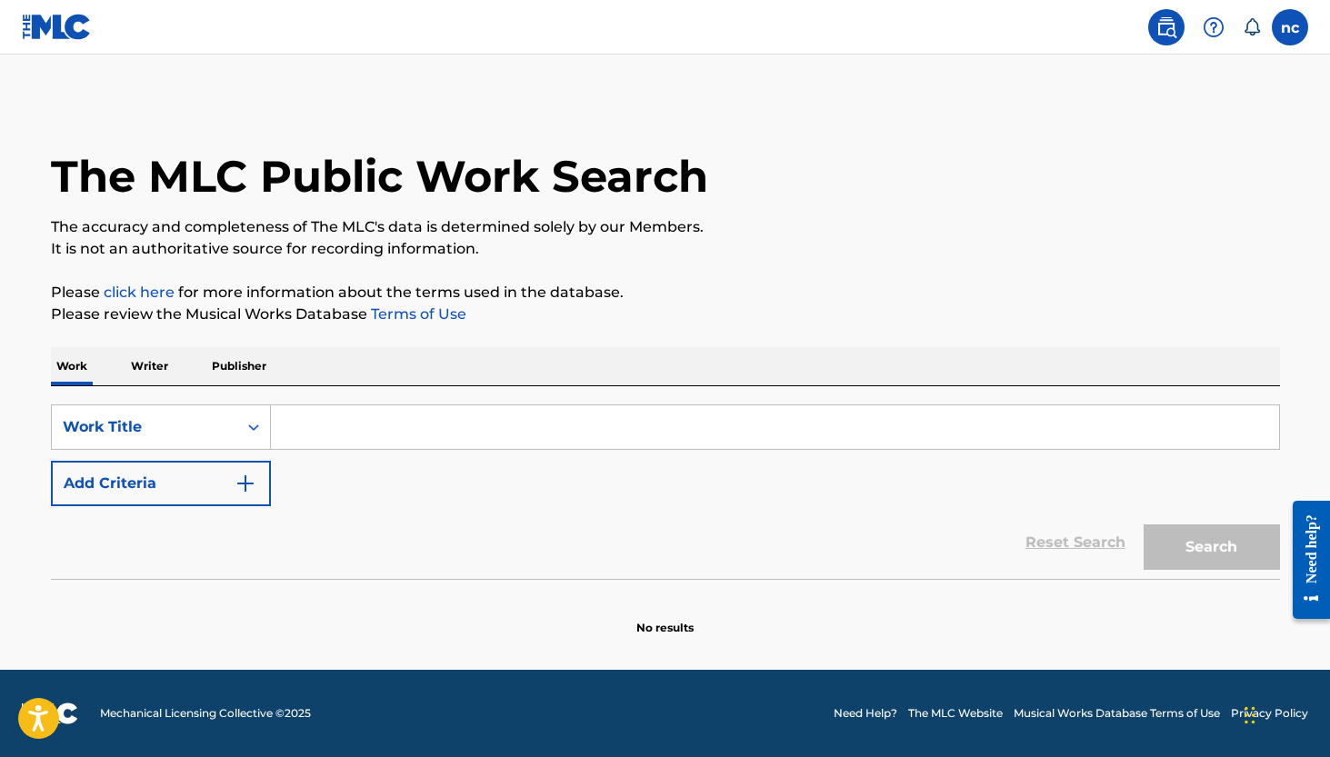
click at [413, 409] on input "Search Form" at bounding box center [775, 427] width 1008 height 44
paste input "Mainopp4k"
type input "Mainopp4k"
click at [1211, 547] on button "Search" at bounding box center [1211, 546] width 136 height 45
click at [573, 422] on input "Mainopp4k" at bounding box center [775, 427] width 1008 height 44
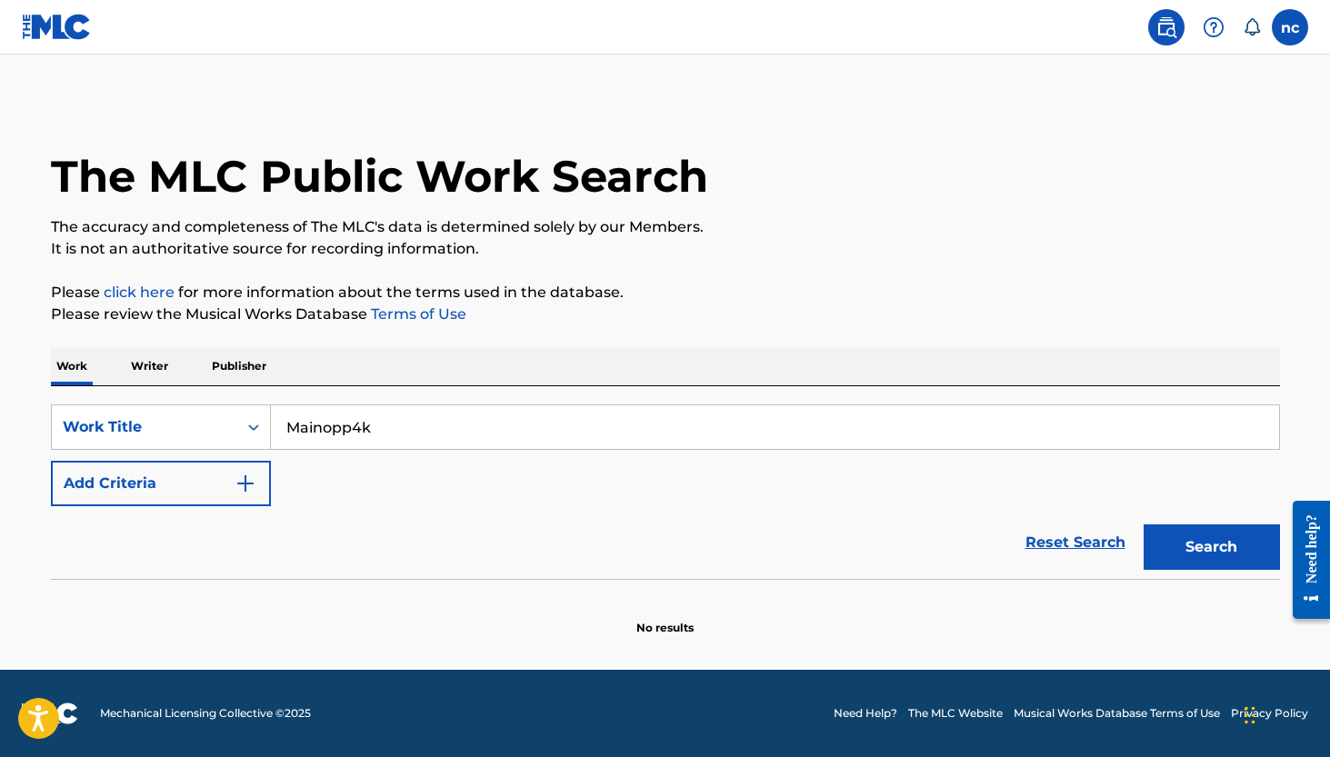
click at [573, 422] on input "Mainopp4k" at bounding box center [775, 427] width 1008 height 44
paste input "WISH A N***A WOODS"
type input "WISH A N***A WOODS"
click at [1151, 532] on button "Search" at bounding box center [1211, 546] width 136 height 45
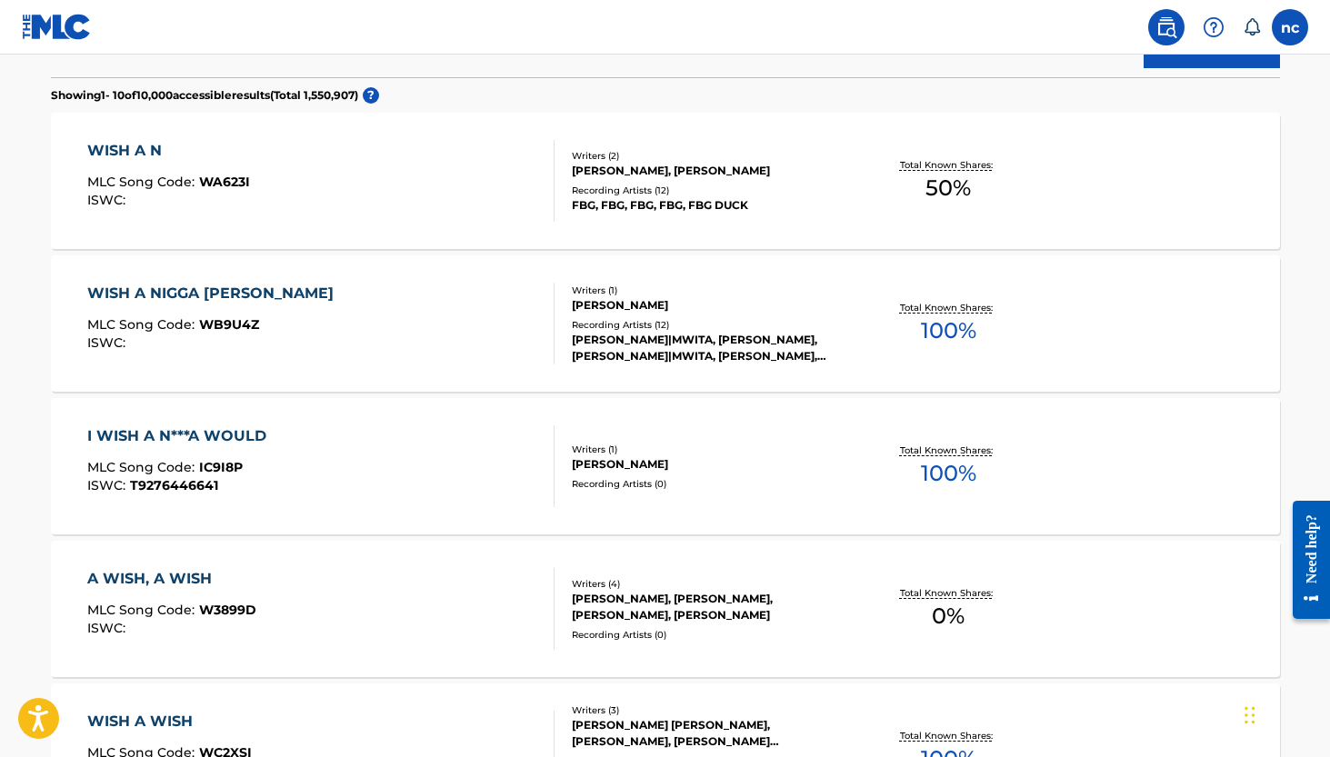
scroll to position [506, 0]
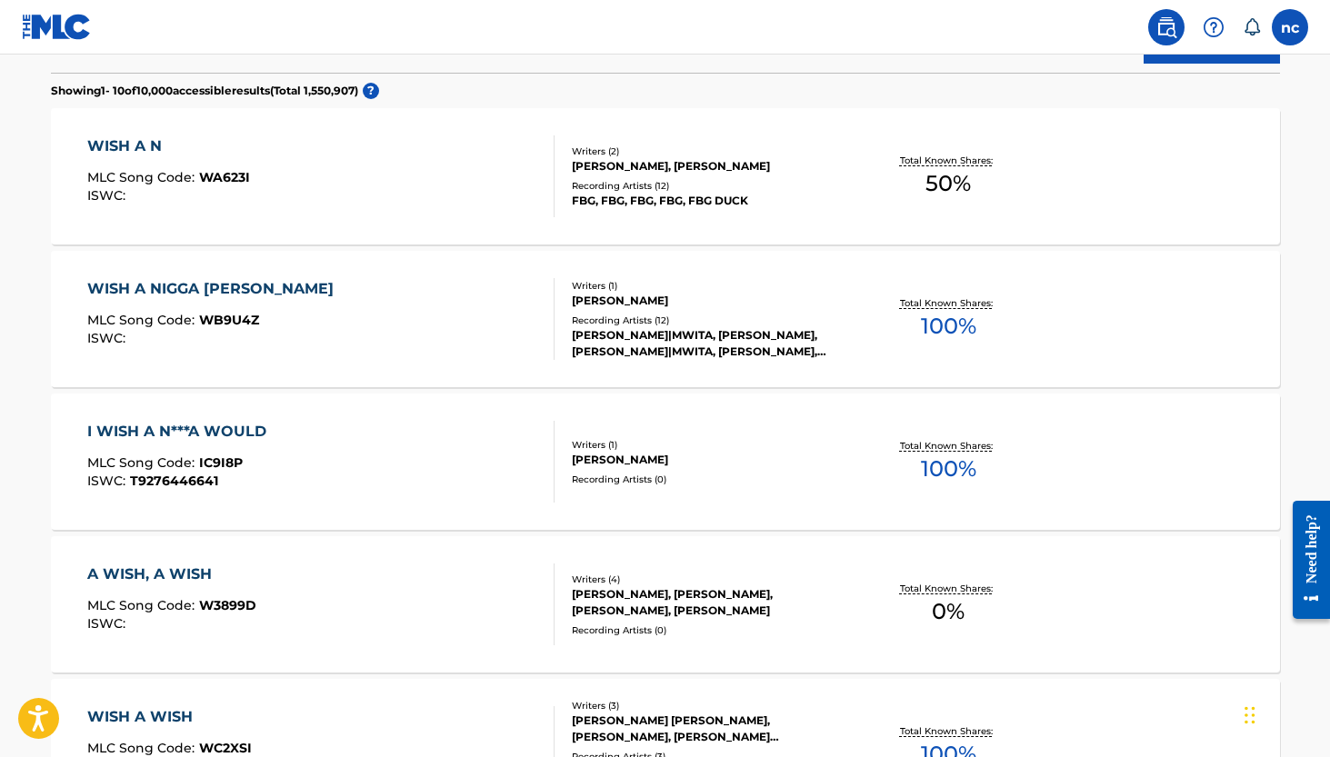
click at [504, 299] on div "WISH A NIGGA WOODS MLC Song Code : WB9U4Z ISWC :" at bounding box center [320, 319] width 467 height 82
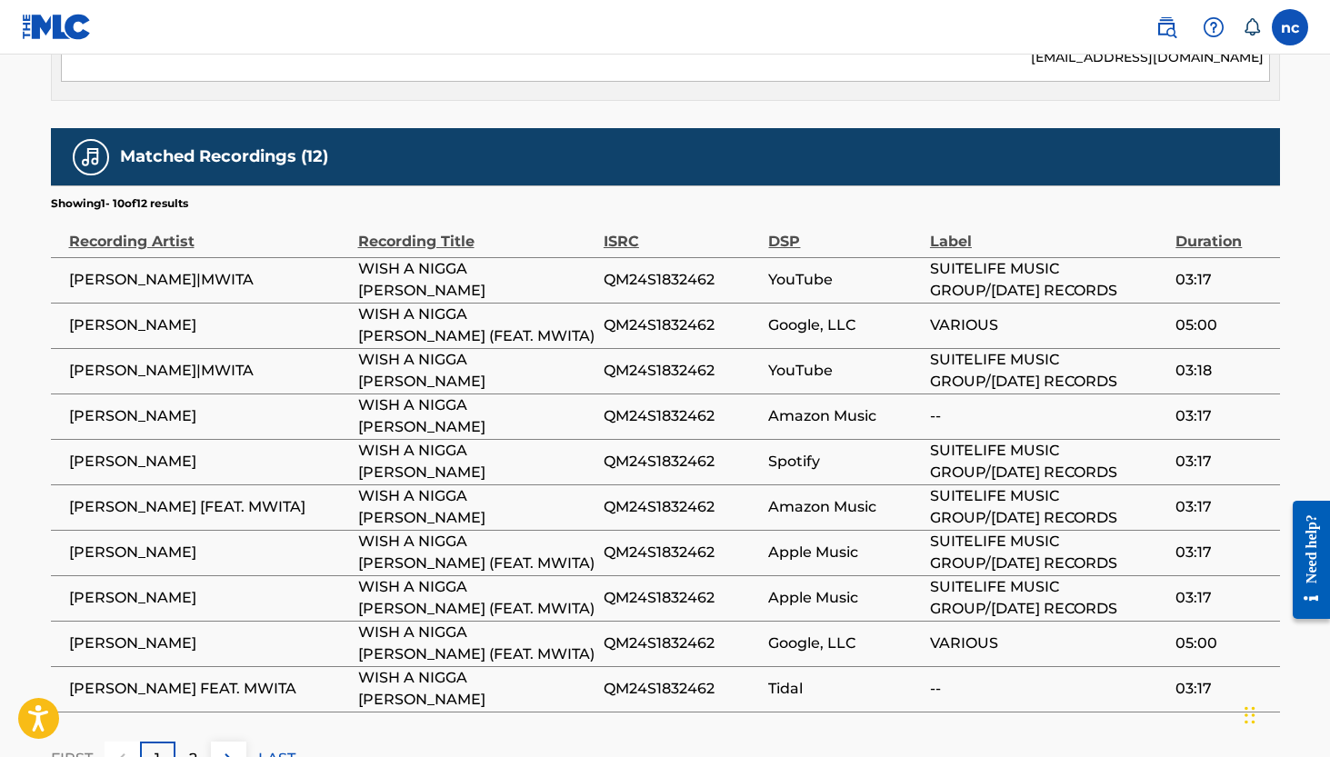
scroll to position [944, 0]
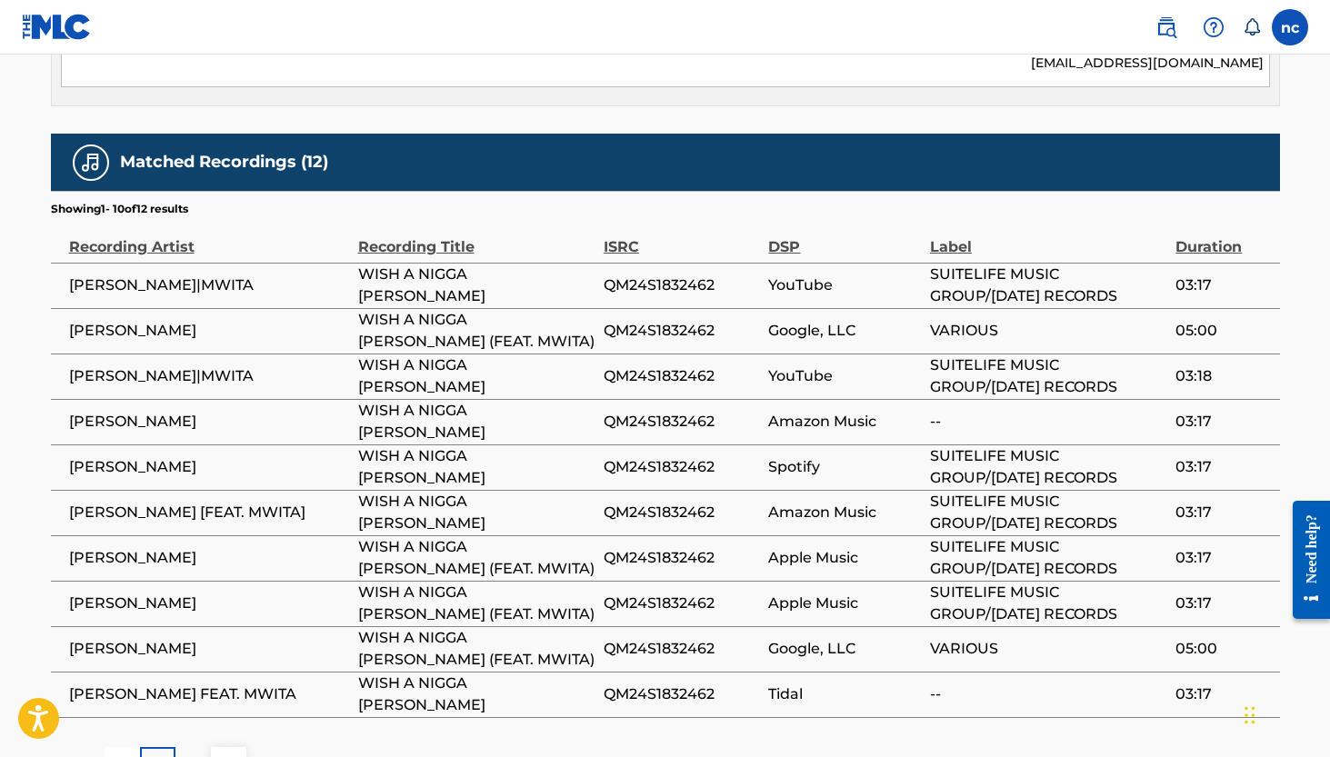
click at [135, 285] on span "MORGAN JUNIOR|MWITA" at bounding box center [209, 285] width 280 height 22
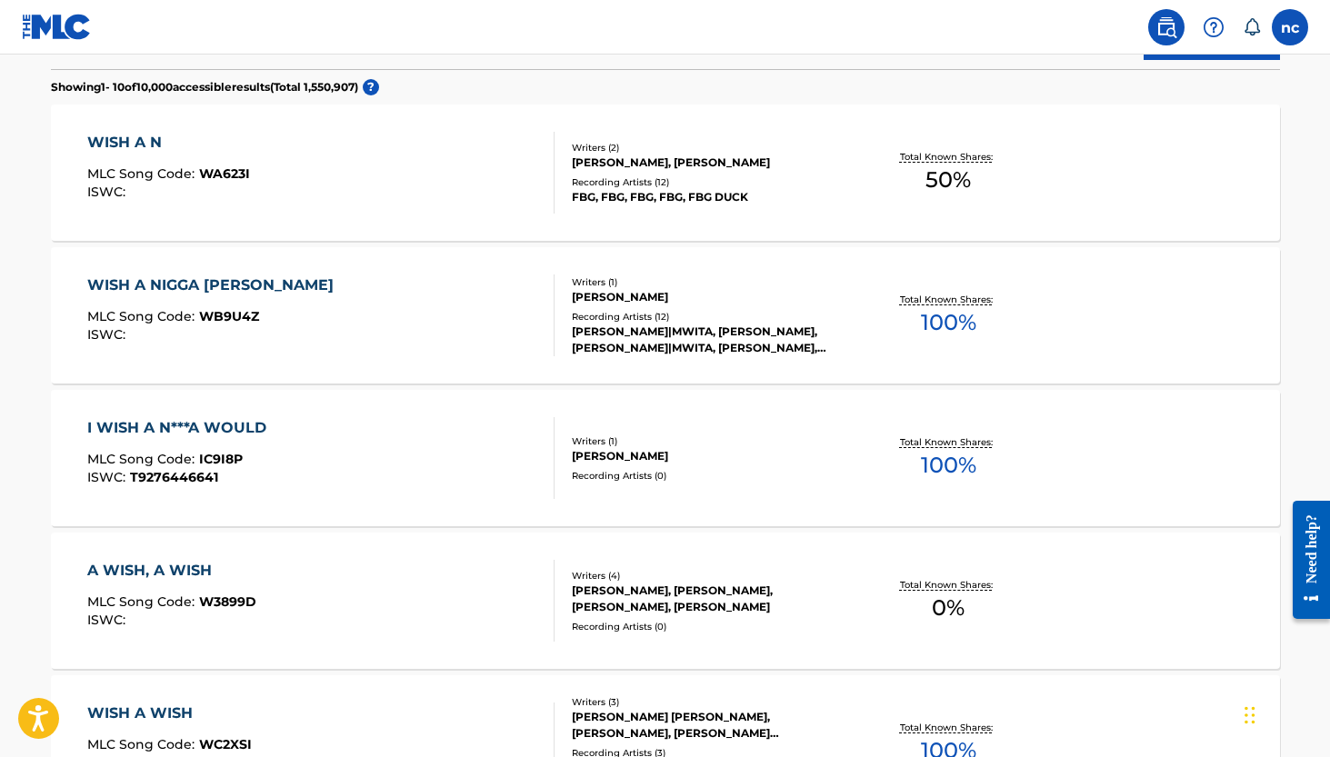
scroll to position [509, 0]
click at [235, 429] on div "I WISH A N***A WOULD" at bounding box center [181, 429] width 188 height 22
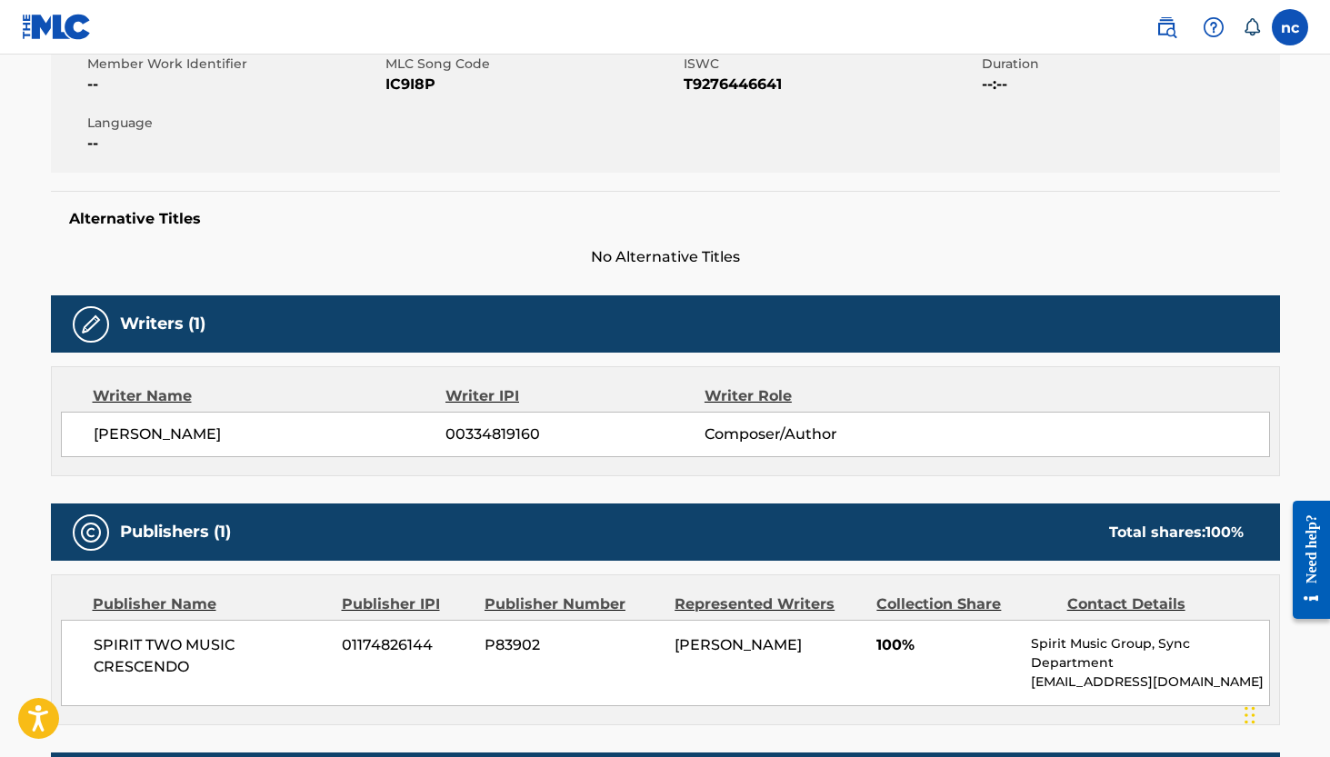
scroll to position [346, 0]
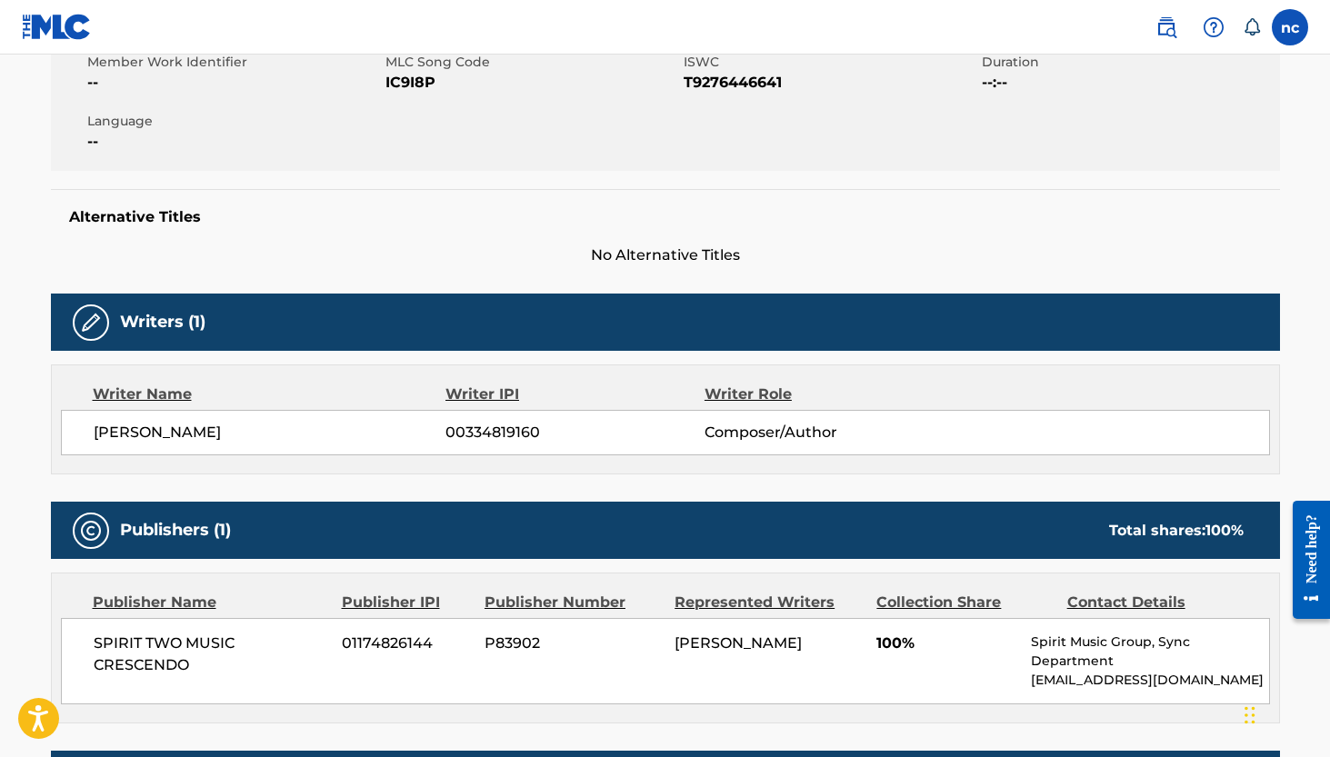
click at [207, 434] on span "DARRYL PITTMAN" at bounding box center [270, 433] width 353 height 22
copy div "DARRYL PITTMAN"
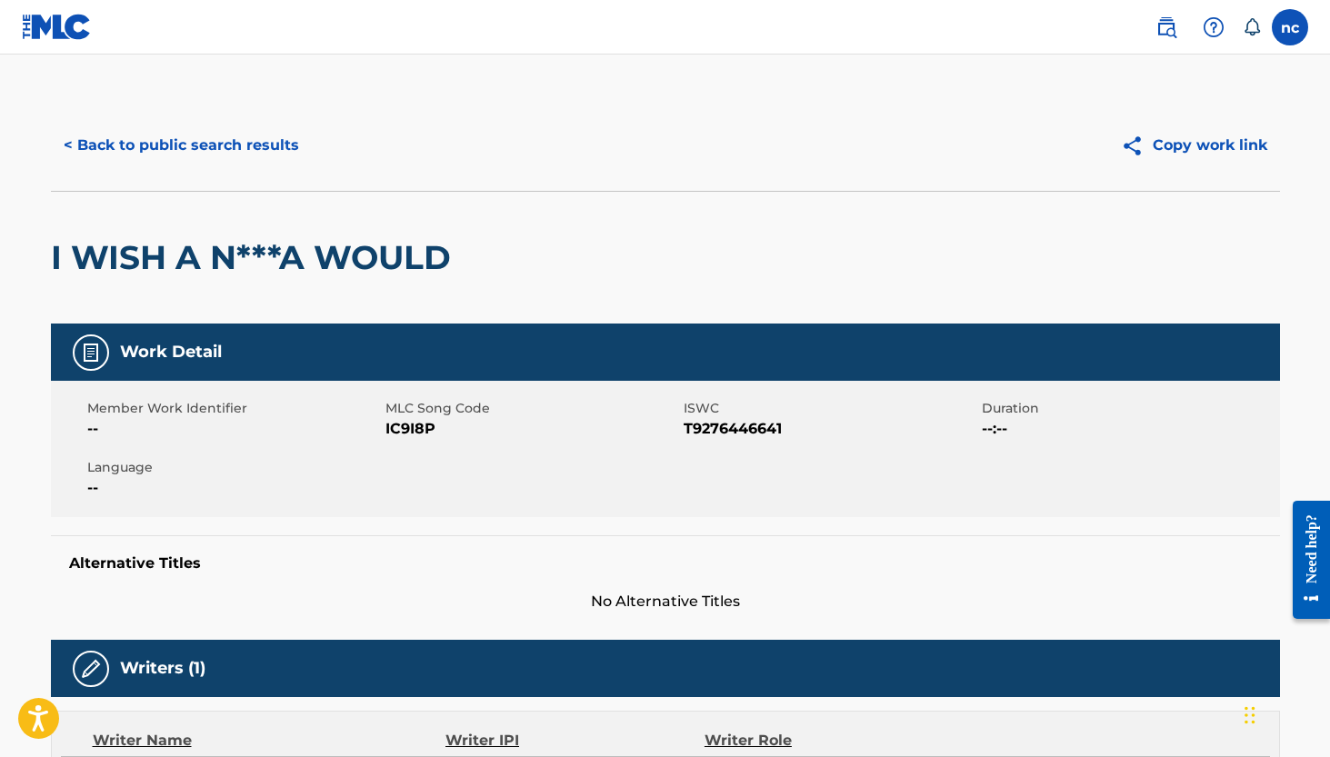
scroll to position [0, 0]
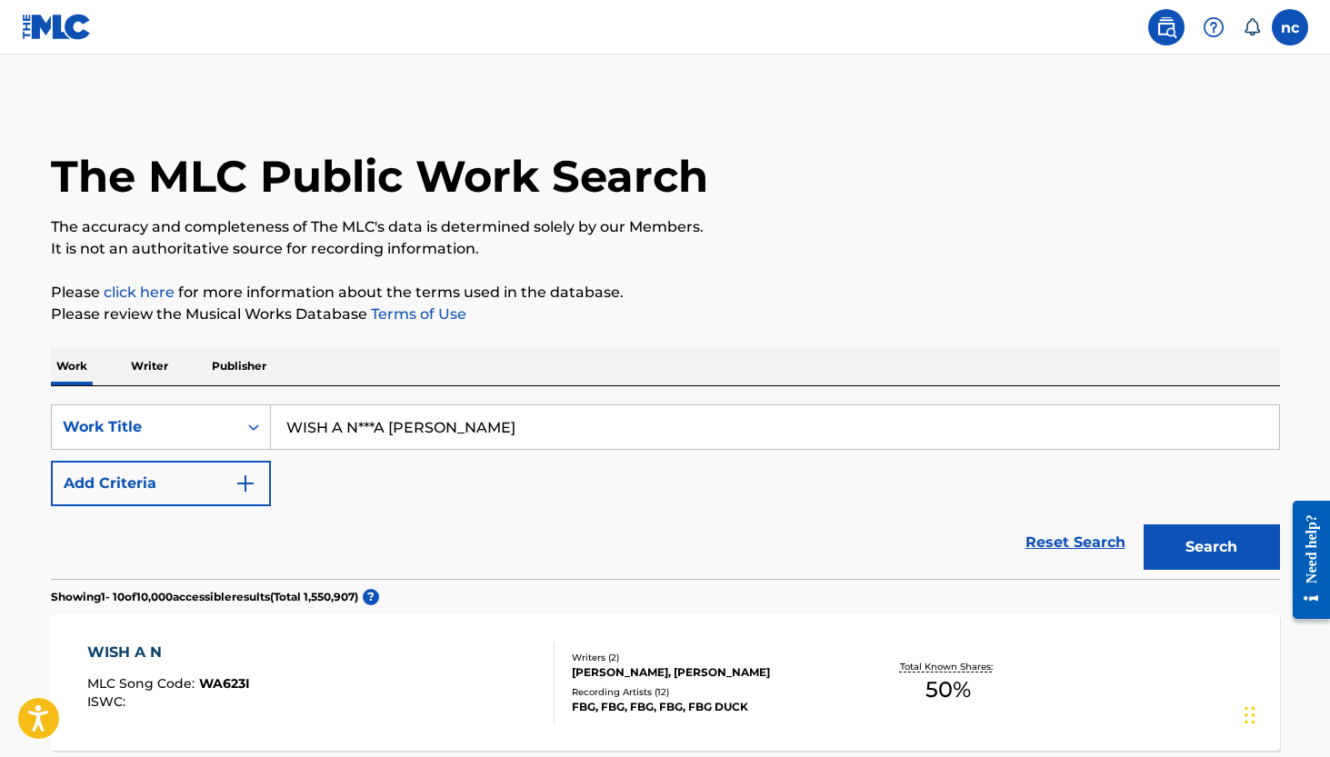
click at [223, 367] on p "Publisher" at bounding box center [238, 366] width 65 height 38
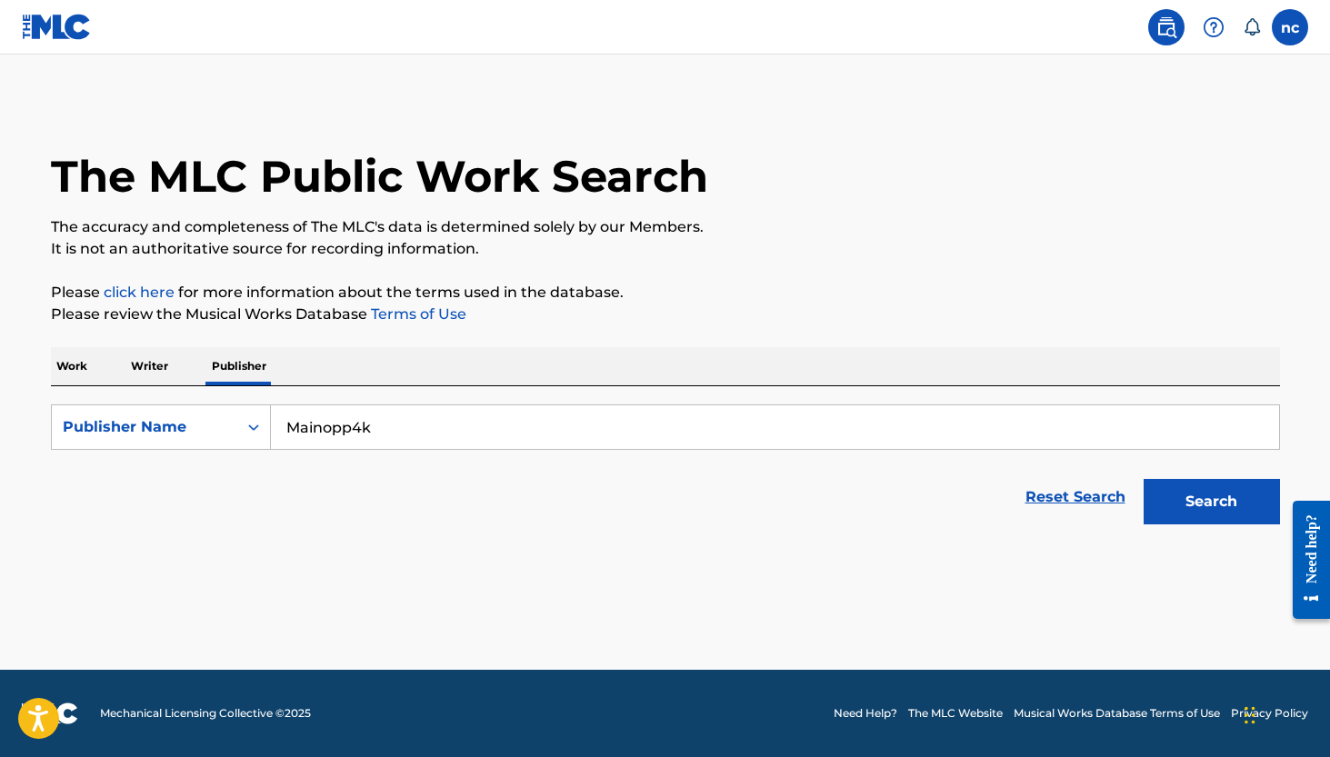
click at [378, 422] on input "Mainopp4k" at bounding box center [775, 427] width 1008 height 44
paste input "DARRYL PITTMAN"
type input "DARRYL PITTMAN"
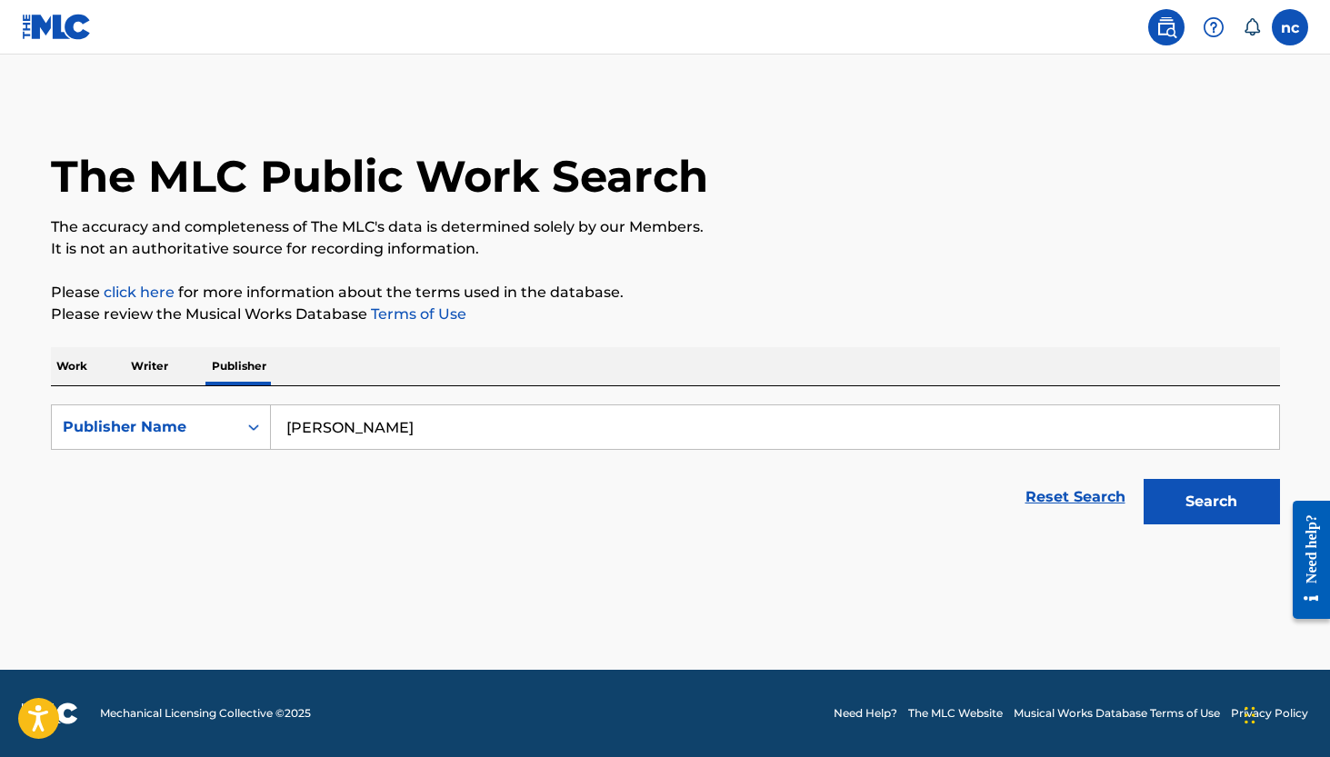
click at [1211, 502] on button "Search" at bounding box center [1211, 501] width 136 height 45
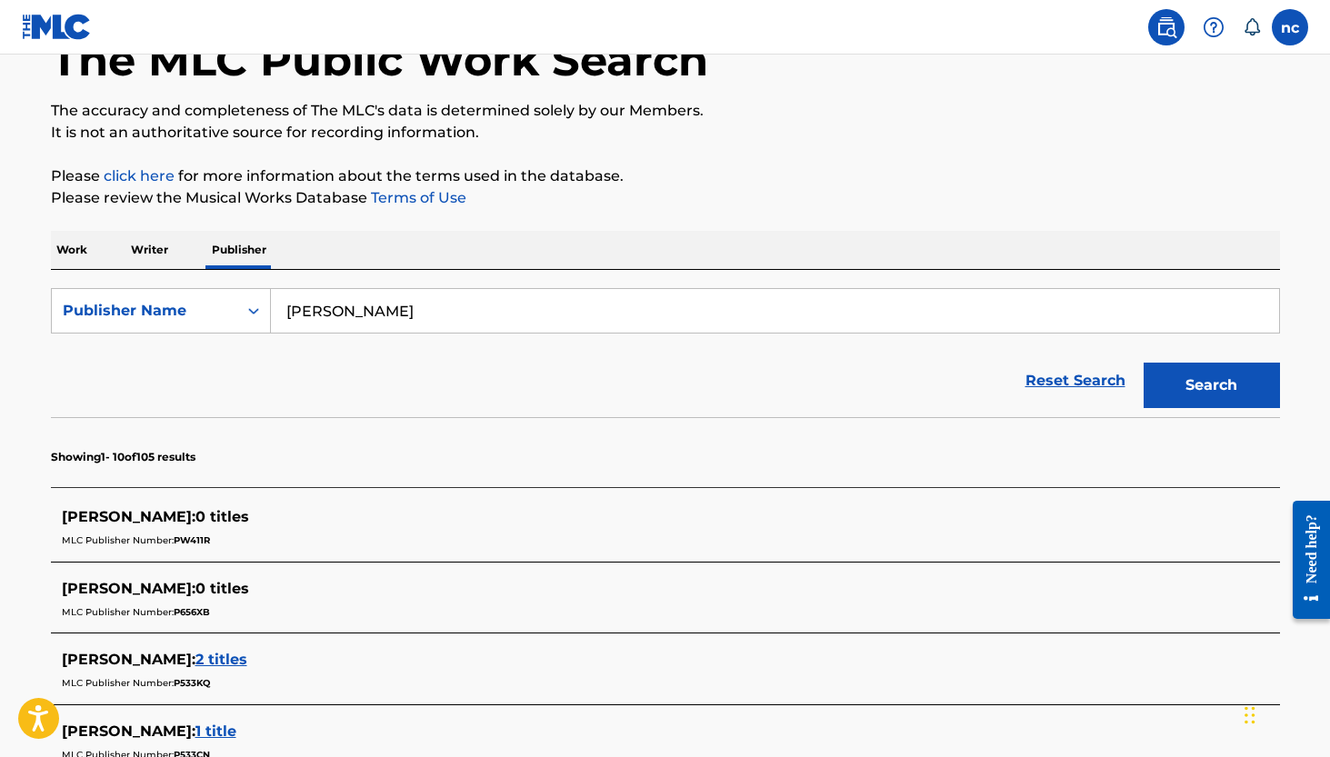
scroll to position [118, 0]
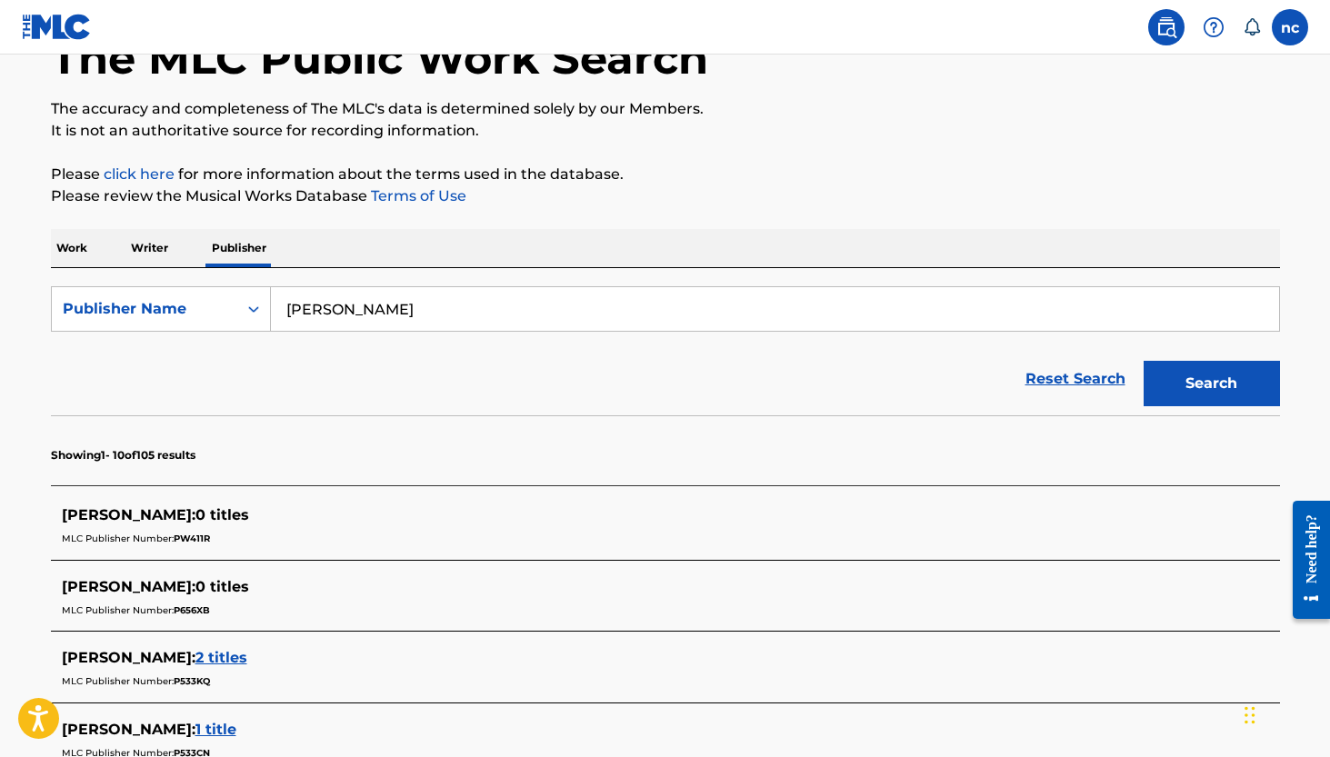
click at [387, 314] on input "DARRYL PITTMAN" at bounding box center [775, 309] width 1008 height 44
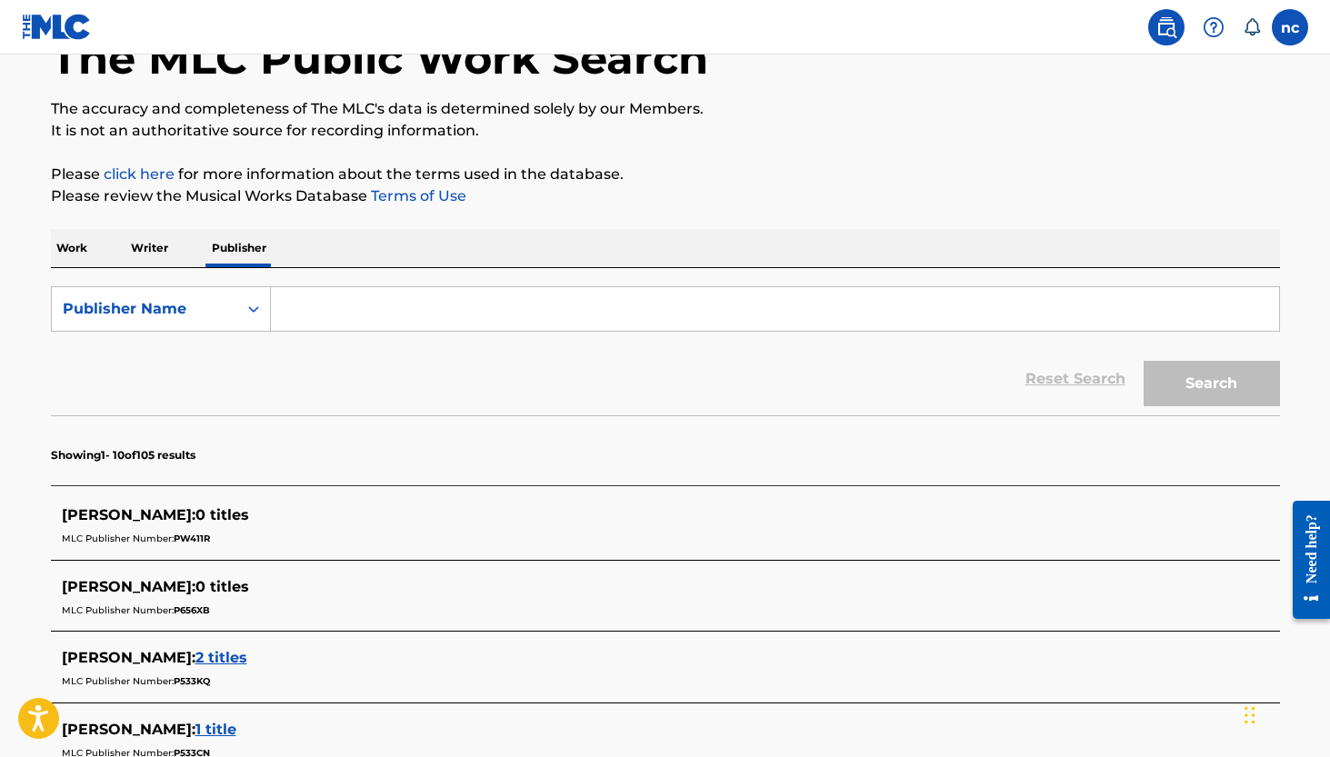
click at [142, 249] on p "Writer" at bounding box center [149, 248] width 48 height 38
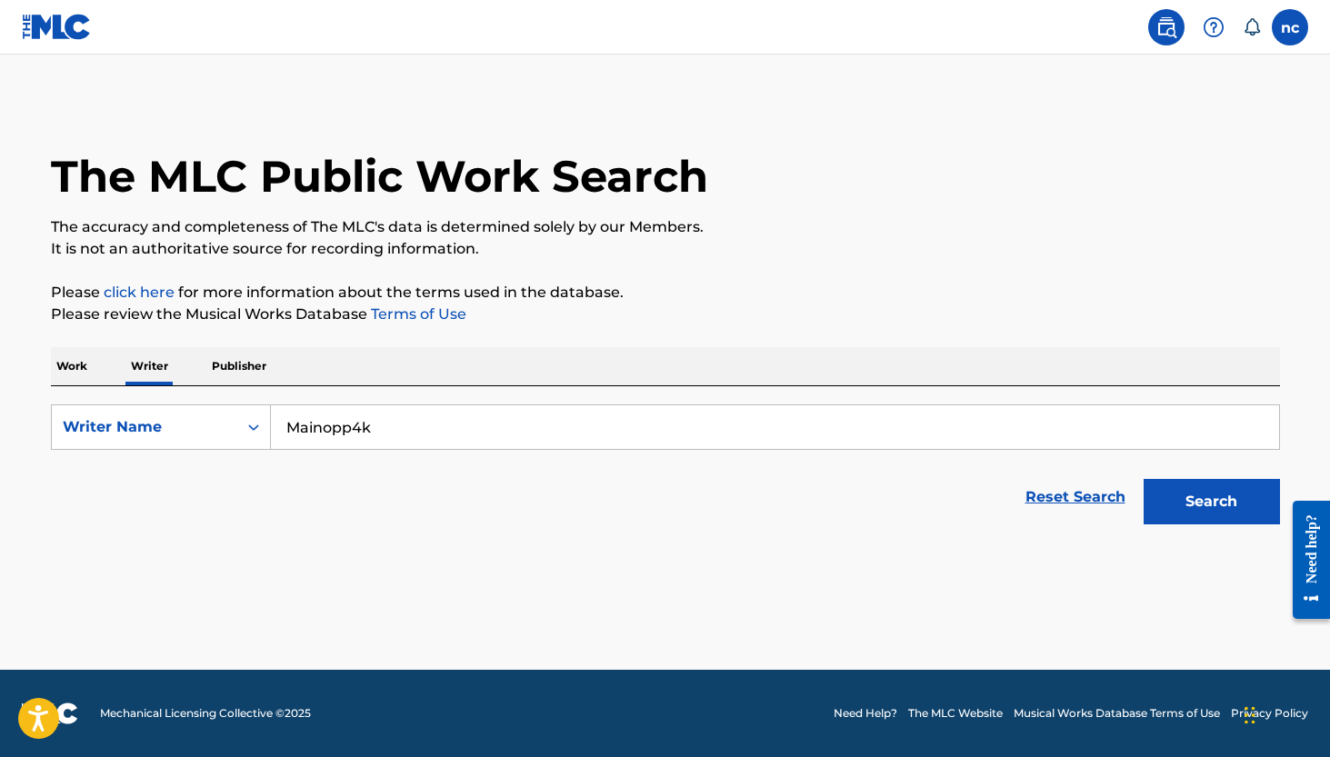
click at [364, 434] on input "Mainopp4k" at bounding box center [775, 427] width 1008 height 44
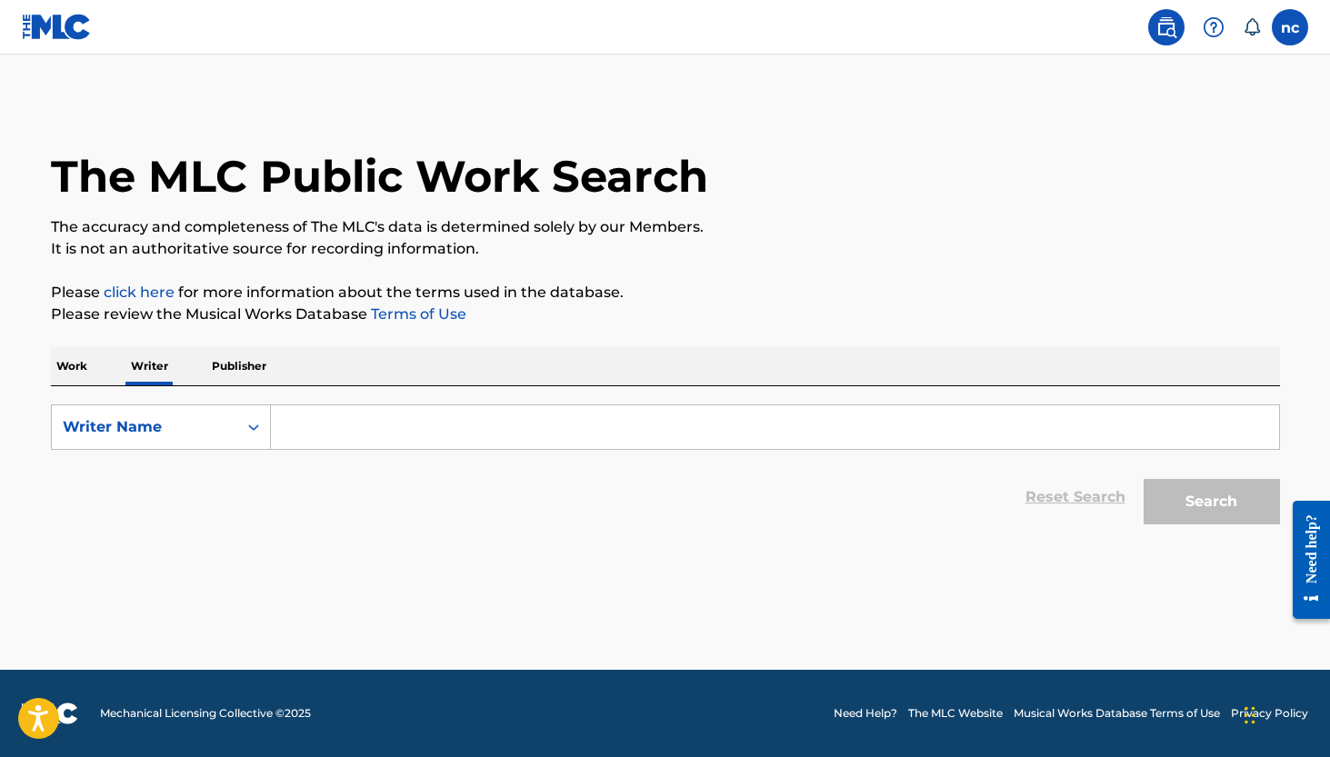
click at [60, 14] on img at bounding box center [57, 27] width 70 height 26
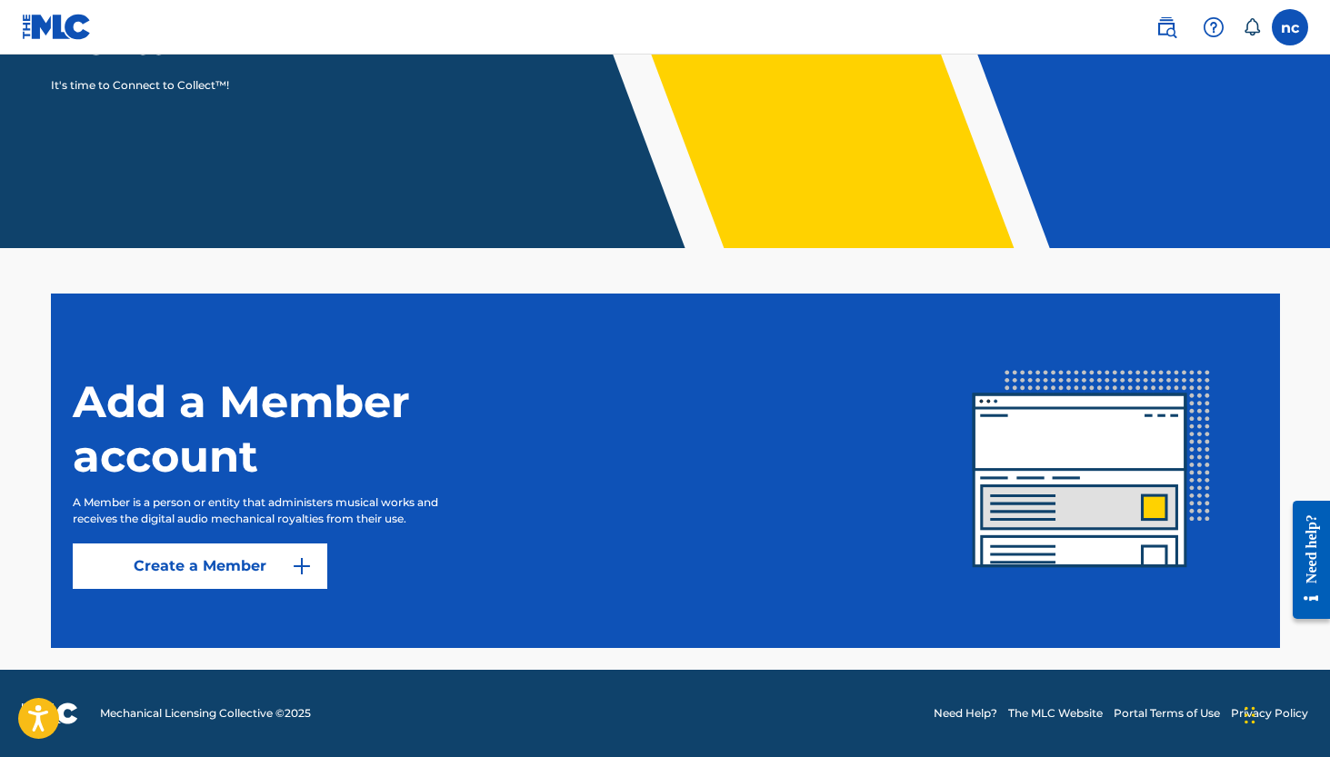
scroll to position [284, 0]
click at [252, 542] on div "Add a Member account A Member is a person or entity that administers musical wo…" at bounding box center [499, 471] width 852 height 236
click at [254, 560] on link "Create a Member" at bounding box center [200, 565] width 254 height 45
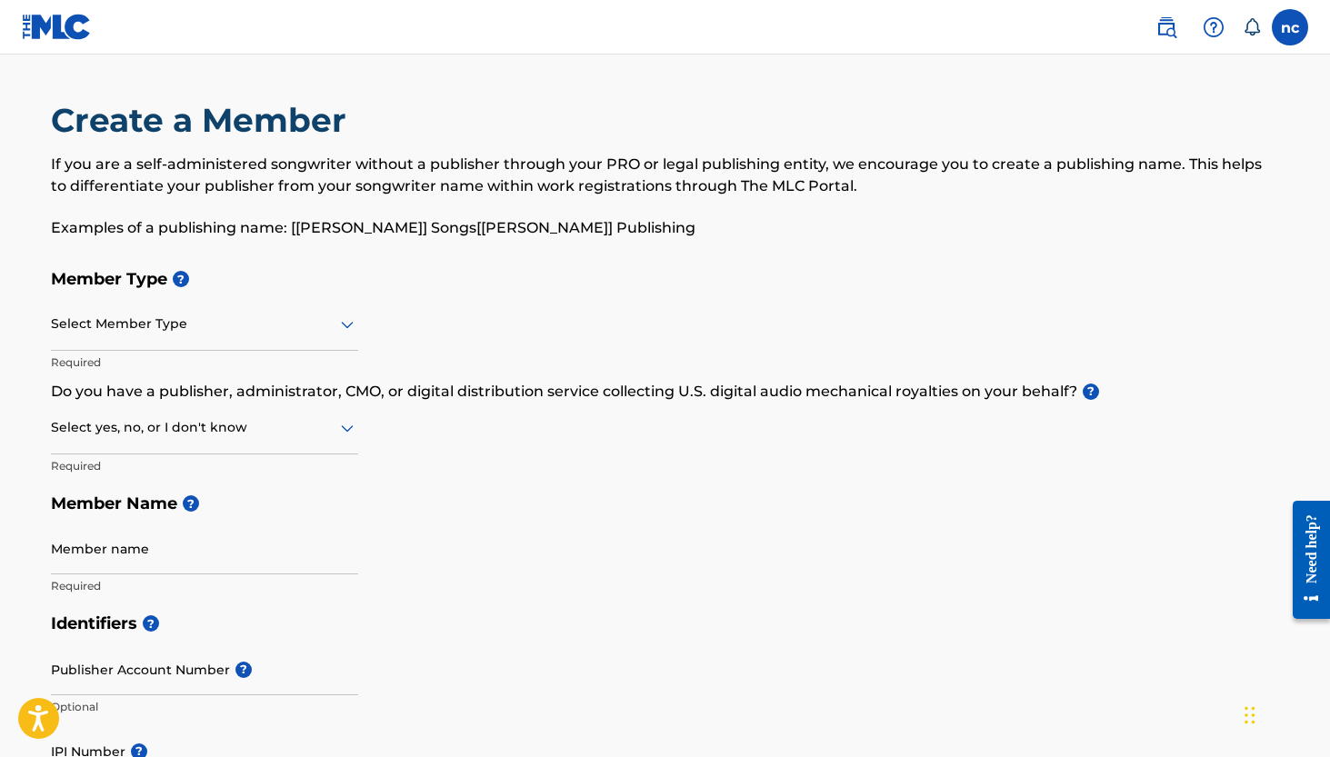
click at [1284, 29] on label at bounding box center [1289, 27] width 36 height 36
click at [1290, 27] on input "nc nate cummings natemadethisjunk@gmail.com Notification Preferences Profile Lo…" at bounding box center [1290, 27] width 0 height 0
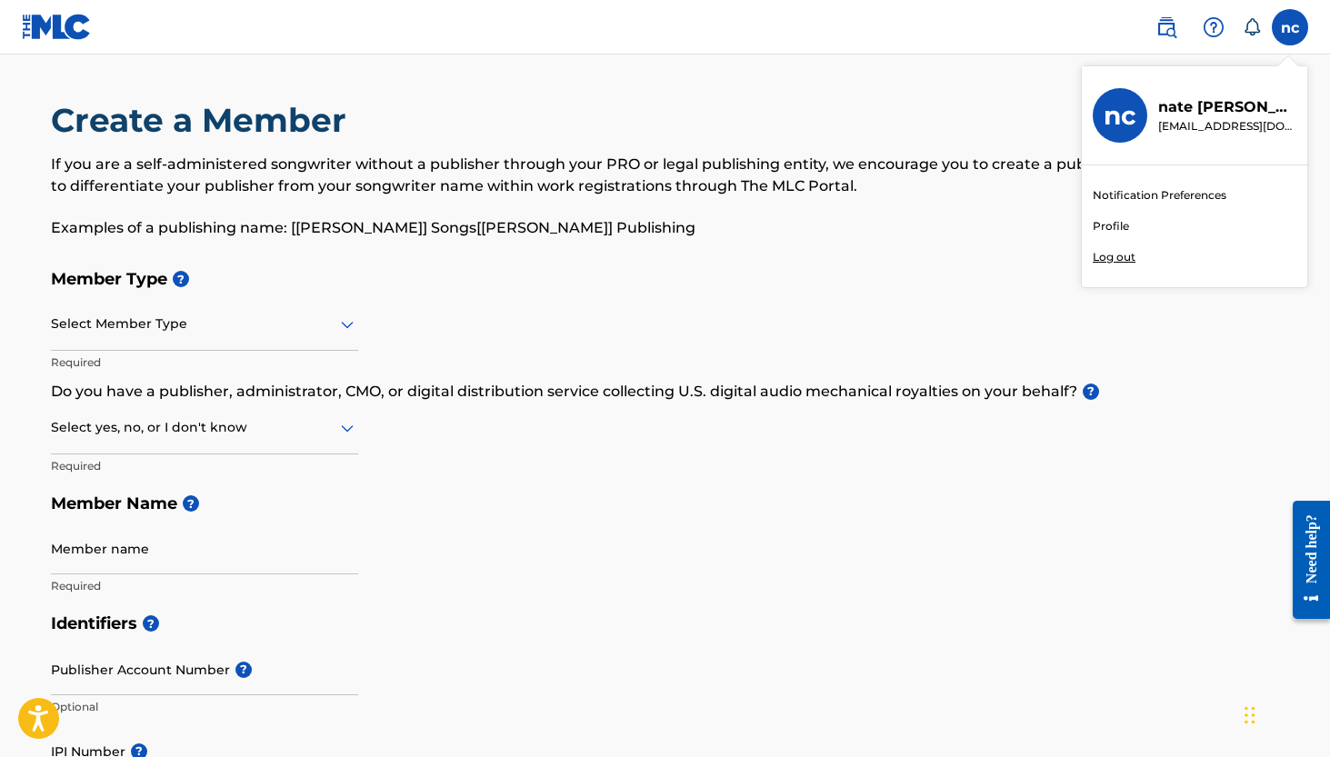
click at [1111, 232] on link "Profile" at bounding box center [1110, 226] width 36 height 16
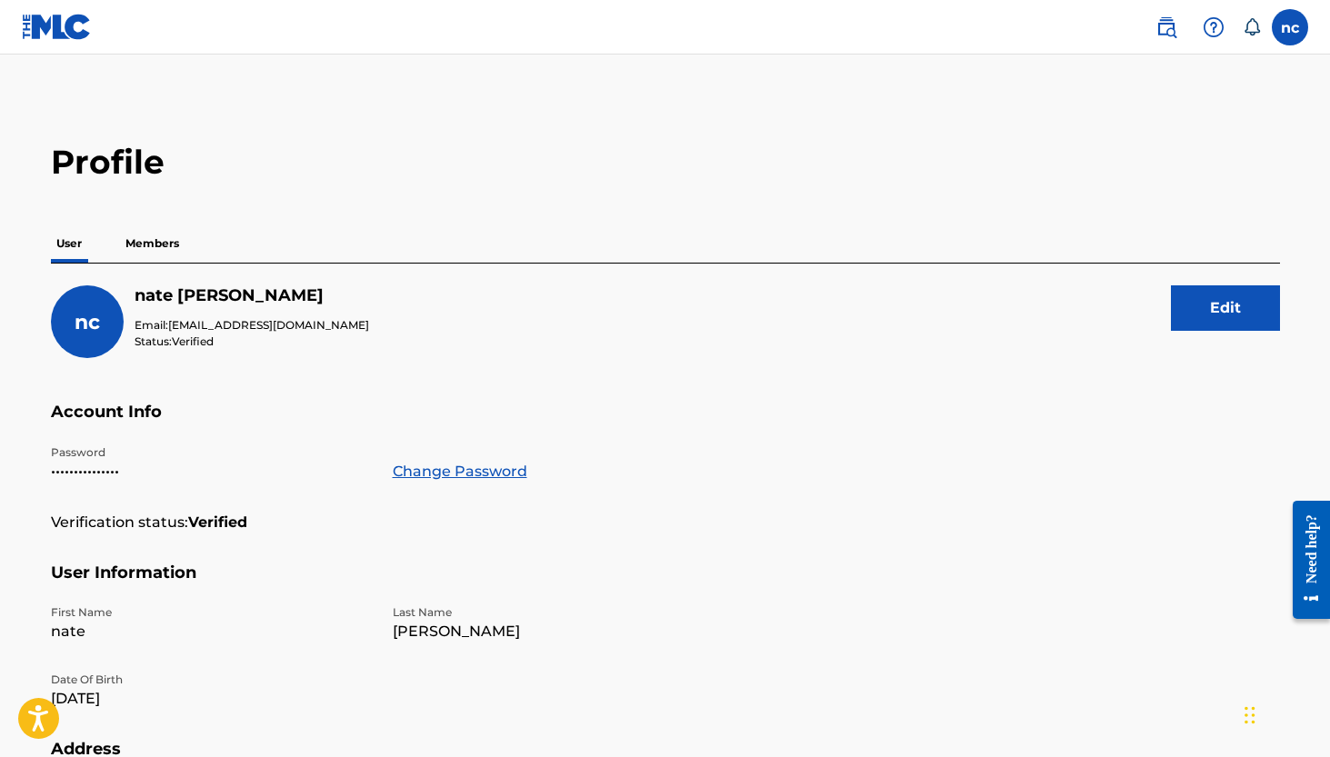
click at [153, 262] on p "Members" at bounding box center [152, 243] width 65 height 38
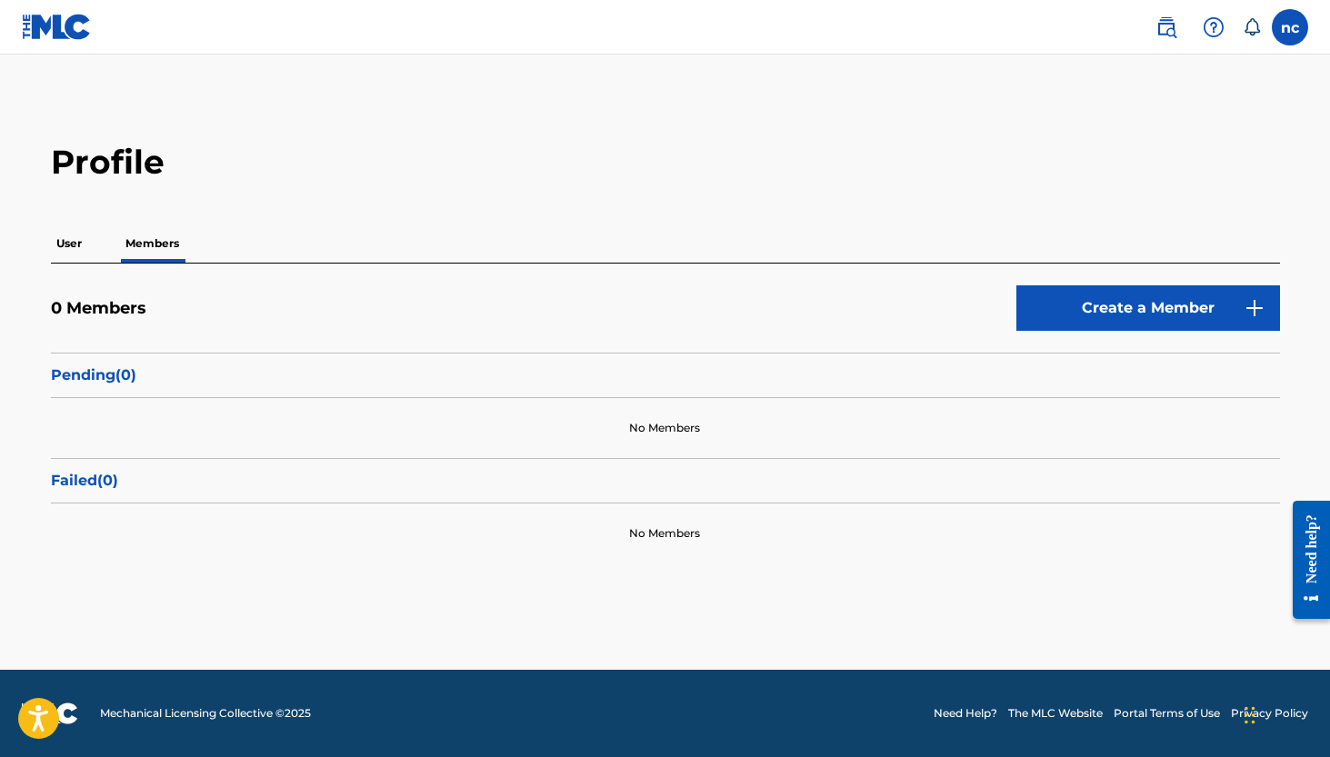
click at [59, 27] on img at bounding box center [57, 27] width 70 height 26
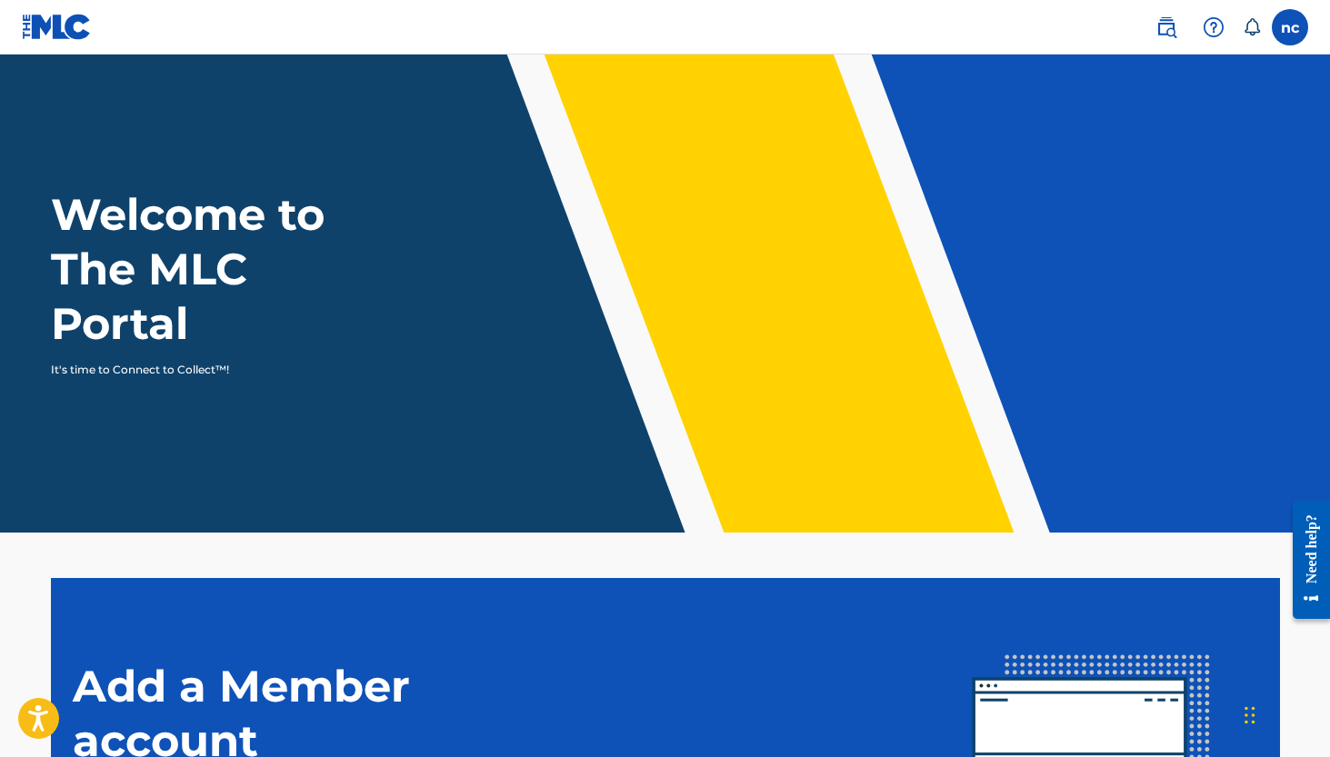
click at [1168, 24] on img at bounding box center [1166, 27] width 22 height 22
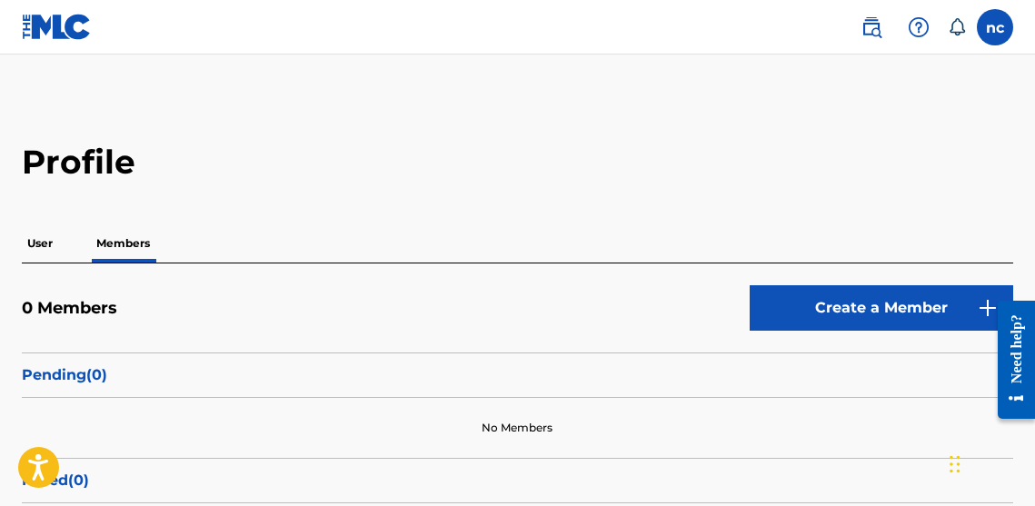
click at [35, 246] on p "User" at bounding box center [40, 243] width 36 height 38
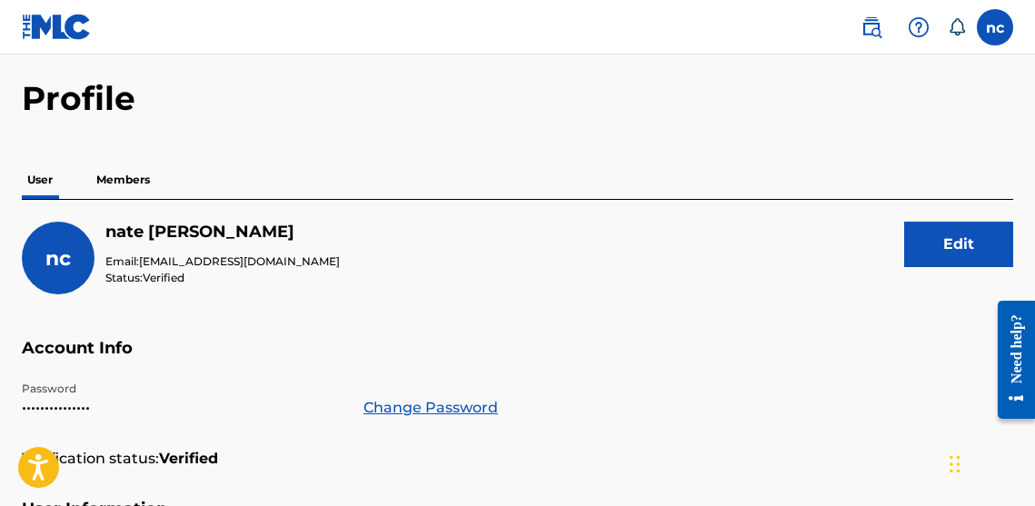
scroll to position [1, 0]
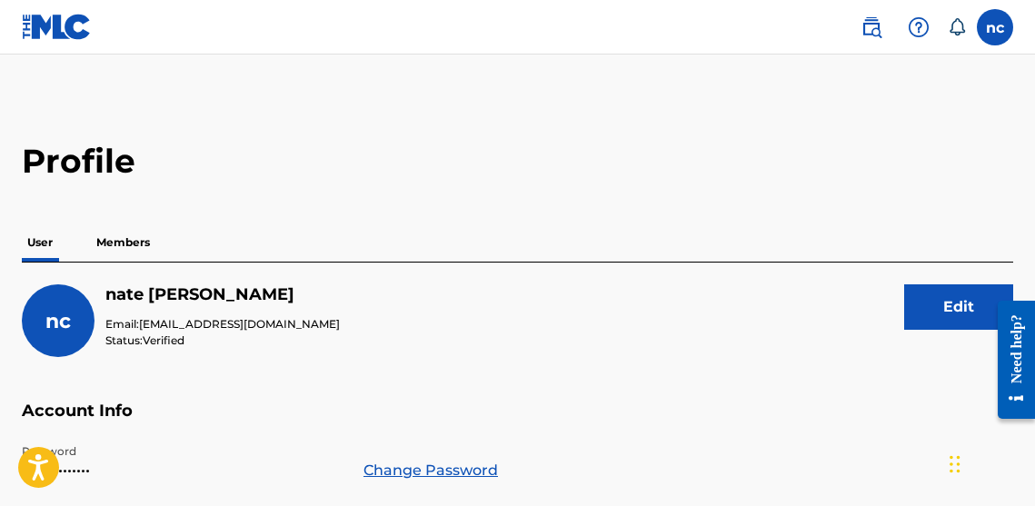
click at [62, 25] on img at bounding box center [57, 27] width 70 height 26
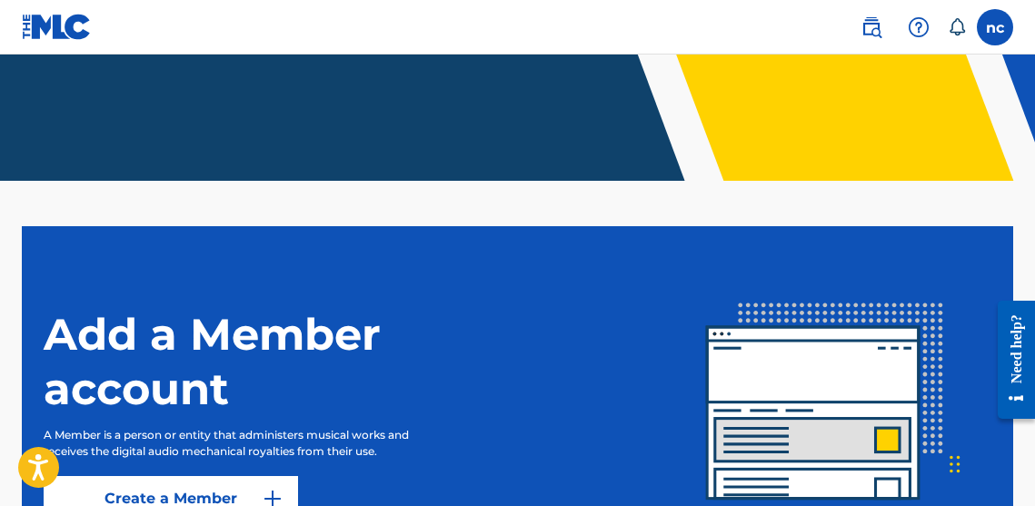
scroll to position [460, 0]
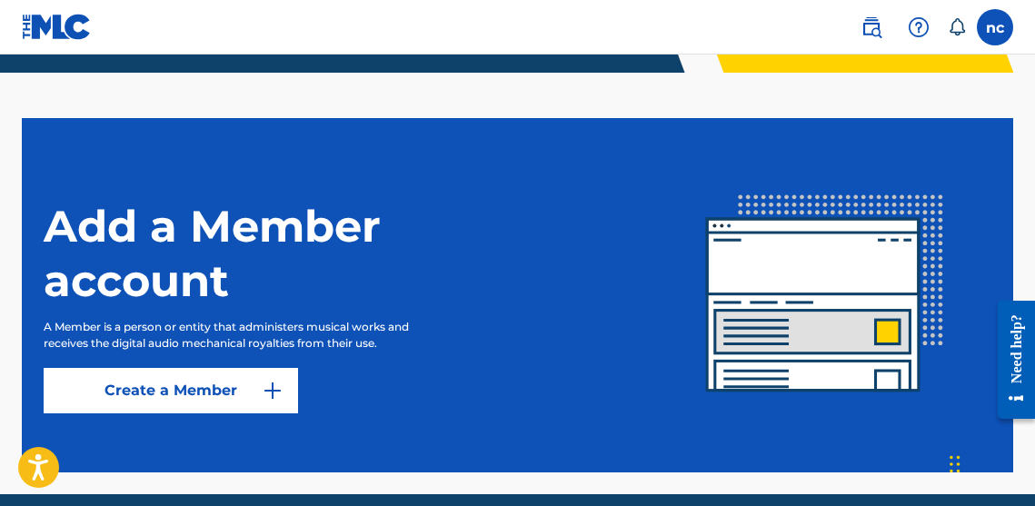
click at [202, 388] on link "Create a Member" at bounding box center [171, 390] width 254 height 45
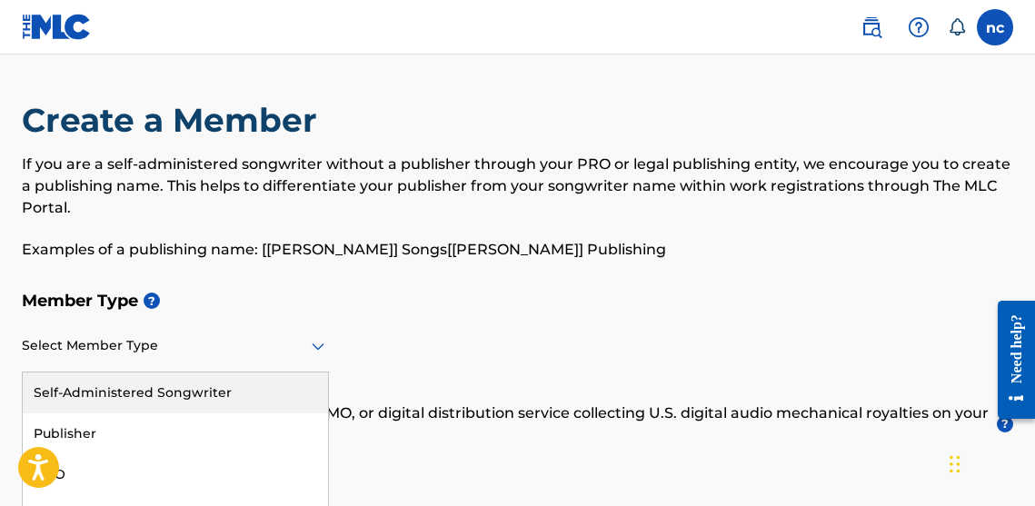
click at [252, 350] on div "Self-Administered Songwriter, 1 of 5. 5 results available. Use Up and Down to c…" at bounding box center [175, 347] width 307 height 52
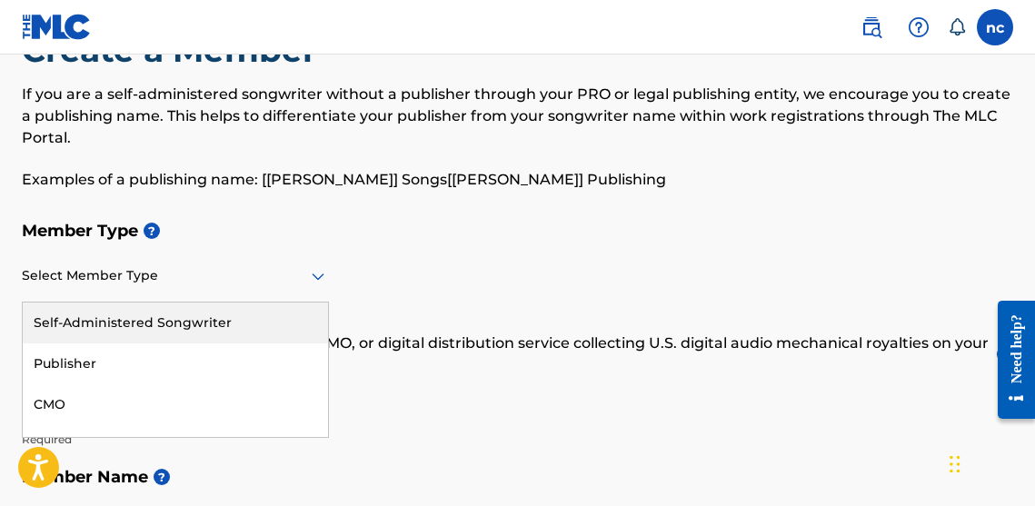
scroll to position [71, 0]
click at [264, 284] on div at bounding box center [175, 275] width 307 height 23
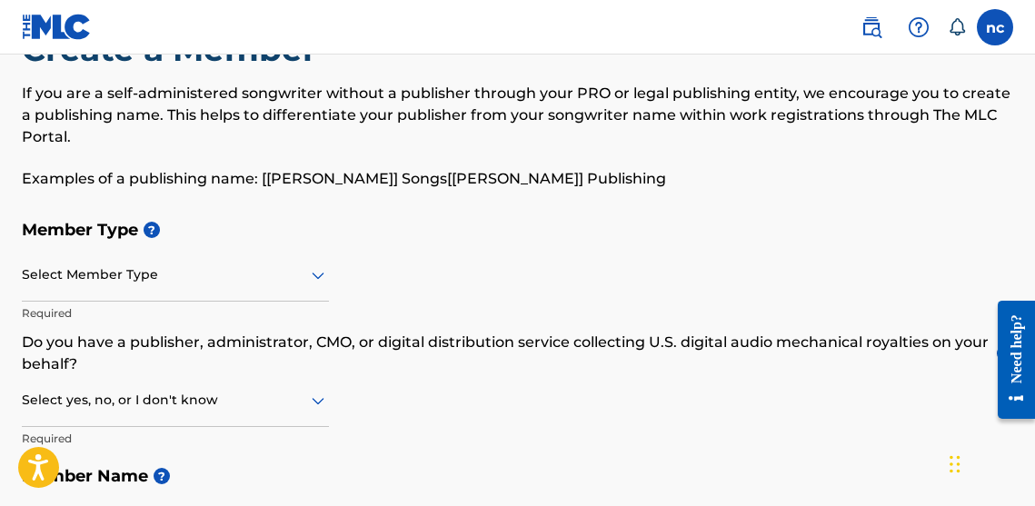
click at [264, 284] on div at bounding box center [175, 275] width 307 height 23
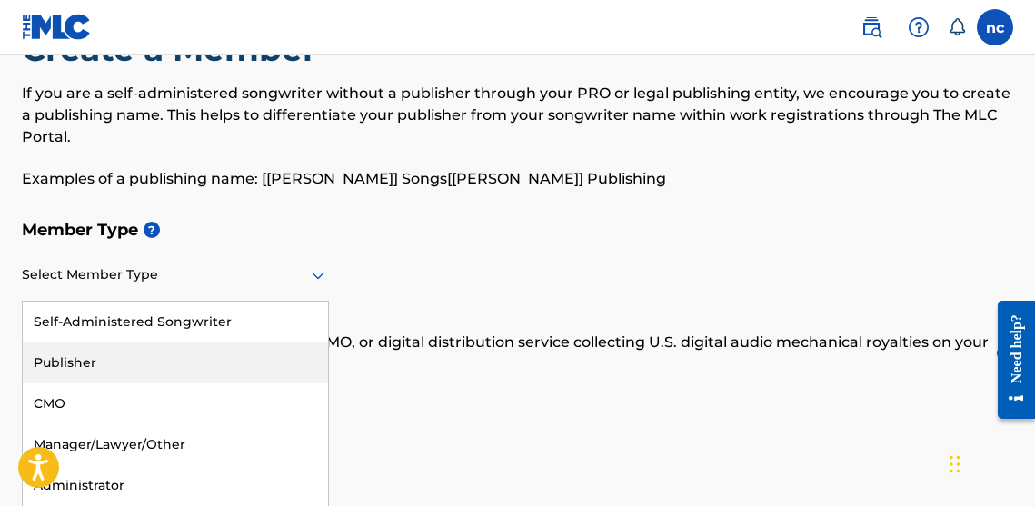
click at [224, 353] on div "Publisher" at bounding box center [175, 363] width 305 height 41
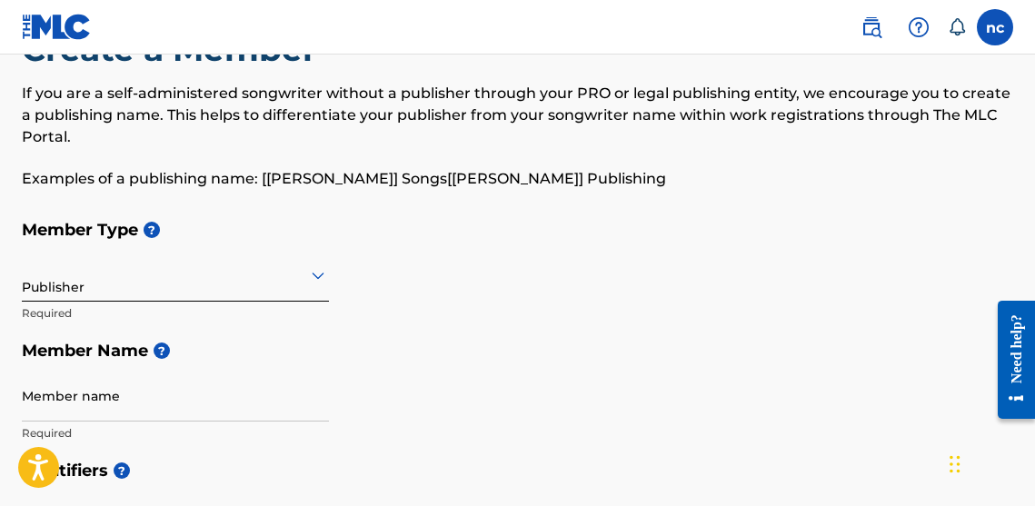
click at [222, 284] on div at bounding box center [175, 275] width 307 height 23
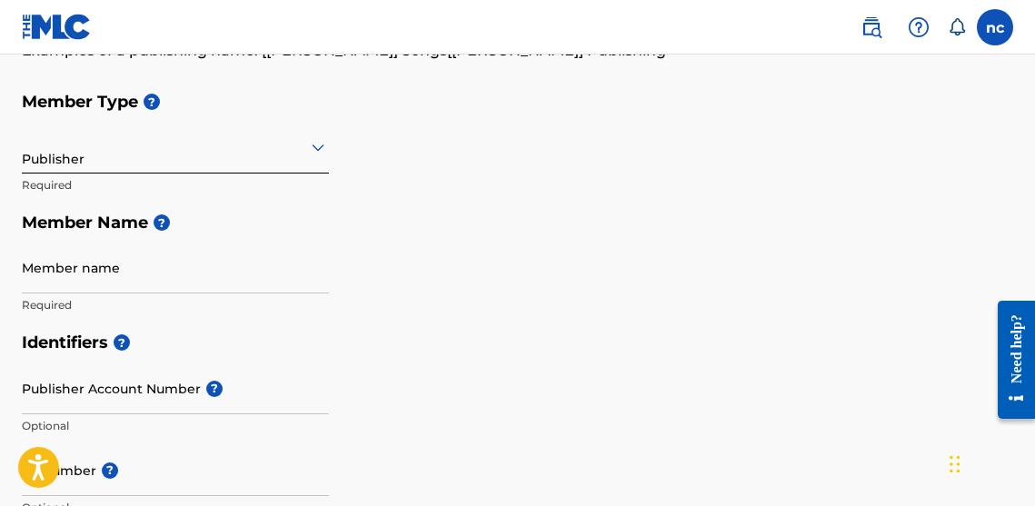
click at [395, 299] on div "Member Type ? Publisher Required Member Name ? Member name Required" at bounding box center [518, 203] width 992 height 241
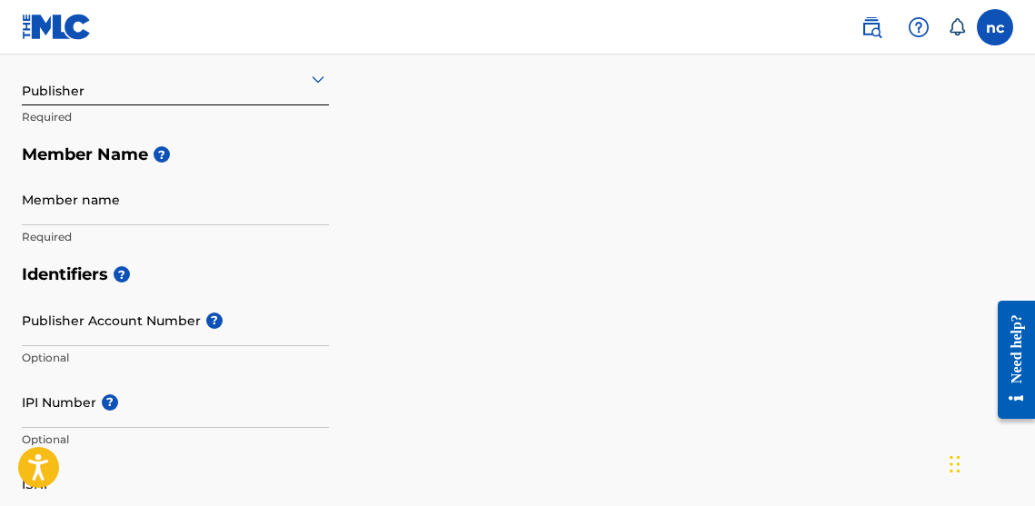
scroll to position [268, 0]
click at [882, 34] on link at bounding box center [871, 27] width 36 height 36
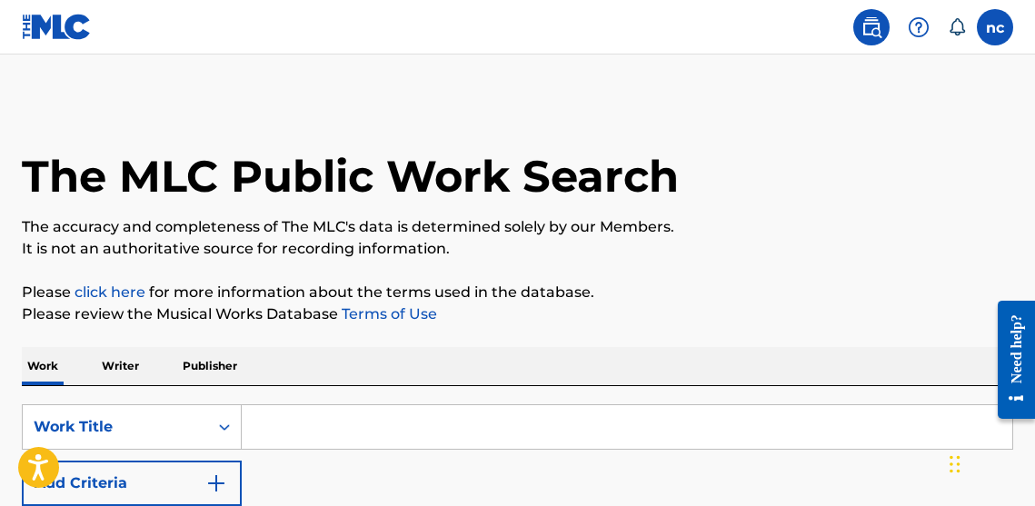
click at [435, 432] on input "Search Form" at bounding box center [627, 427] width 771 height 44
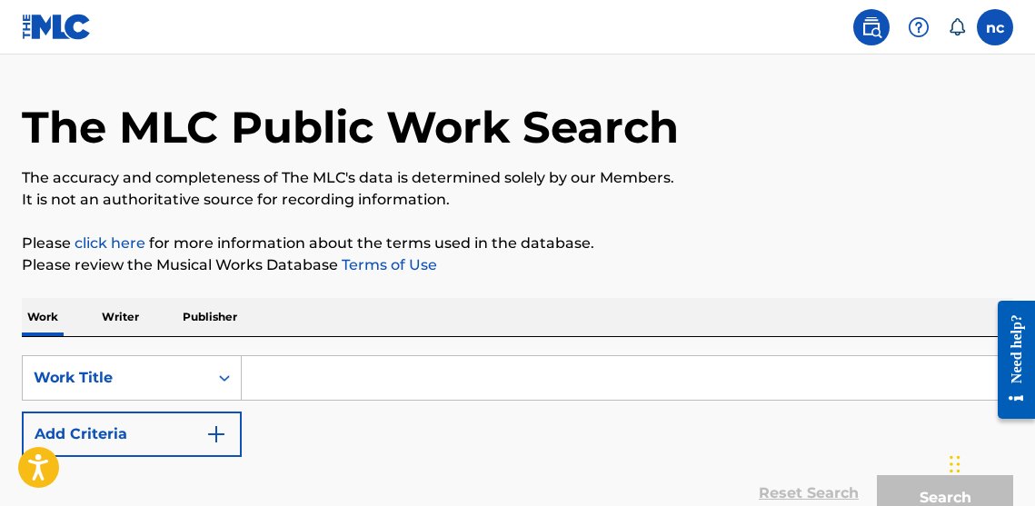
scroll to position [81, 0]
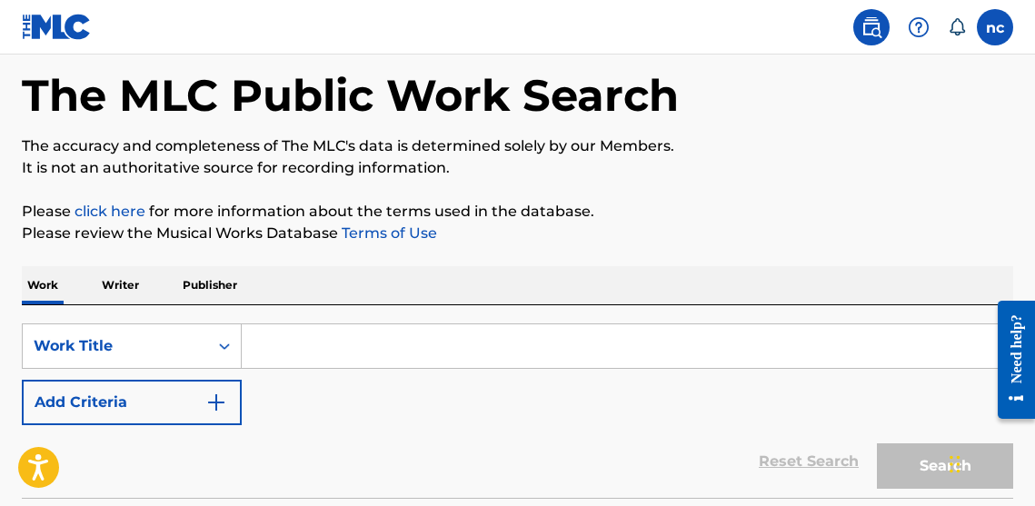
click at [140, 292] on p "Writer" at bounding box center [120, 285] width 48 height 38
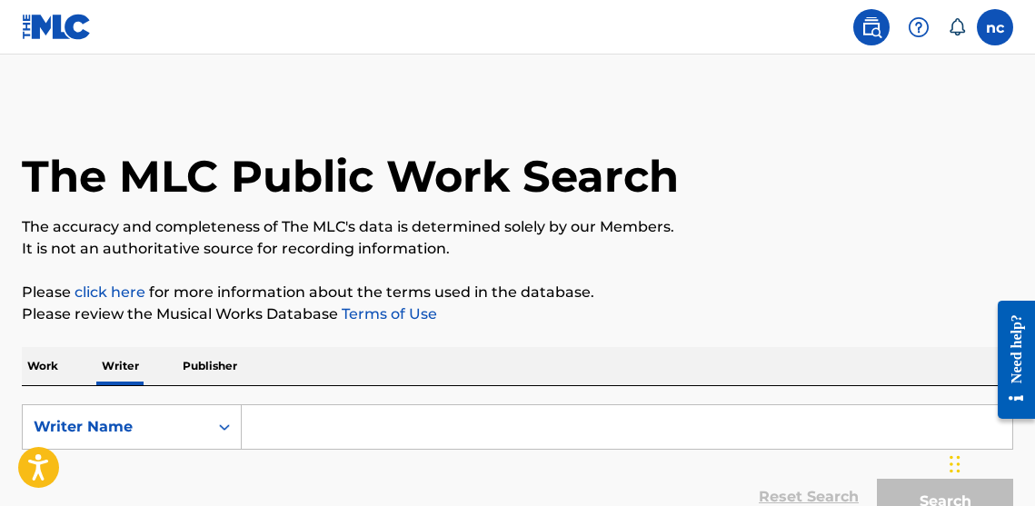
click at [281, 419] on input "Search Form" at bounding box center [627, 427] width 771 height 44
paste input "Avery King"
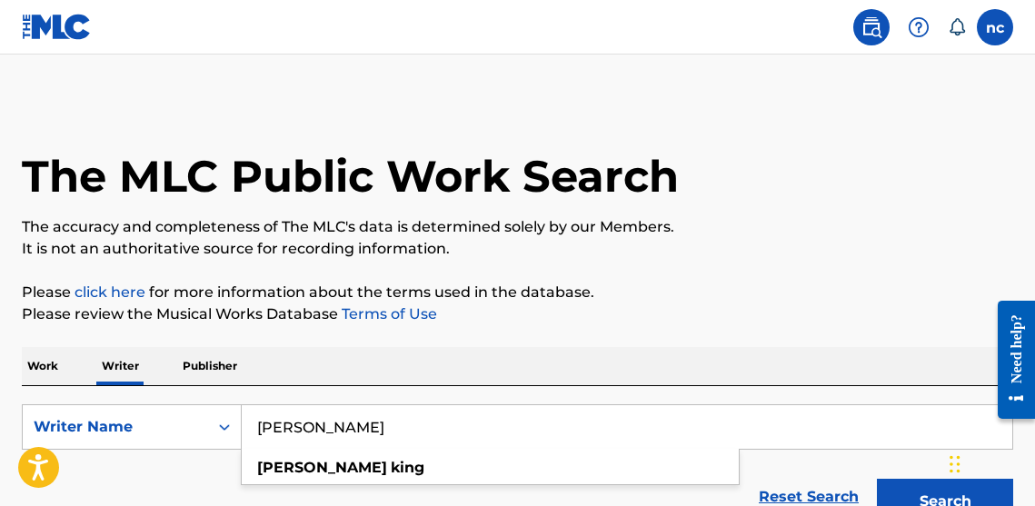
type input "Avery King"
click at [945, 502] on button "Search" at bounding box center [945, 501] width 136 height 45
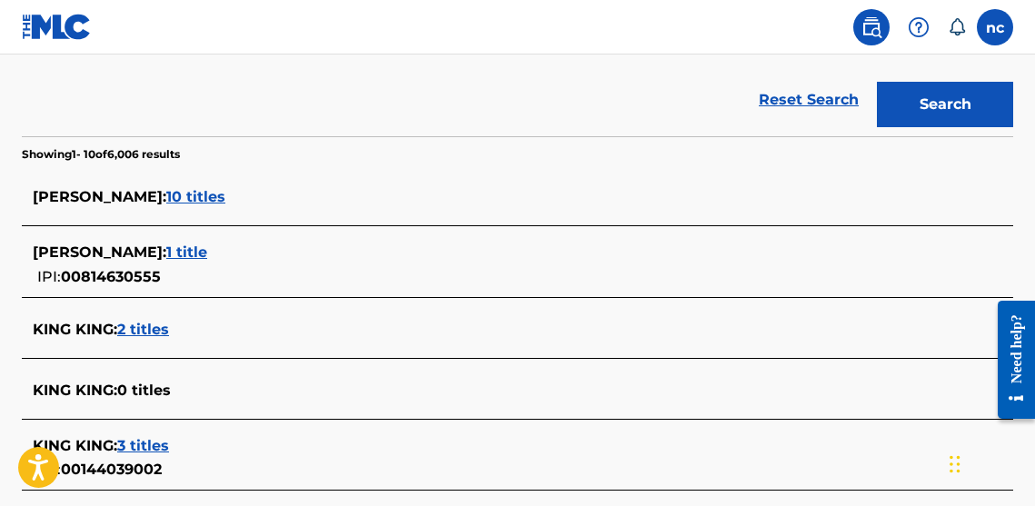
scroll to position [398, 0]
click at [166, 250] on span "1 title" at bounding box center [186, 251] width 41 height 17
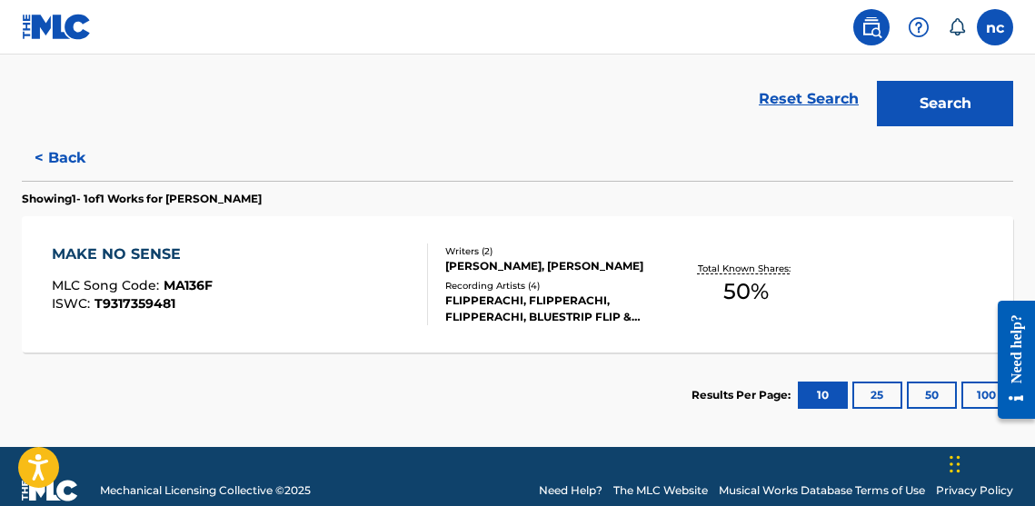
click at [507, 306] on div "FLIPPERACHI, FLIPPERACHI, FLIPPERACHI, BLUESTRIP FLIP & FLIPPERACHI" at bounding box center [554, 309] width 218 height 33
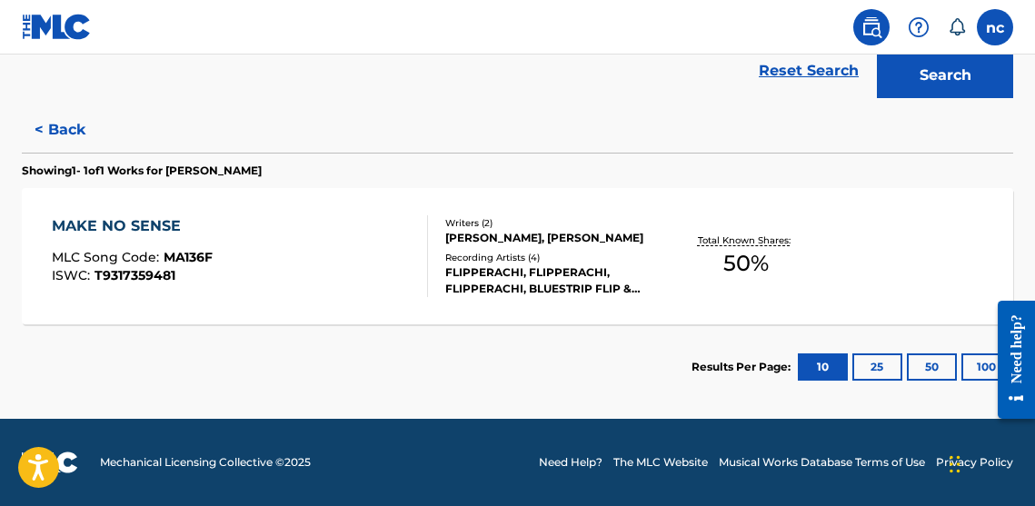
scroll to position [426, 0]
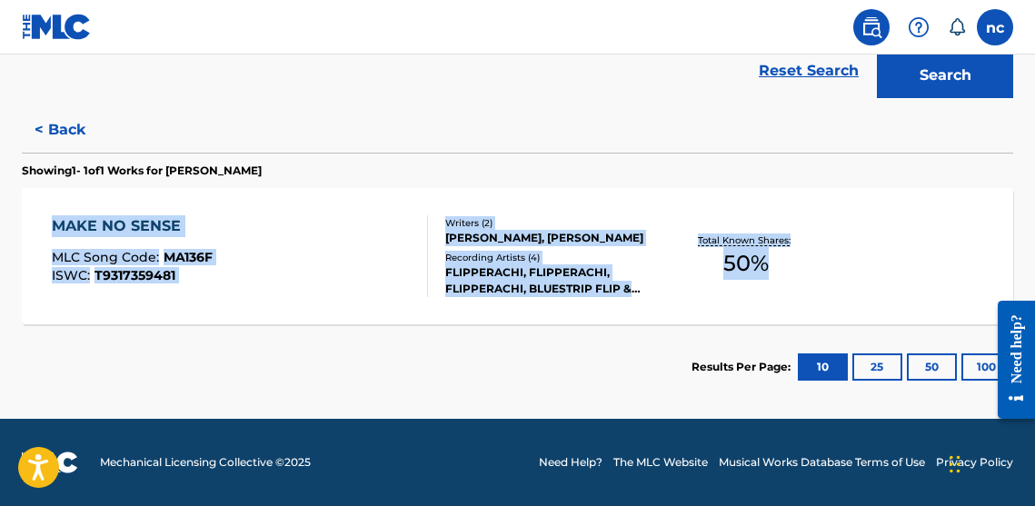
click at [106, 304] on div "MAKE NO SENSE MLC Song Code : MA136F ISWC : T9317359481 Writers ( 2 ) AVERY KIN…" at bounding box center [518, 256] width 992 height 136
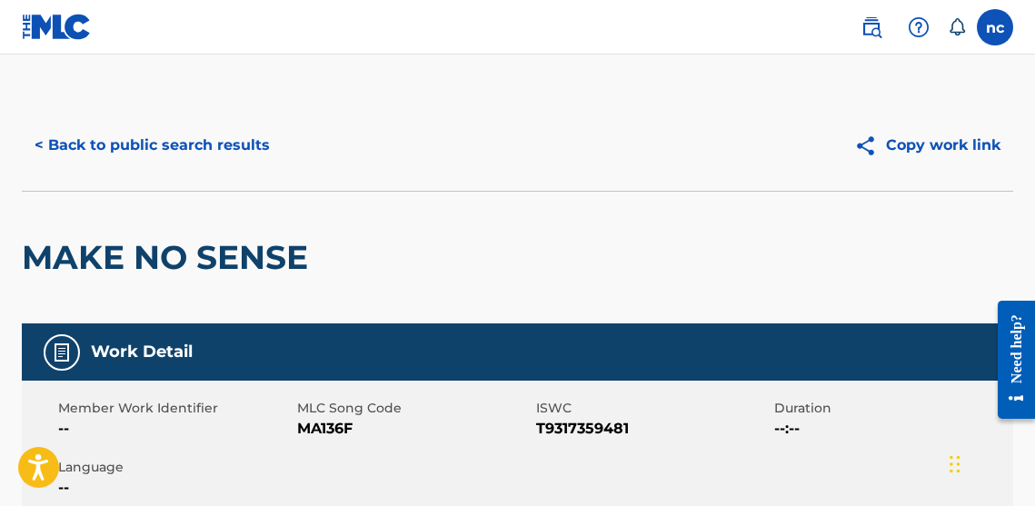
click at [36, 137] on button "< Back to public search results" at bounding box center [152, 145] width 261 height 45
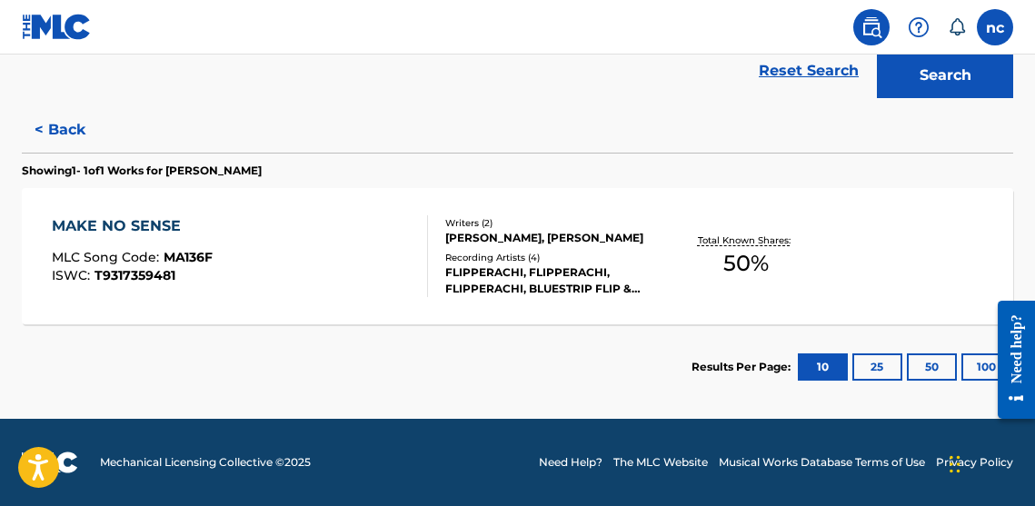
scroll to position [295, 0]
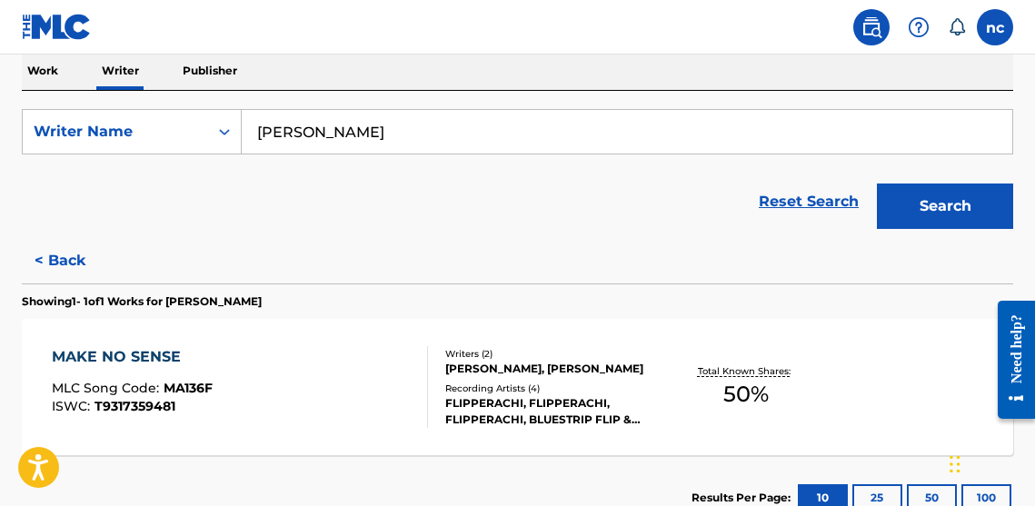
click at [344, 118] on input "Avery King" at bounding box center [627, 132] width 771 height 44
click at [220, 72] on p "Publisher" at bounding box center [209, 71] width 65 height 38
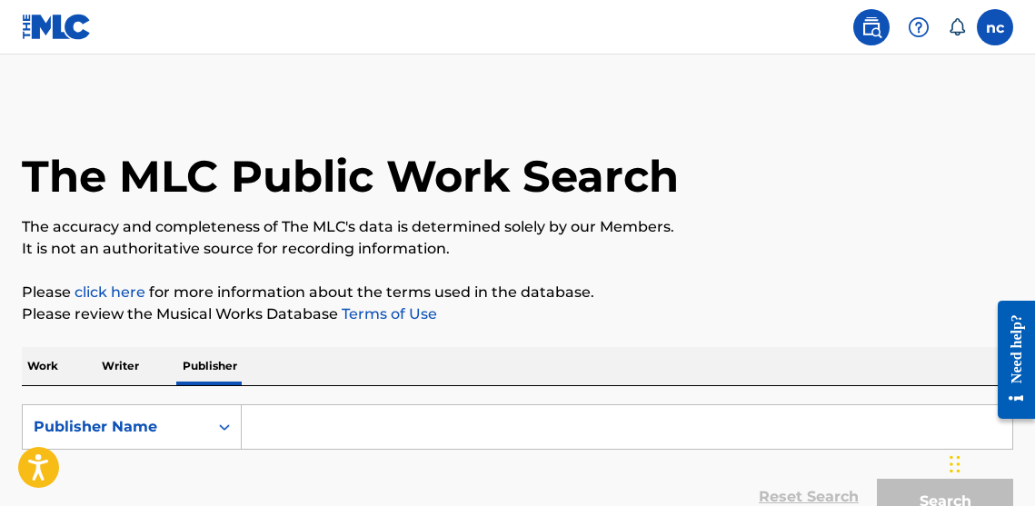
click at [338, 417] on input "Search Form" at bounding box center [627, 427] width 771 height 44
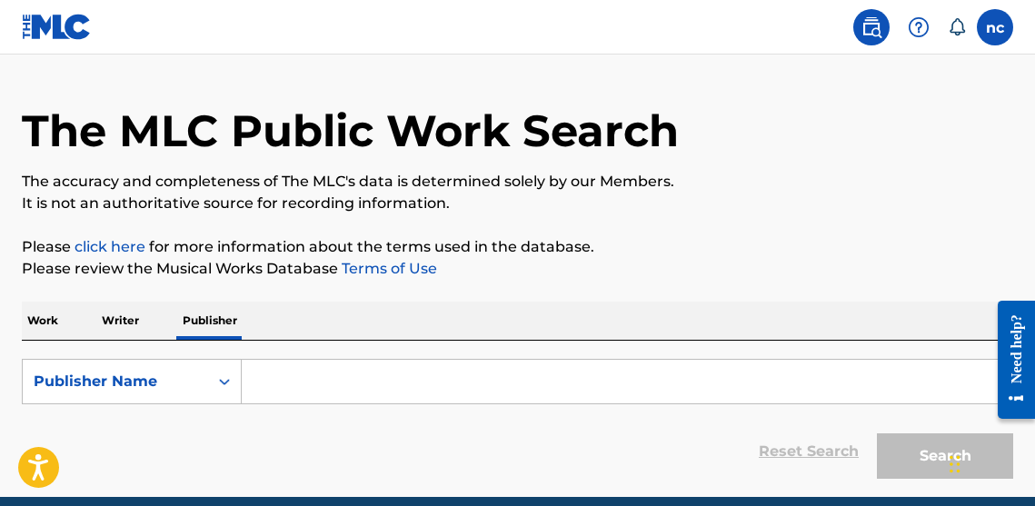
scroll to position [85, 0]
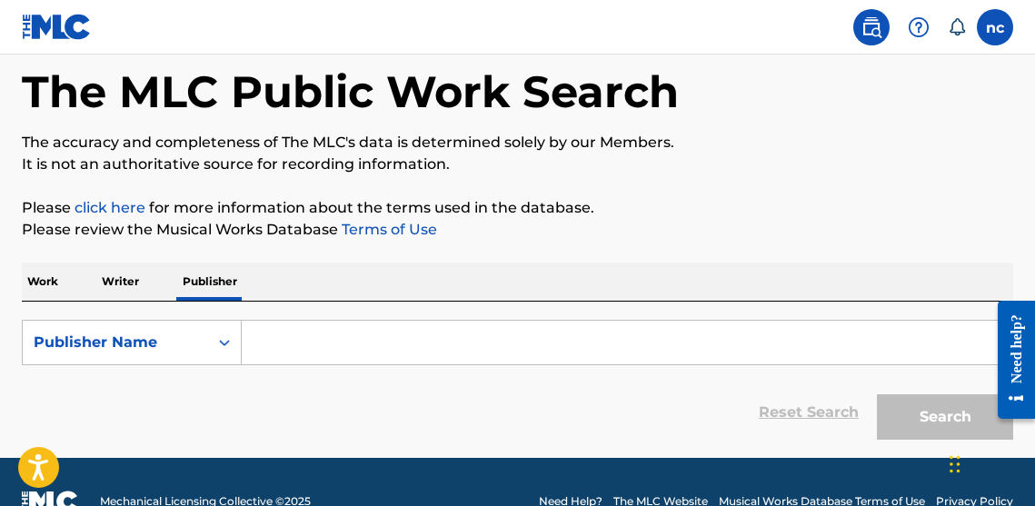
paste input "Avery King"
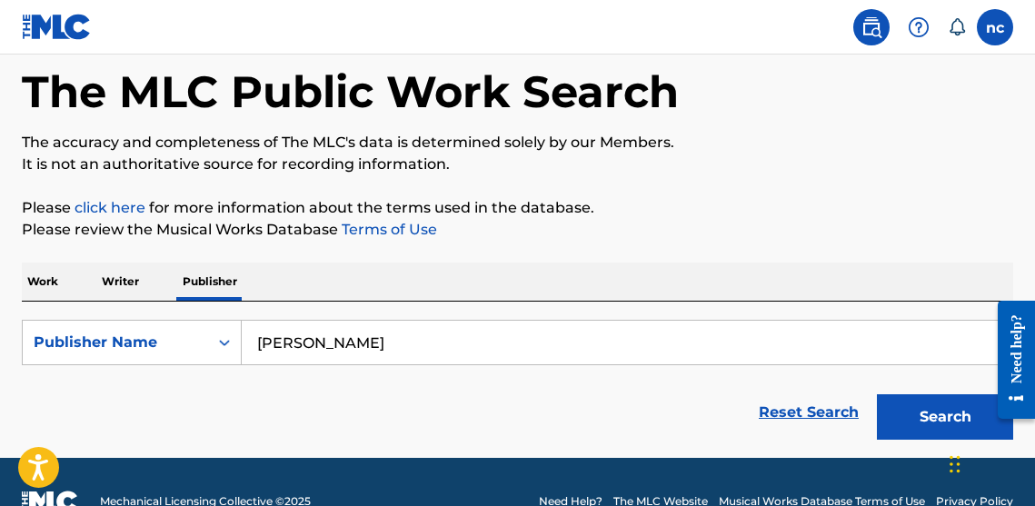
type input "Avery King"
click at [924, 408] on button "Search" at bounding box center [945, 416] width 136 height 45
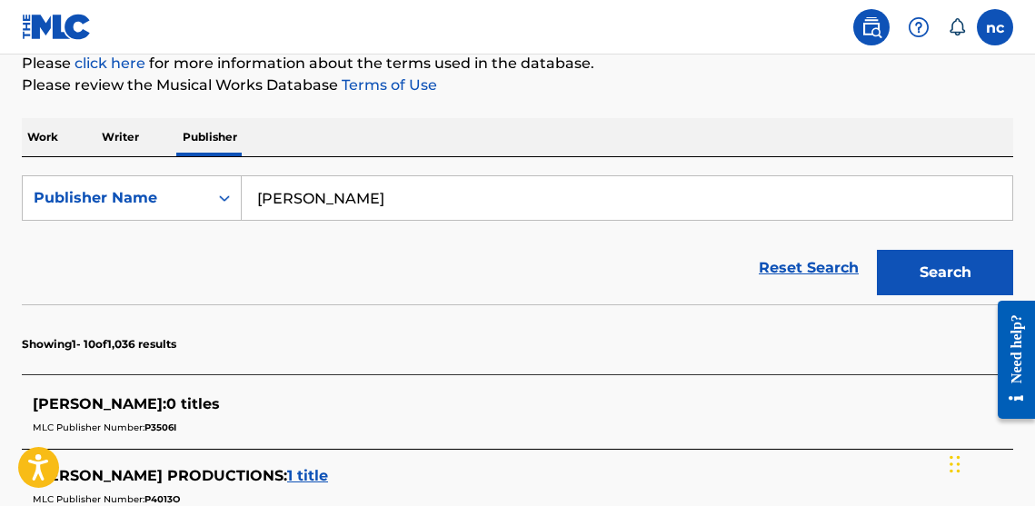
scroll to position [218, 0]
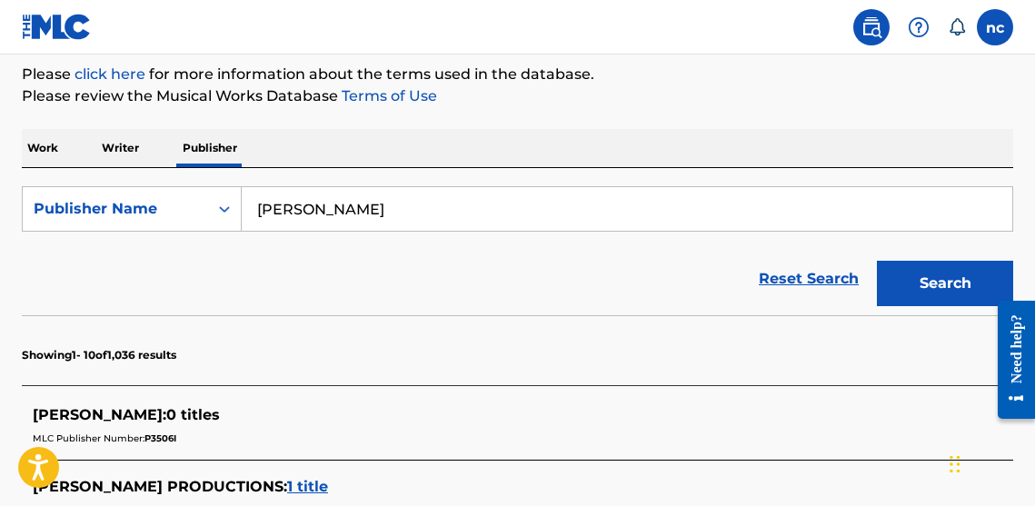
click at [45, 144] on p "Work" at bounding box center [43, 148] width 42 height 38
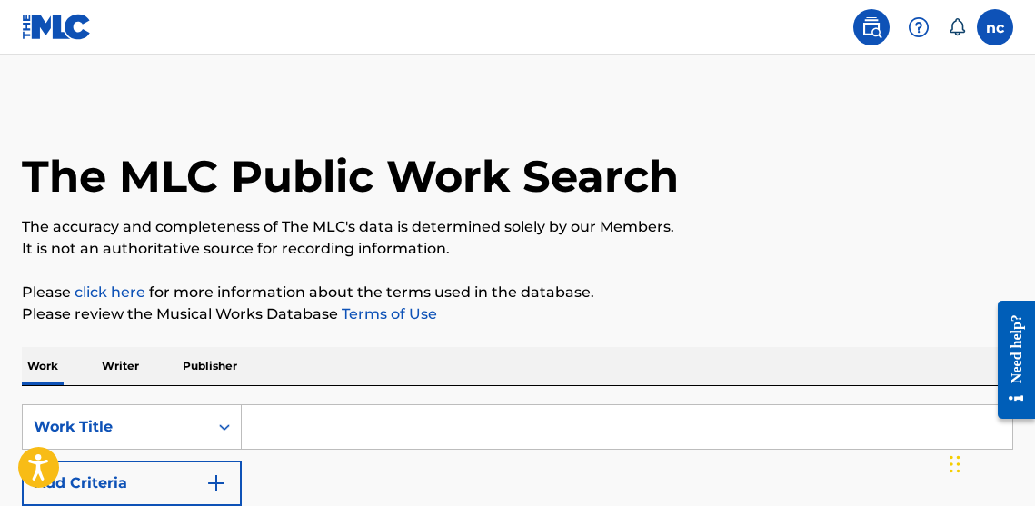
click at [312, 409] on input "Search Form" at bounding box center [627, 427] width 771 height 44
paste input "Avery King"
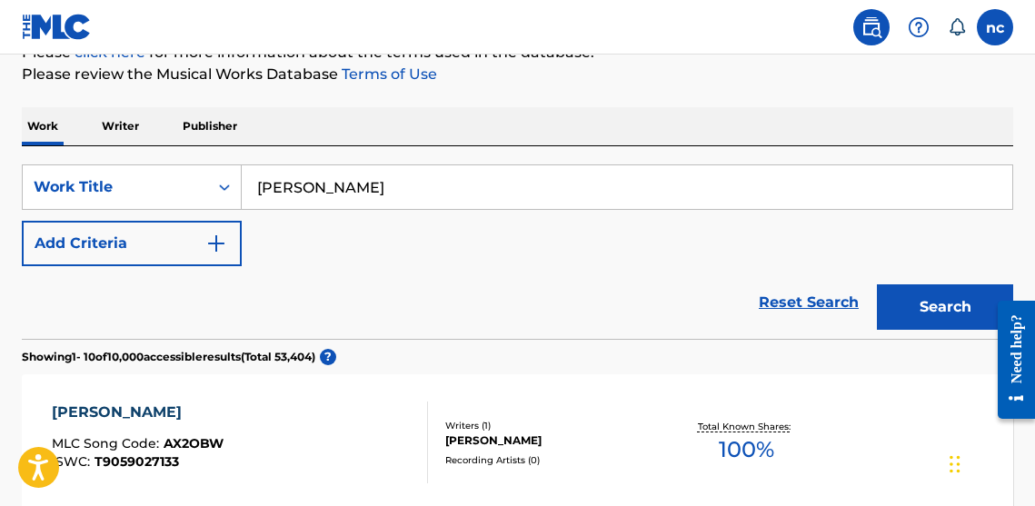
scroll to position [260, 0]
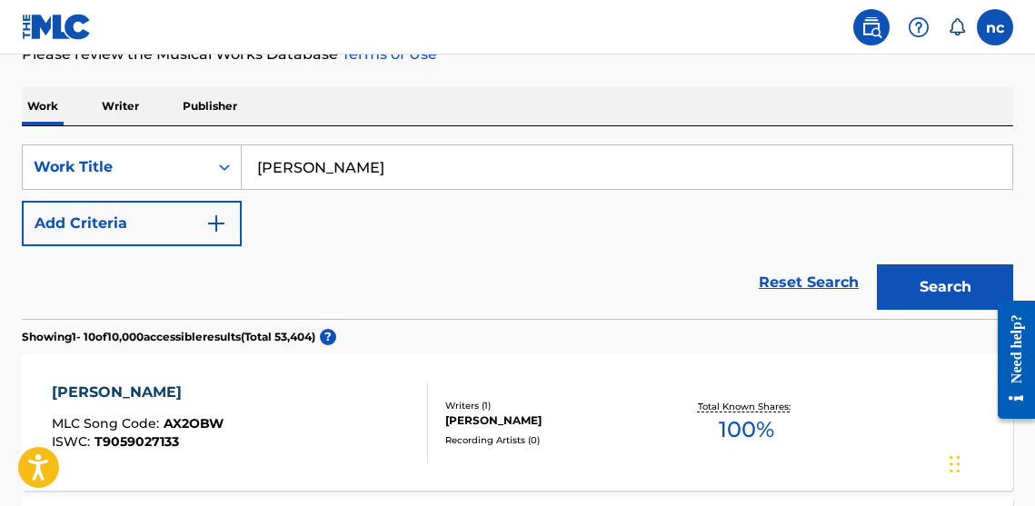
click at [912, 288] on button "Search" at bounding box center [945, 286] width 136 height 45
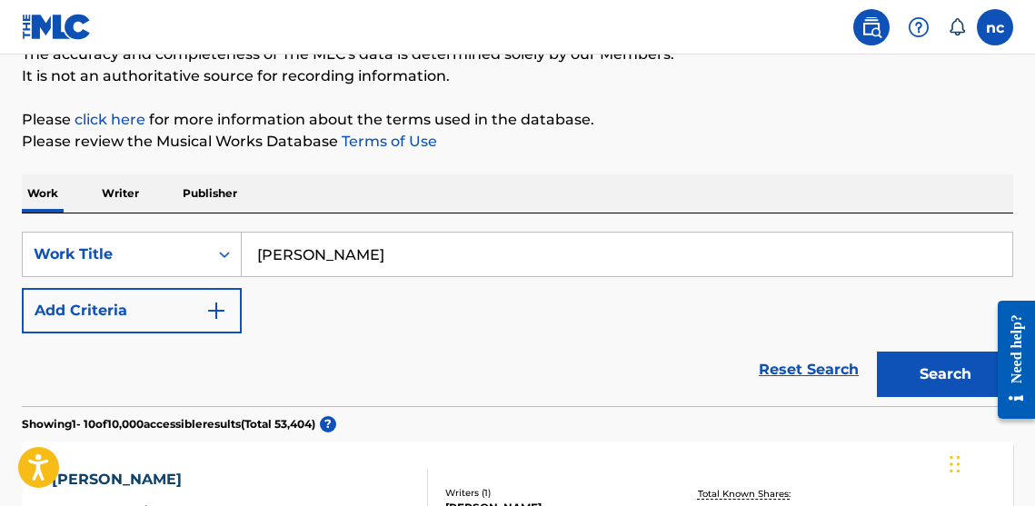
scroll to position [50, 0]
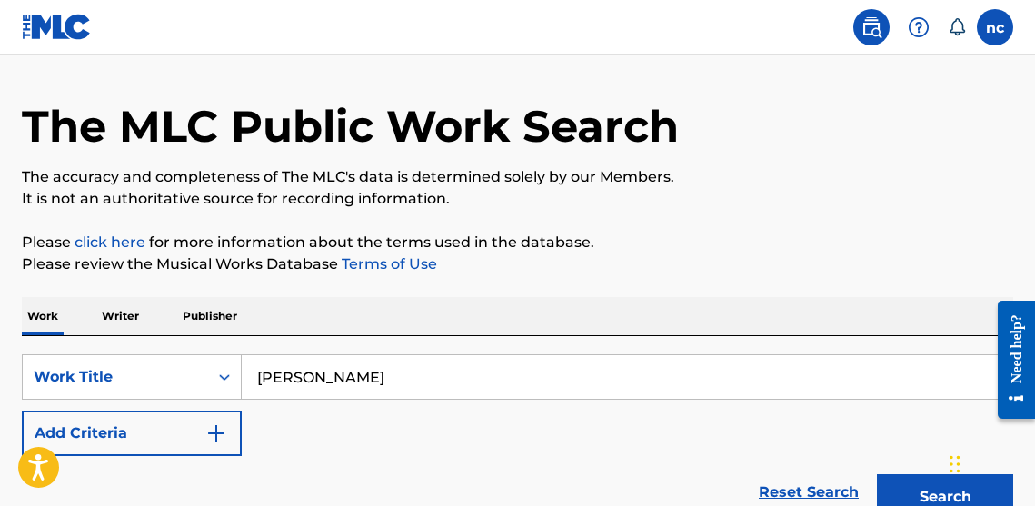
click at [362, 382] on input "Avery King" at bounding box center [627, 377] width 771 height 44
type input "Wish A N***A WOODS"
click at [945, 497] on button "Search" at bounding box center [945, 496] width 136 height 45
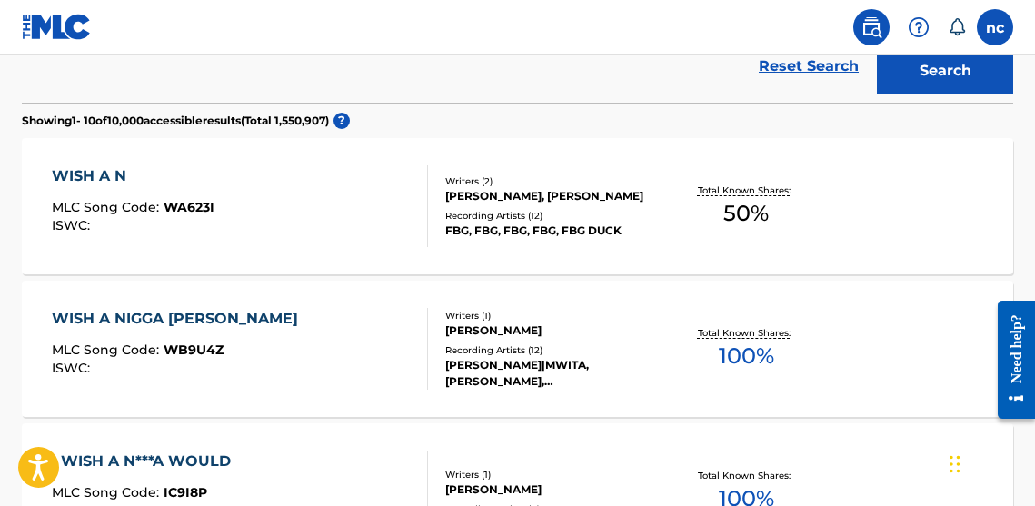
scroll to position [502, 0]
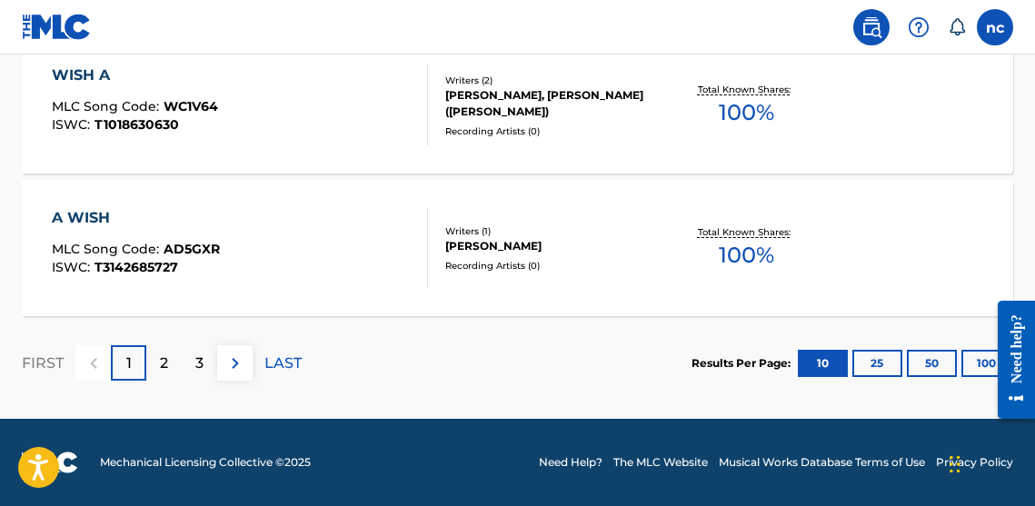
click at [160, 369] on p "2" at bounding box center [164, 364] width 8 height 22
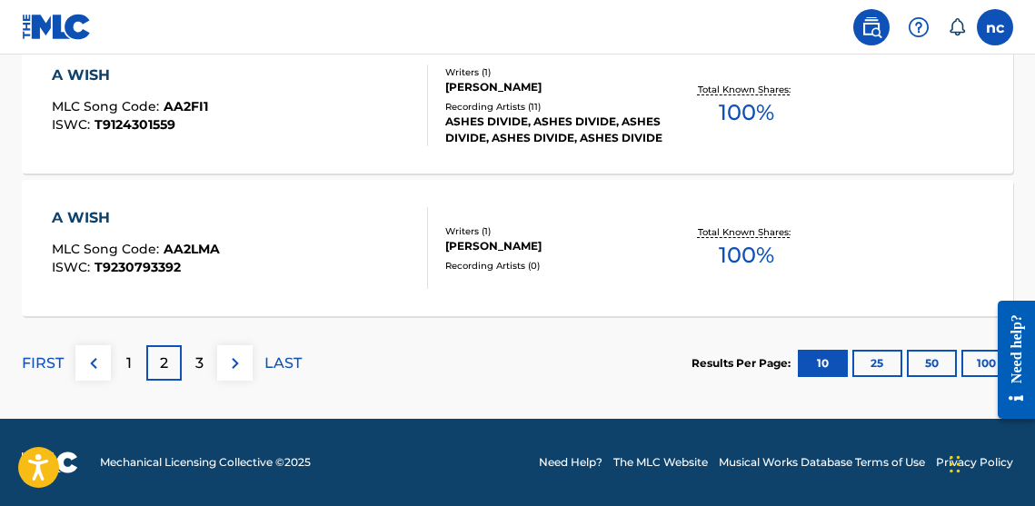
scroll to position [1719, 0]
click at [190, 362] on div "3" at bounding box center [199, 362] width 35 height 35
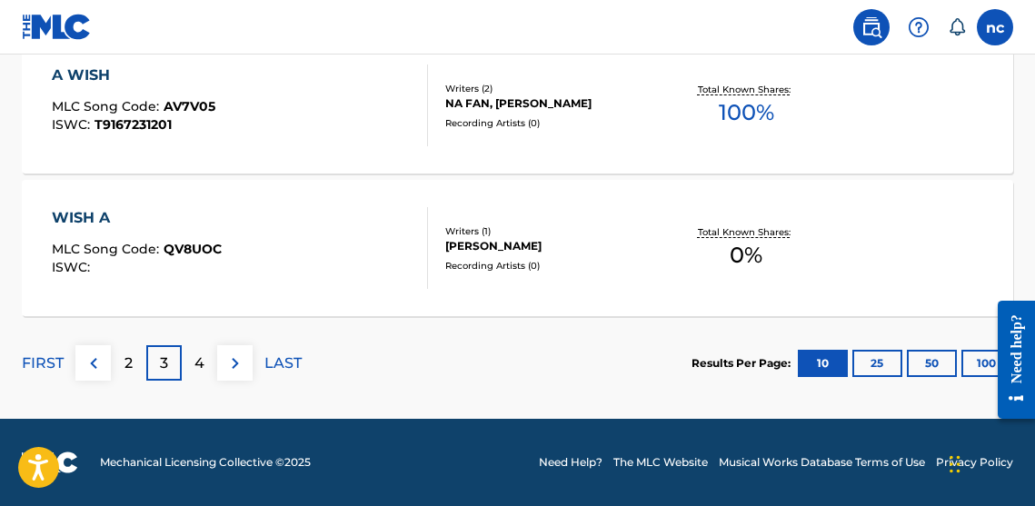
click at [916, 366] on button "50" at bounding box center [932, 363] width 50 height 27
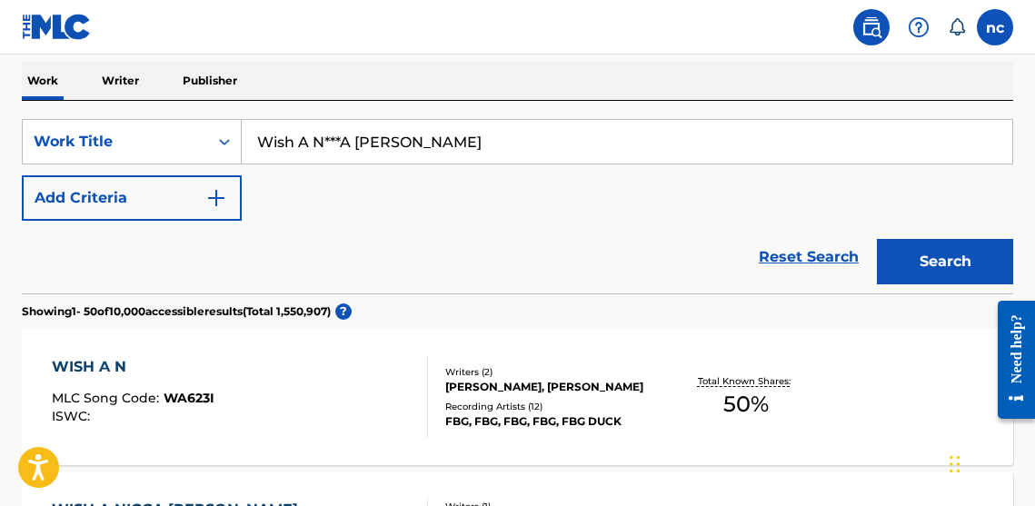
scroll to position [286, 0]
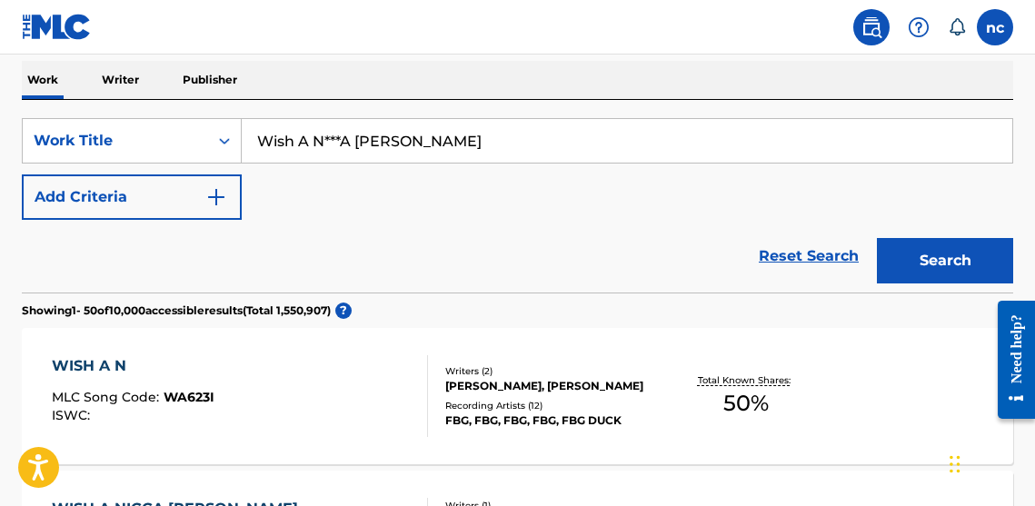
click at [505, 154] on input "Wish A N***A WOODS" at bounding box center [627, 141] width 771 height 44
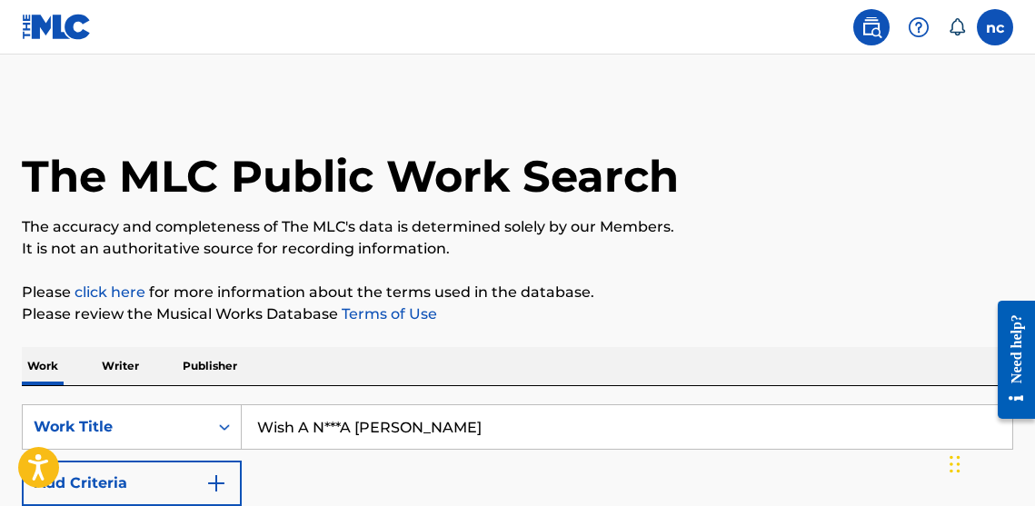
scroll to position [0, 0]
click at [204, 374] on p "Publisher" at bounding box center [209, 366] width 65 height 38
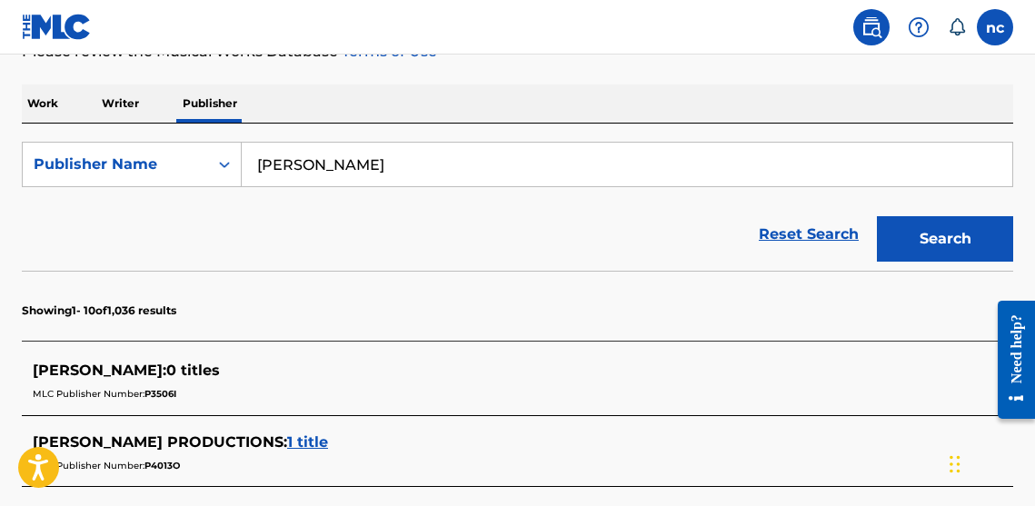
scroll to position [288, 0]
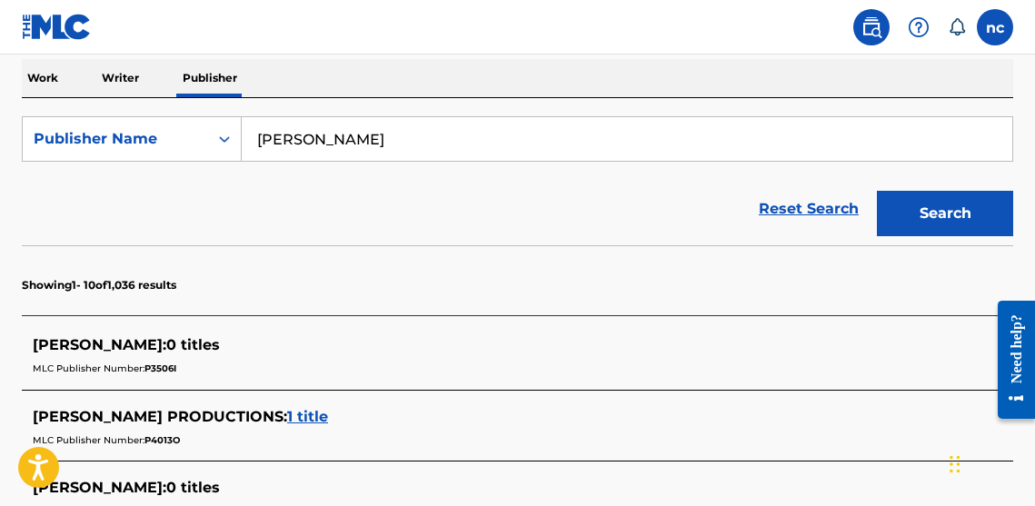
click at [909, 195] on button "Search" at bounding box center [945, 213] width 136 height 45
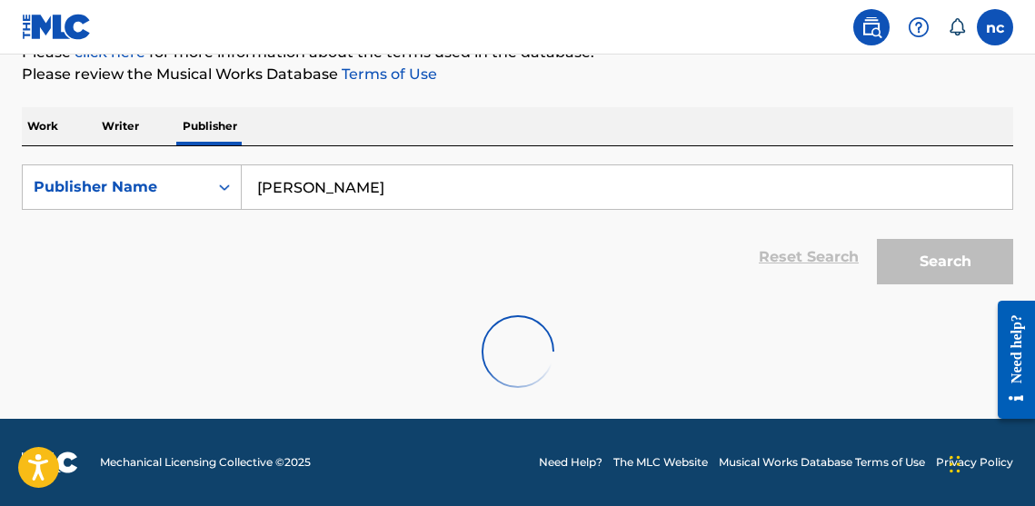
scroll to position [240, 0]
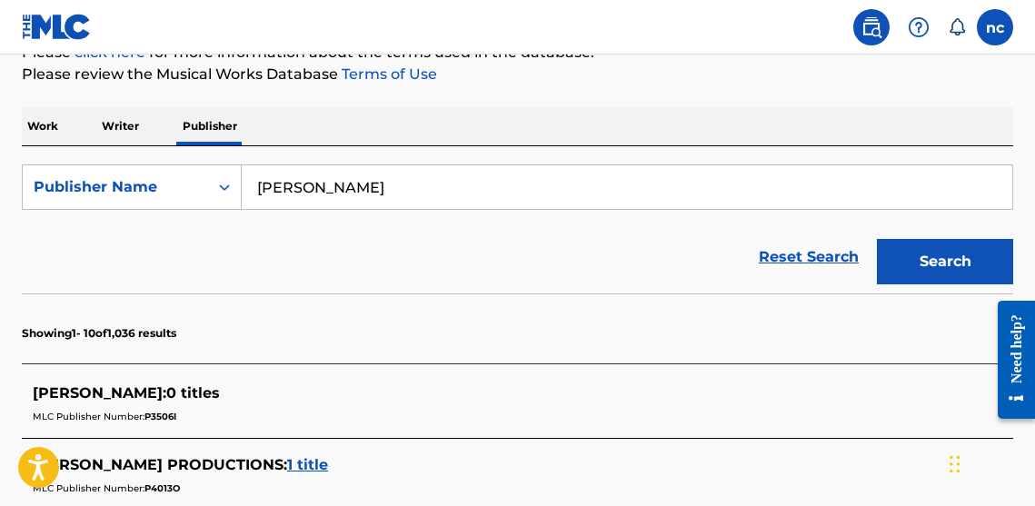
click at [108, 137] on p "Writer" at bounding box center [120, 126] width 48 height 38
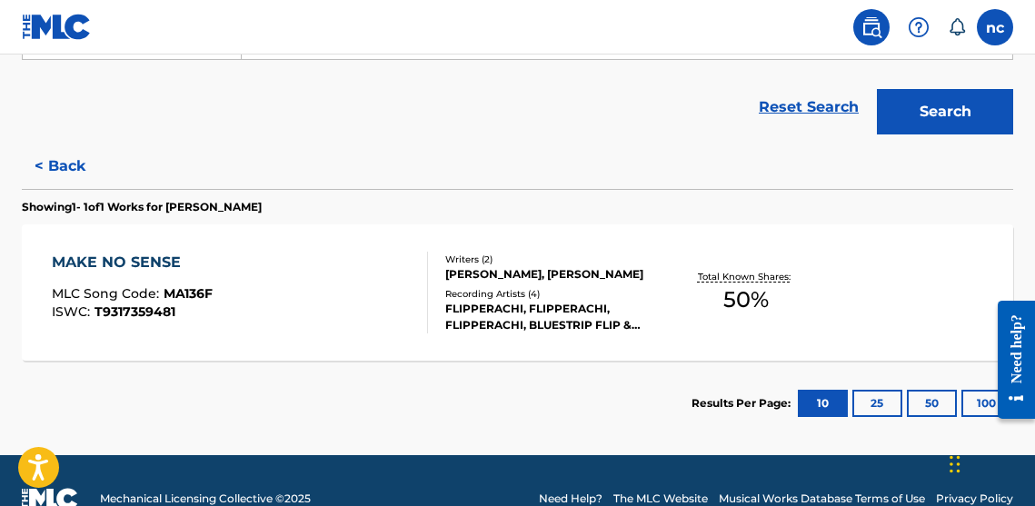
click at [873, 398] on button "25" at bounding box center [877, 403] width 50 height 27
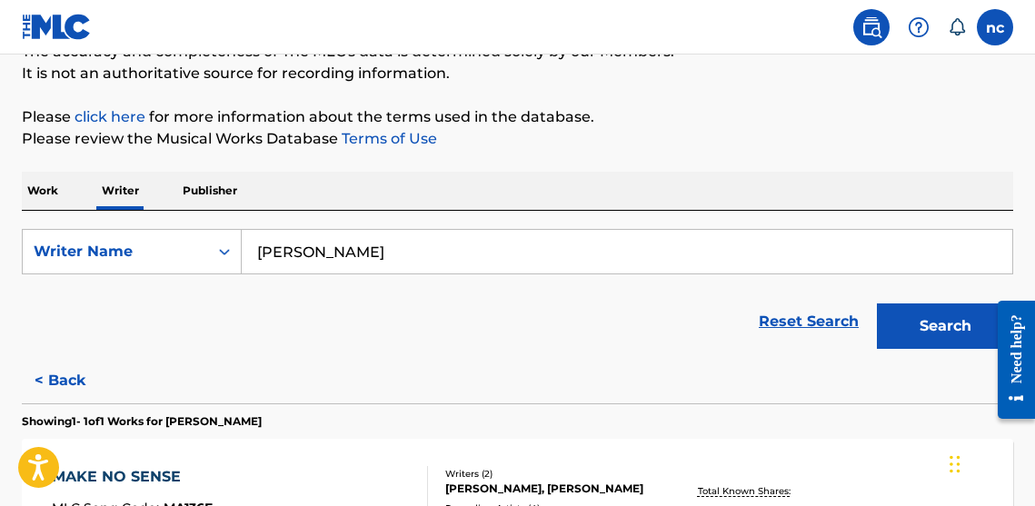
scroll to position [65, 0]
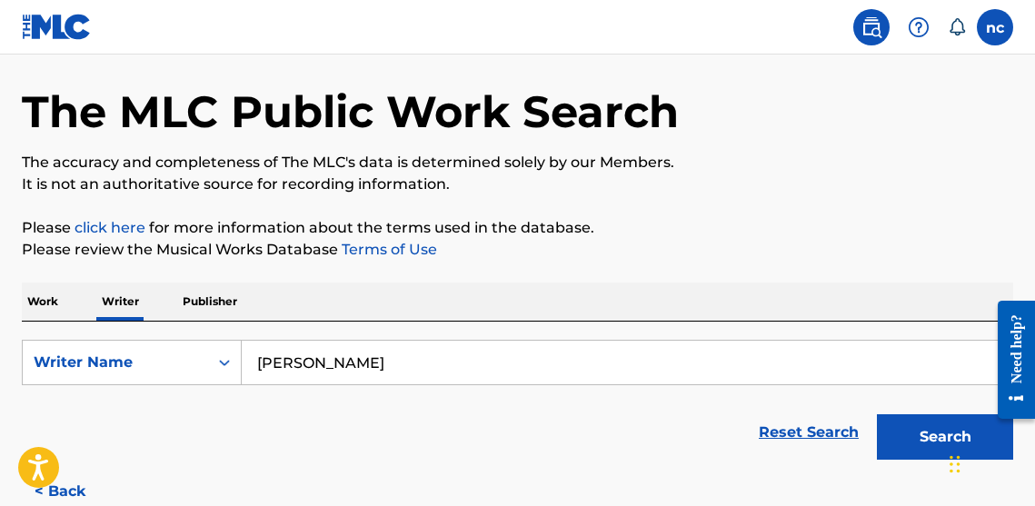
click at [382, 358] on input "Avery King" at bounding box center [627, 363] width 771 height 44
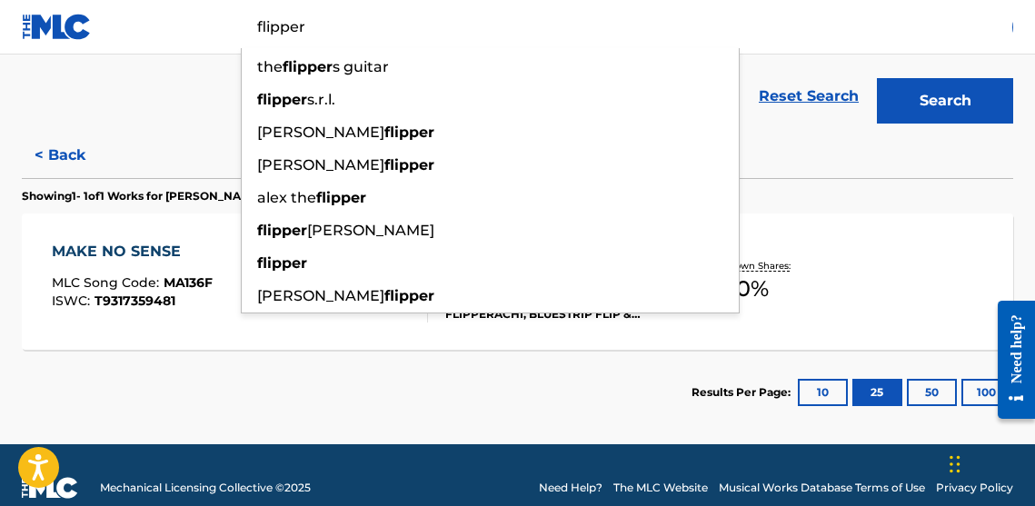
scroll to position [412, 0]
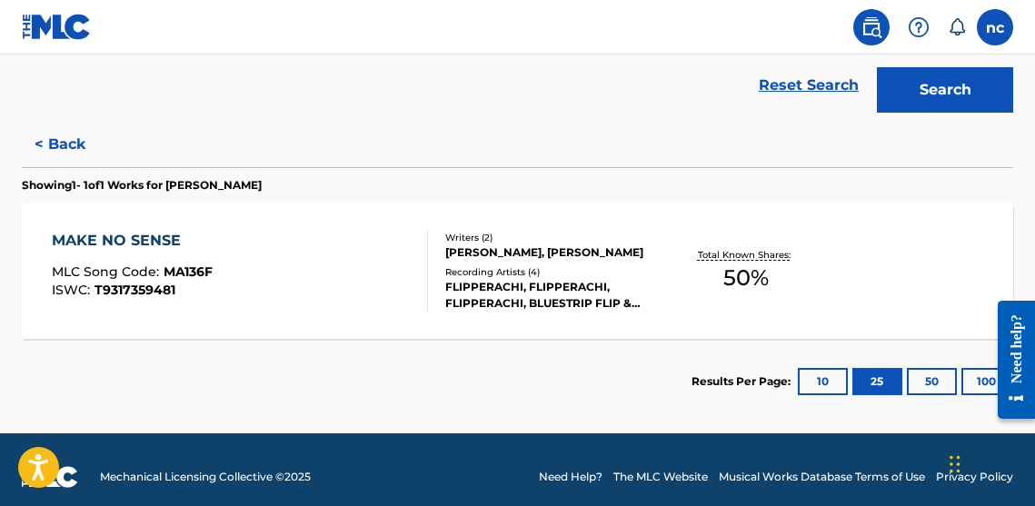
click at [945, 90] on button "Search" at bounding box center [945, 89] width 136 height 45
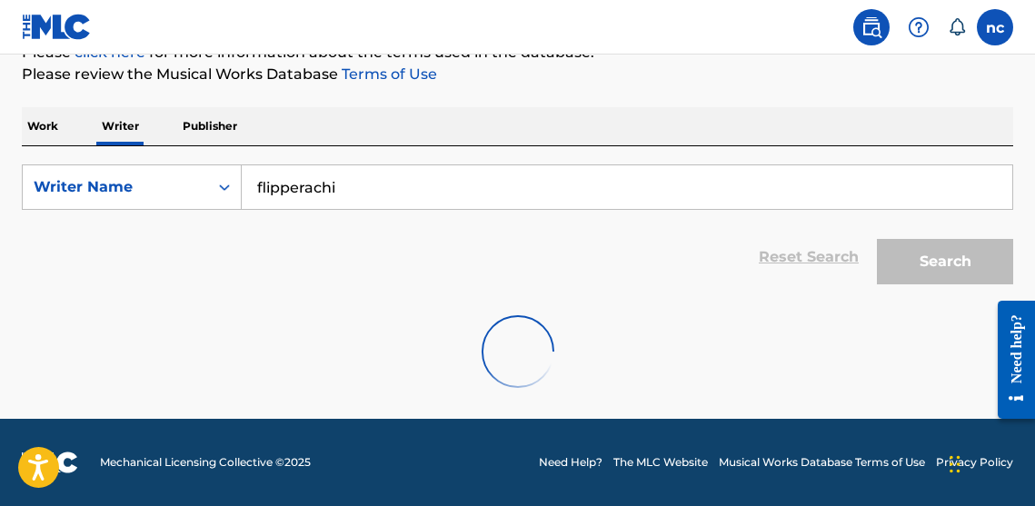
scroll to position [124, 0]
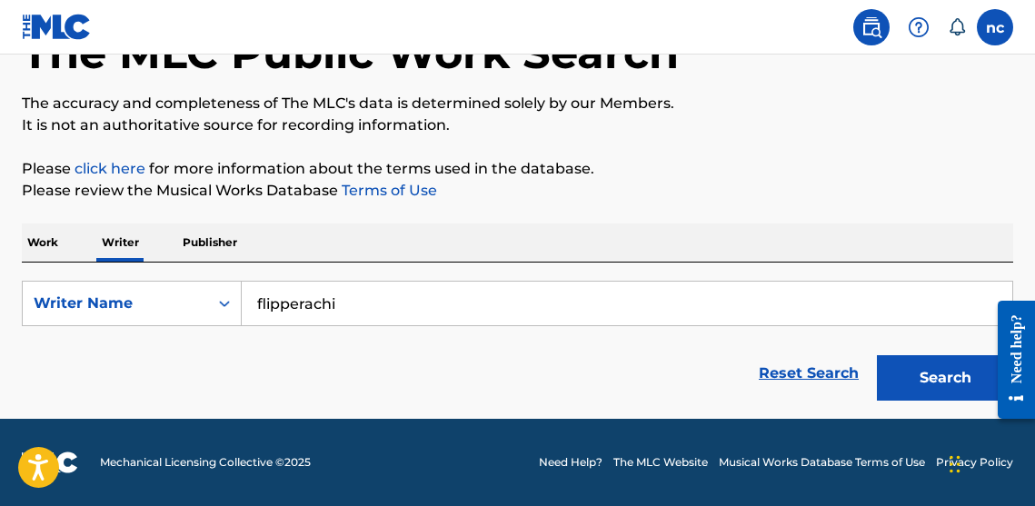
click at [930, 360] on button "Search" at bounding box center [945, 377] width 136 height 45
click at [521, 293] on input "flipperachi" at bounding box center [627, 304] width 771 height 44
click at [492, 289] on input "flipperachi" at bounding box center [627, 304] width 771 height 44
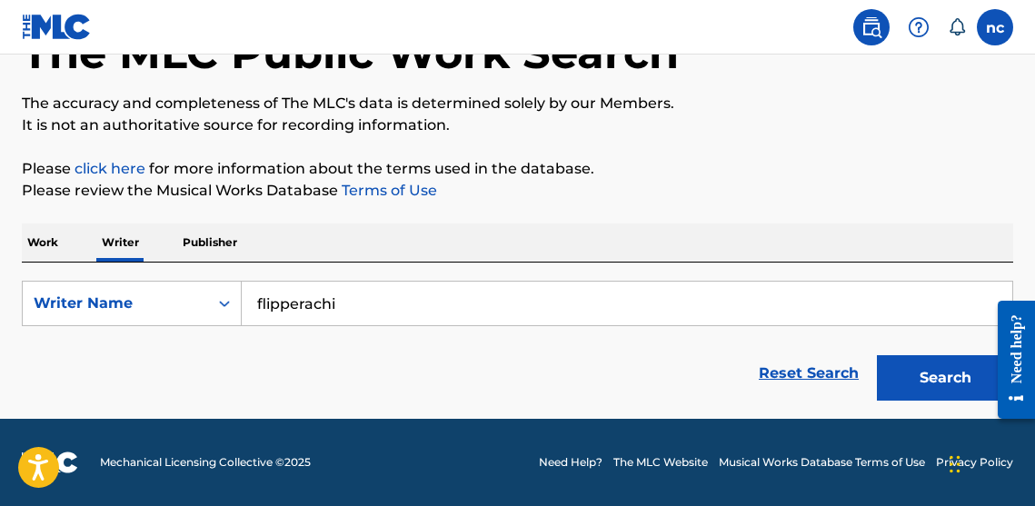
click at [492, 289] on input "flipperachi" at bounding box center [627, 304] width 771 height 44
click at [392, 298] on input "flipperachi" at bounding box center [627, 304] width 771 height 44
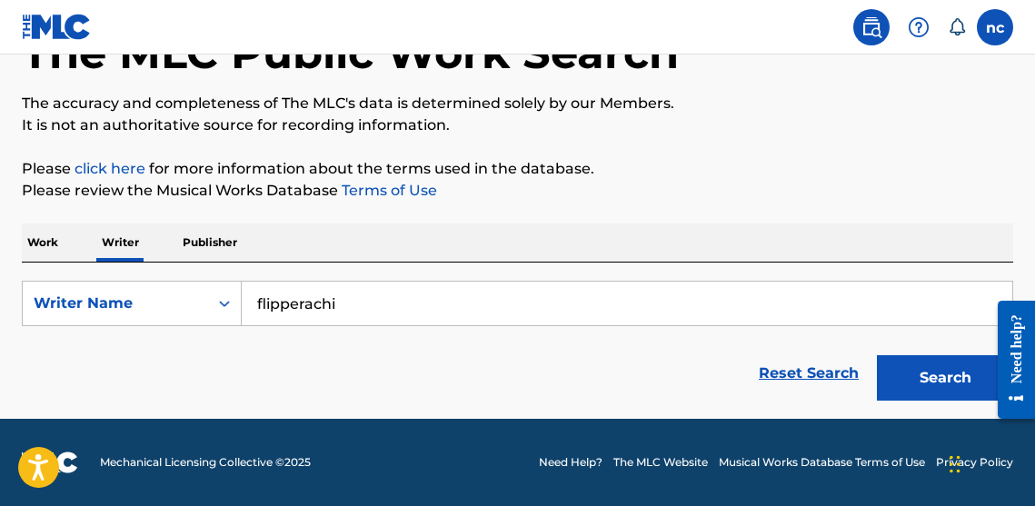
paste input "Avery King"
type input "Avery King"
click at [945, 378] on button "Search" at bounding box center [945, 377] width 136 height 45
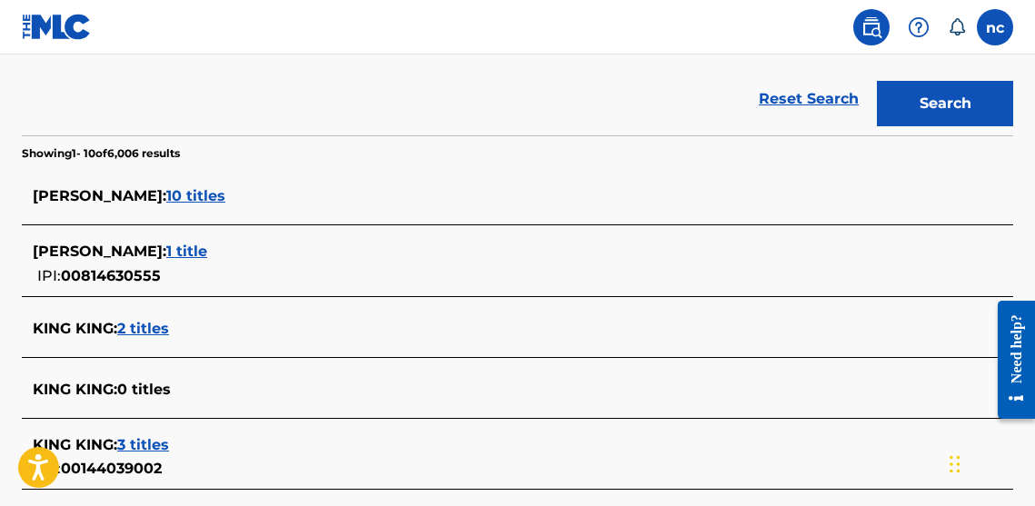
scroll to position [419, 0]
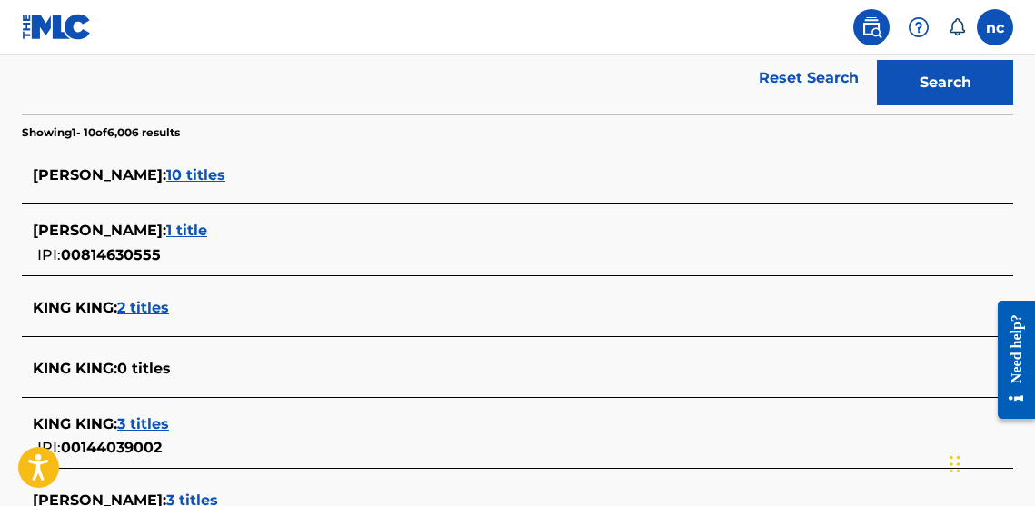
click at [166, 226] on span "1 title" at bounding box center [186, 230] width 41 height 17
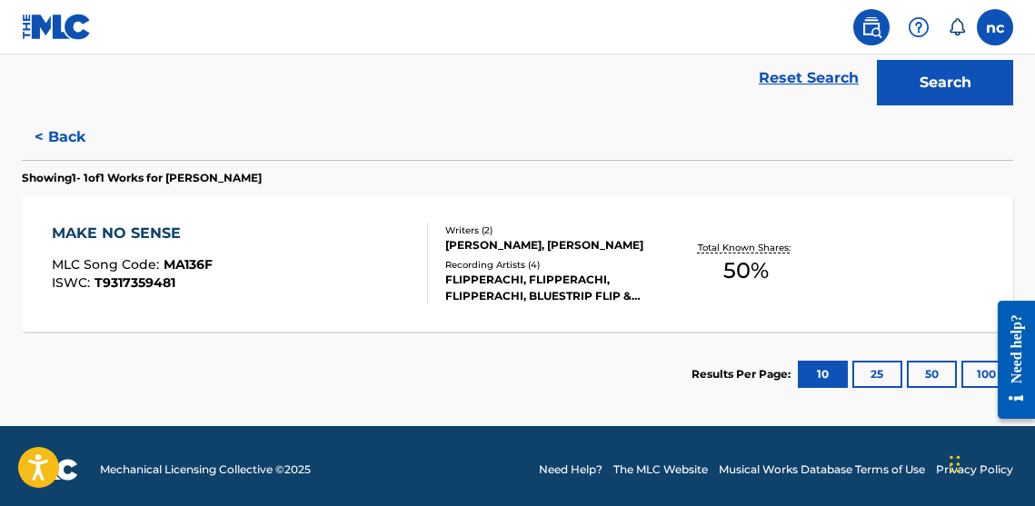
click at [136, 229] on div "MAKE NO SENSE" at bounding box center [132, 234] width 161 height 22
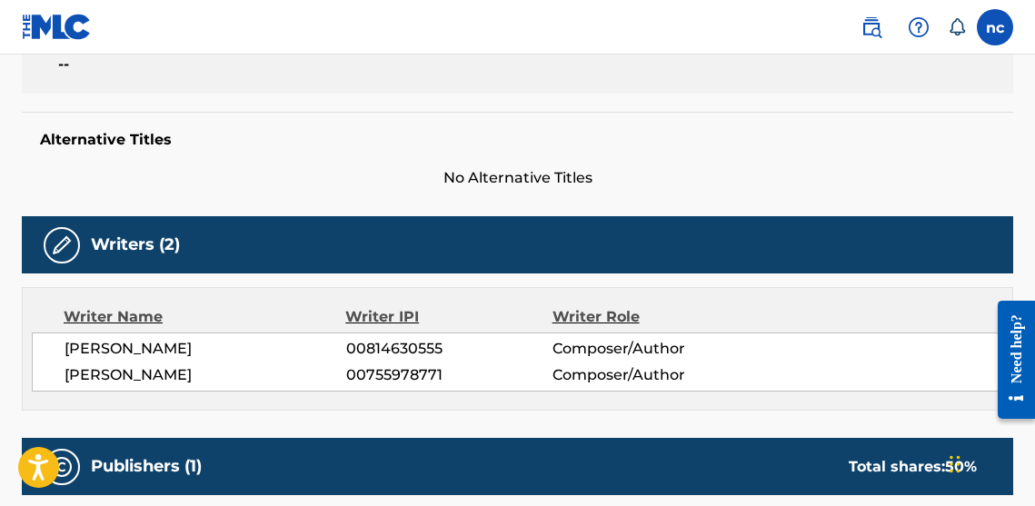
scroll to position [424, 0]
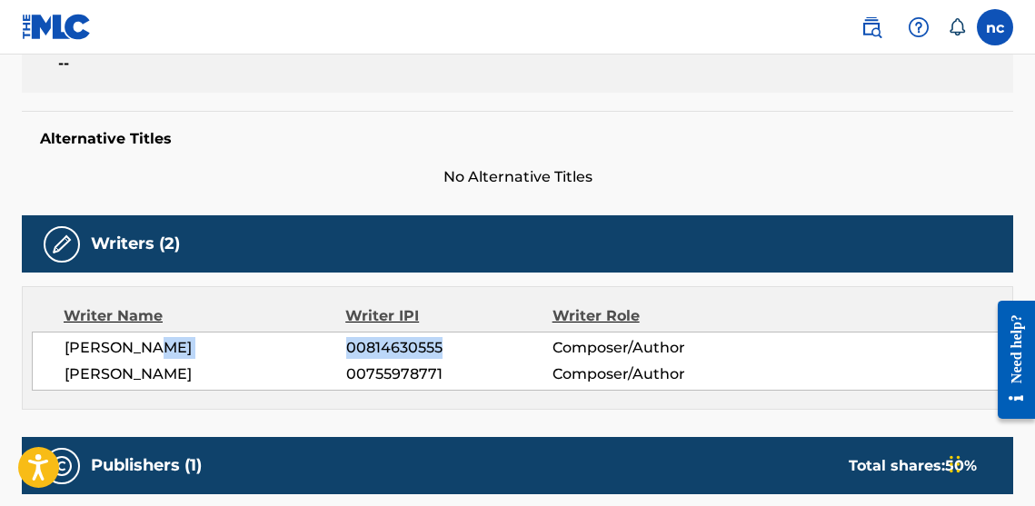
drag, startPoint x: 332, startPoint y: 347, endPoint x: 458, endPoint y: 345, distance: 126.3
click at [458, 345] on div "AVERY KING 00814630555 Composer/Author" at bounding box center [534, 348] width 938 height 22
click at [468, 392] on div "Writer Name Writer IPI Writer Role AVERY KING 00814630555 Composer/Author CHRIS…" at bounding box center [518, 348] width 992 height 124
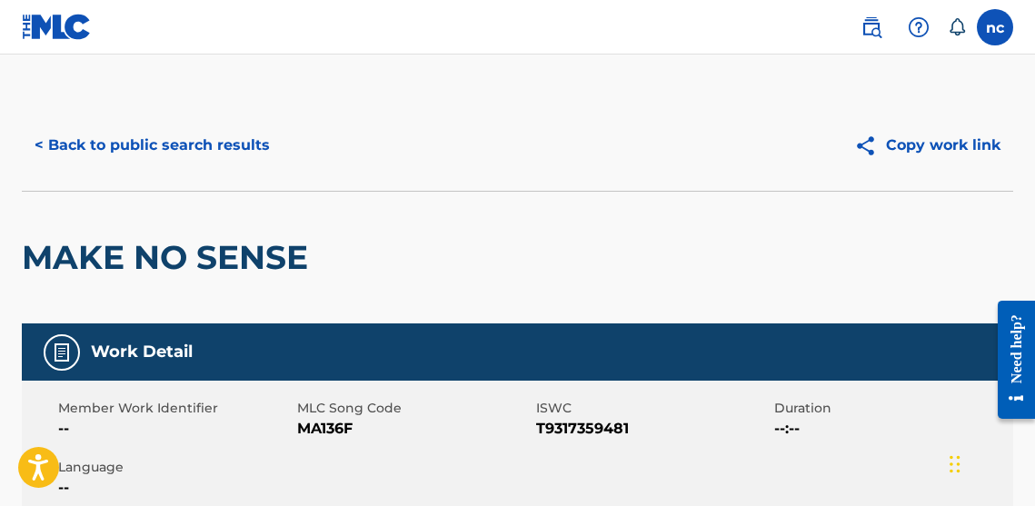
scroll to position [0, 0]
click at [54, 27] on img at bounding box center [57, 27] width 70 height 26
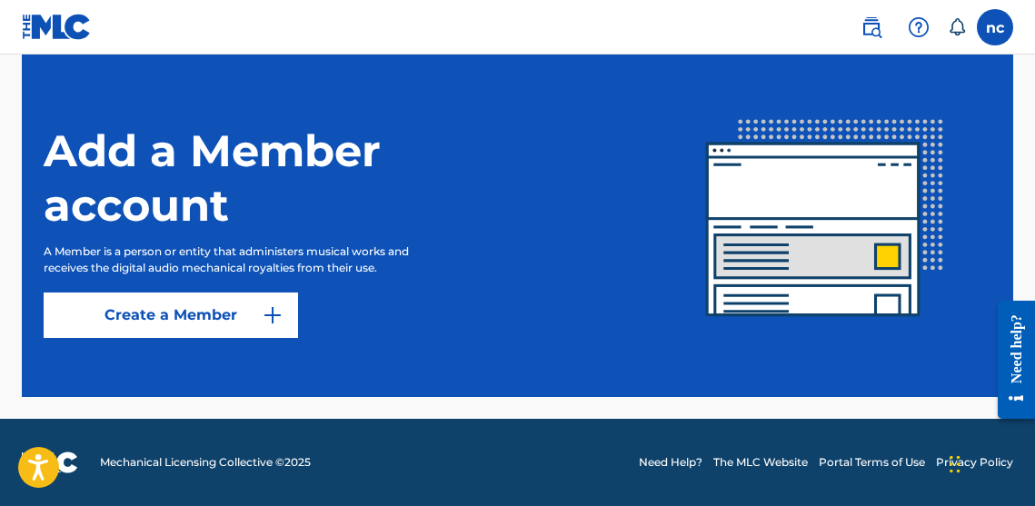
scroll to position [535, 0]
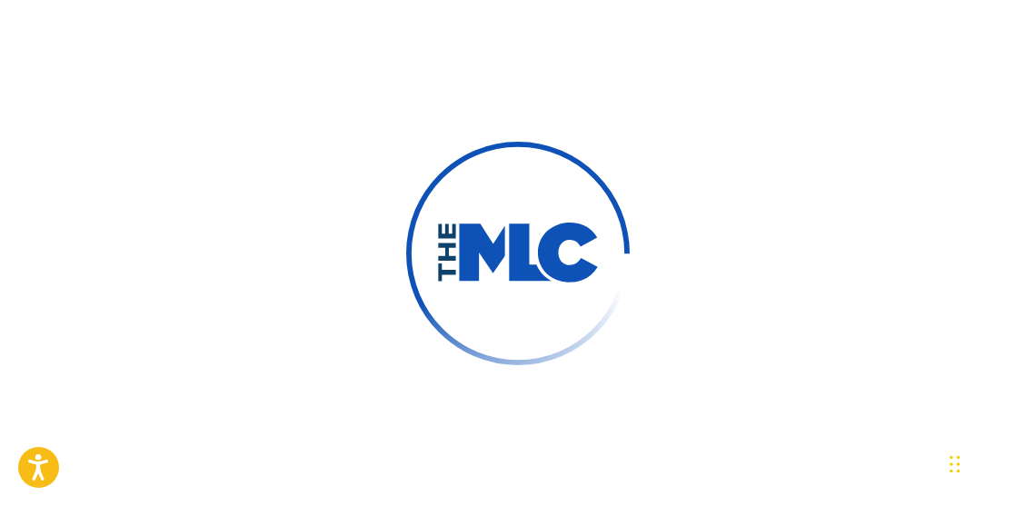
scroll to position [125, 0]
